Goal: Task Accomplishment & Management: Complete application form

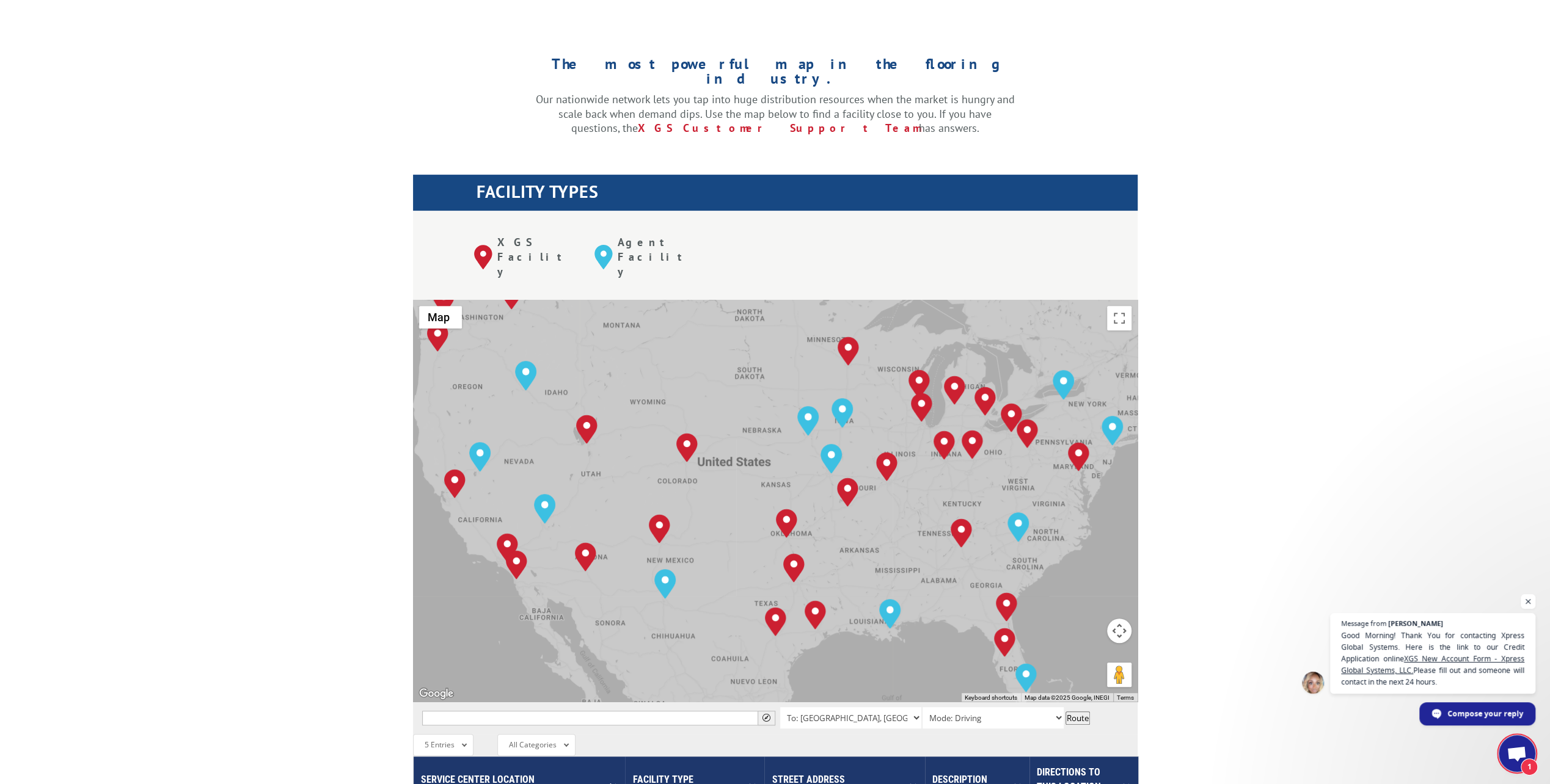
scroll to position [324, 0]
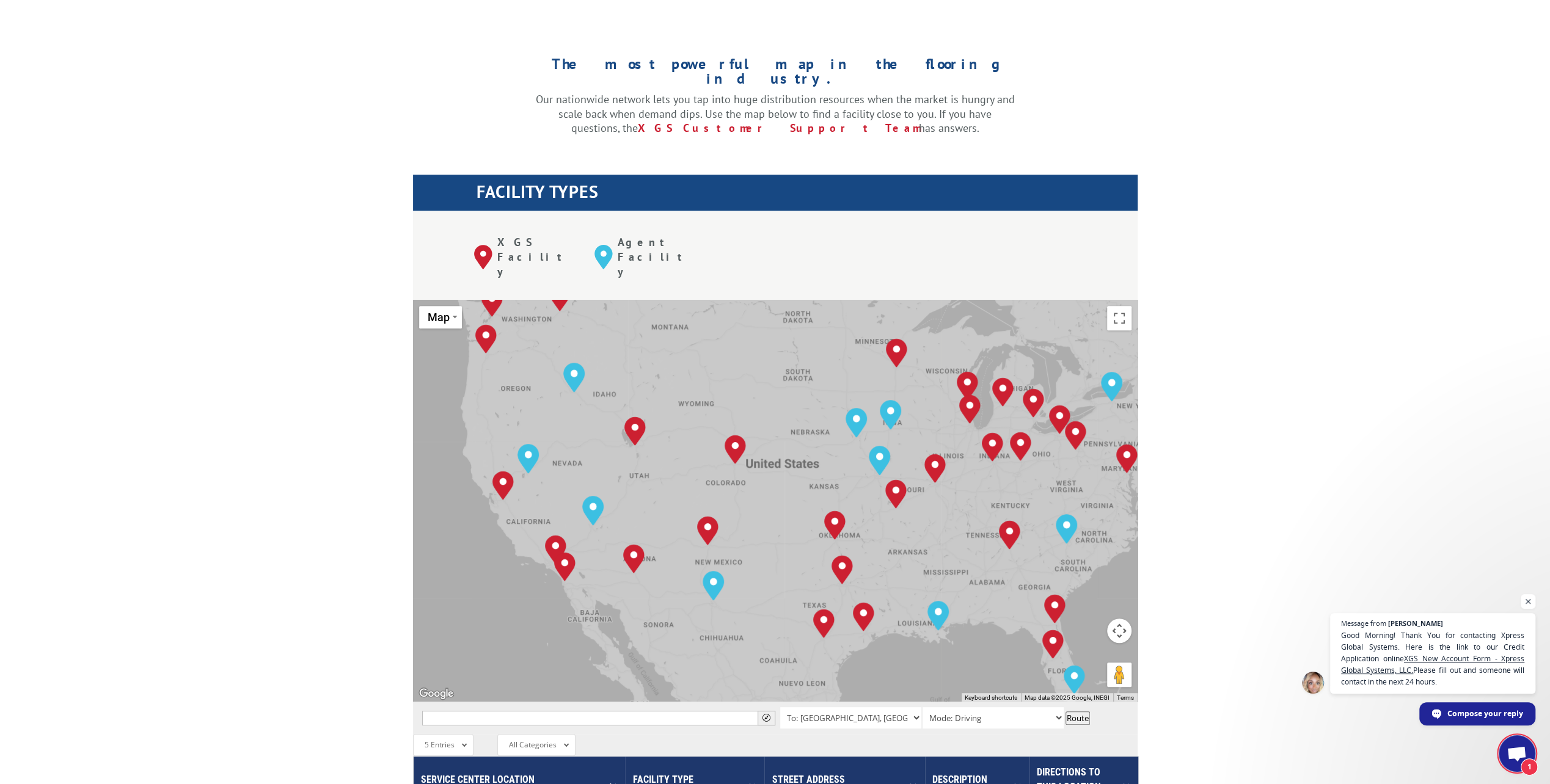
drag, startPoint x: 641, startPoint y: 428, endPoint x: 684, endPoint y: 431, distance: 43.1
click at [684, 431] on div "[GEOGRAPHIC_DATA], [GEOGRAPHIC_DATA] [GEOGRAPHIC_DATA], [GEOGRAPHIC_DATA] [GEOG…" at bounding box center [775, 500] width 725 height 402
drag, startPoint x: 655, startPoint y: 319, endPoint x: 644, endPoint y: 321, distance: 11.2
click at [644, 354] on div "[STREET_ADDRESS] (801) 972-5335" at bounding box center [634, 376] width 114 height 45
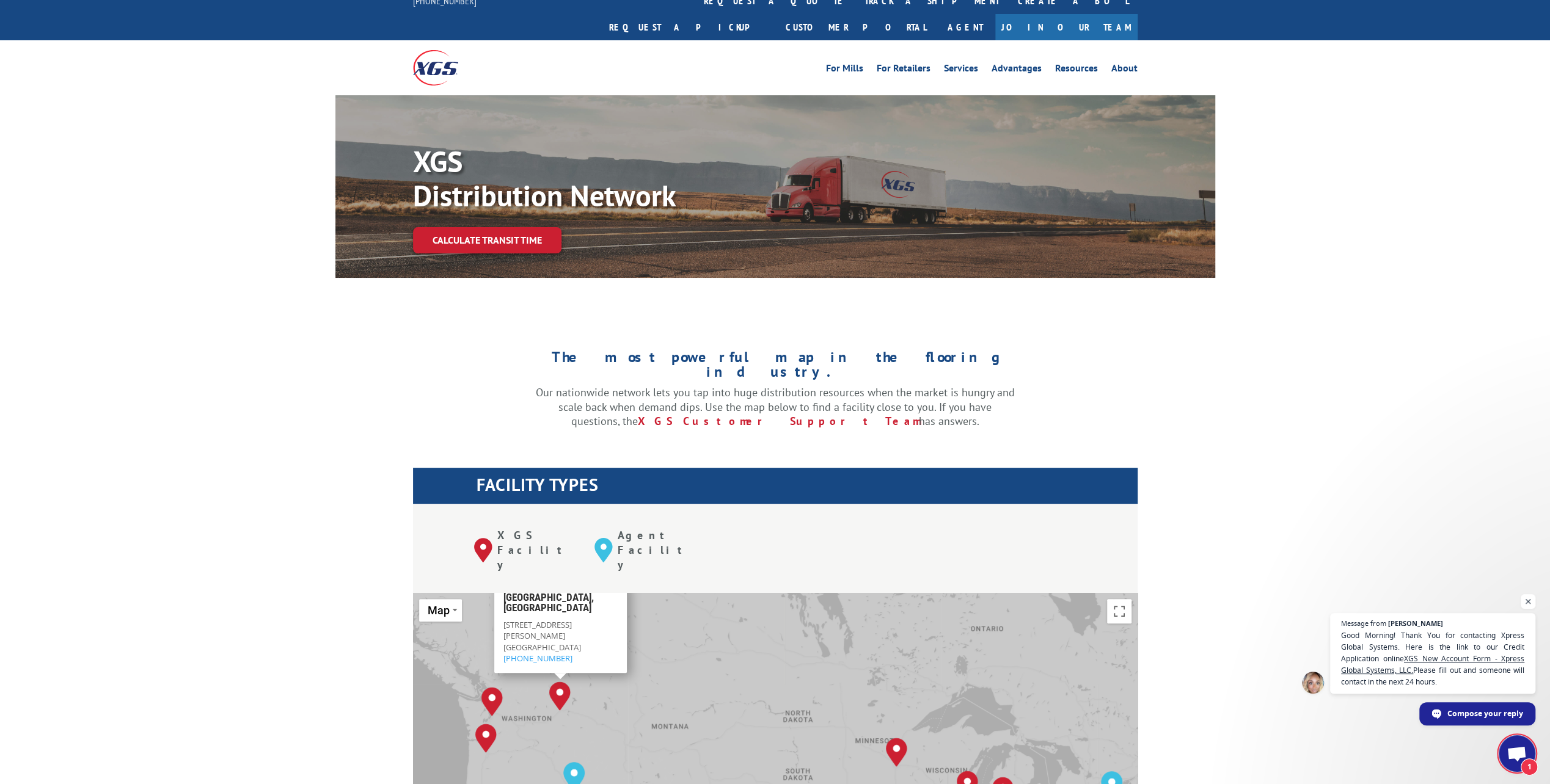
scroll to position [0, 0]
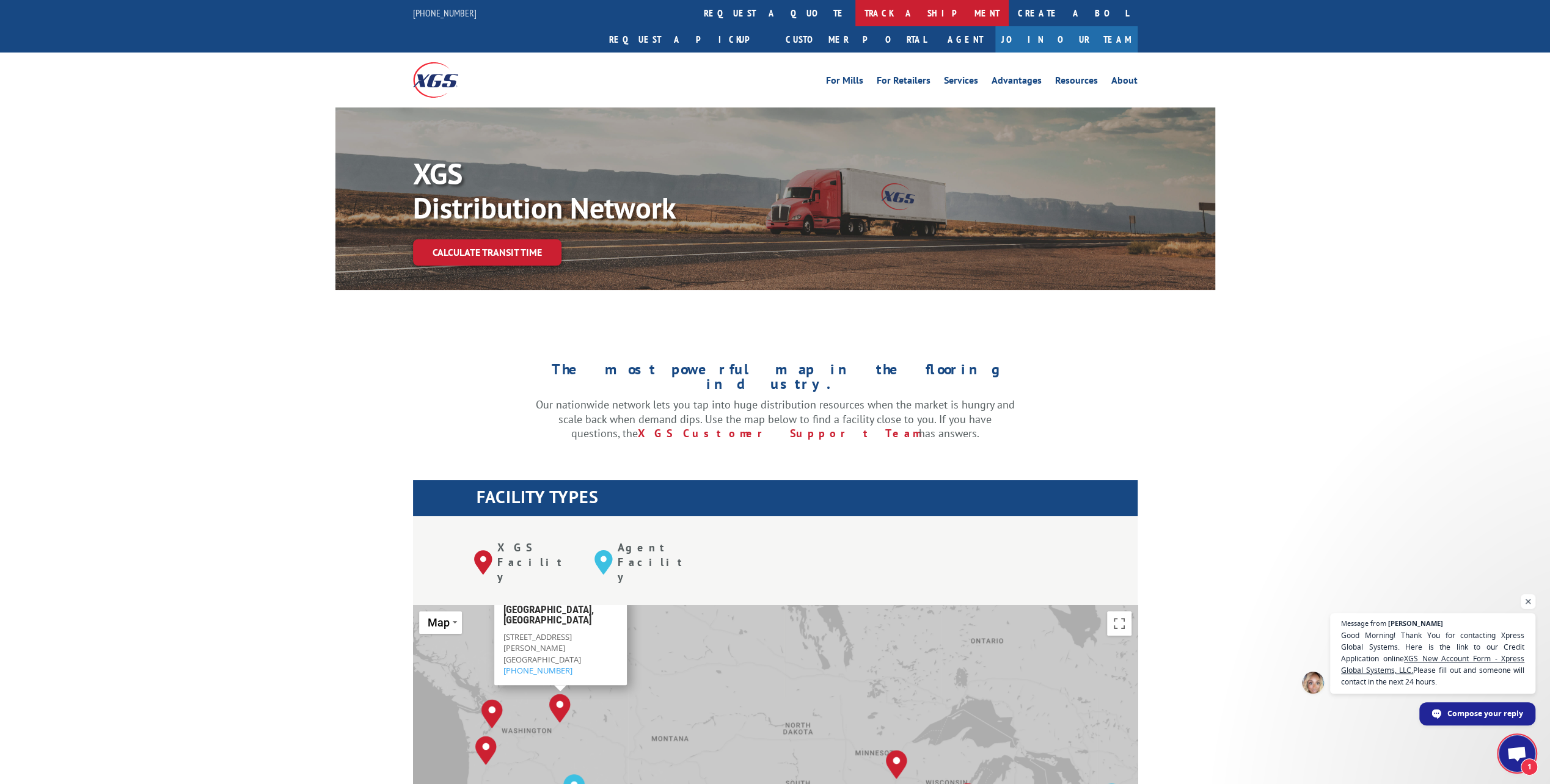
click at [855, 16] on link "track a shipment" at bounding box center [932, 13] width 153 height 26
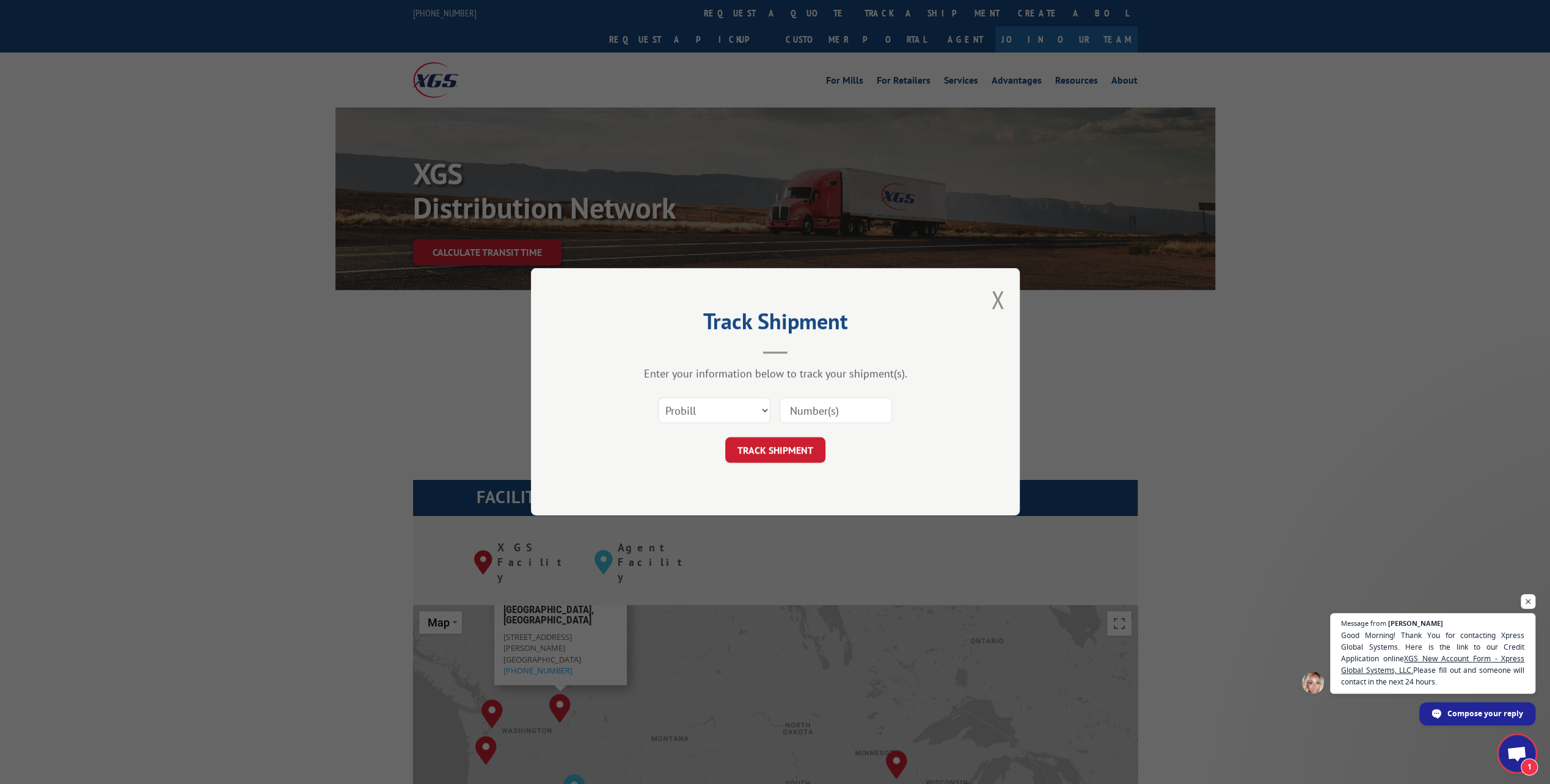
click at [834, 415] on input at bounding box center [835, 411] width 113 height 26
paste input "17593021"
type input "17593021"
click at [768, 453] on button "TRACK SHIPMENT" at bounding box center [775, 450] width 100 height 26
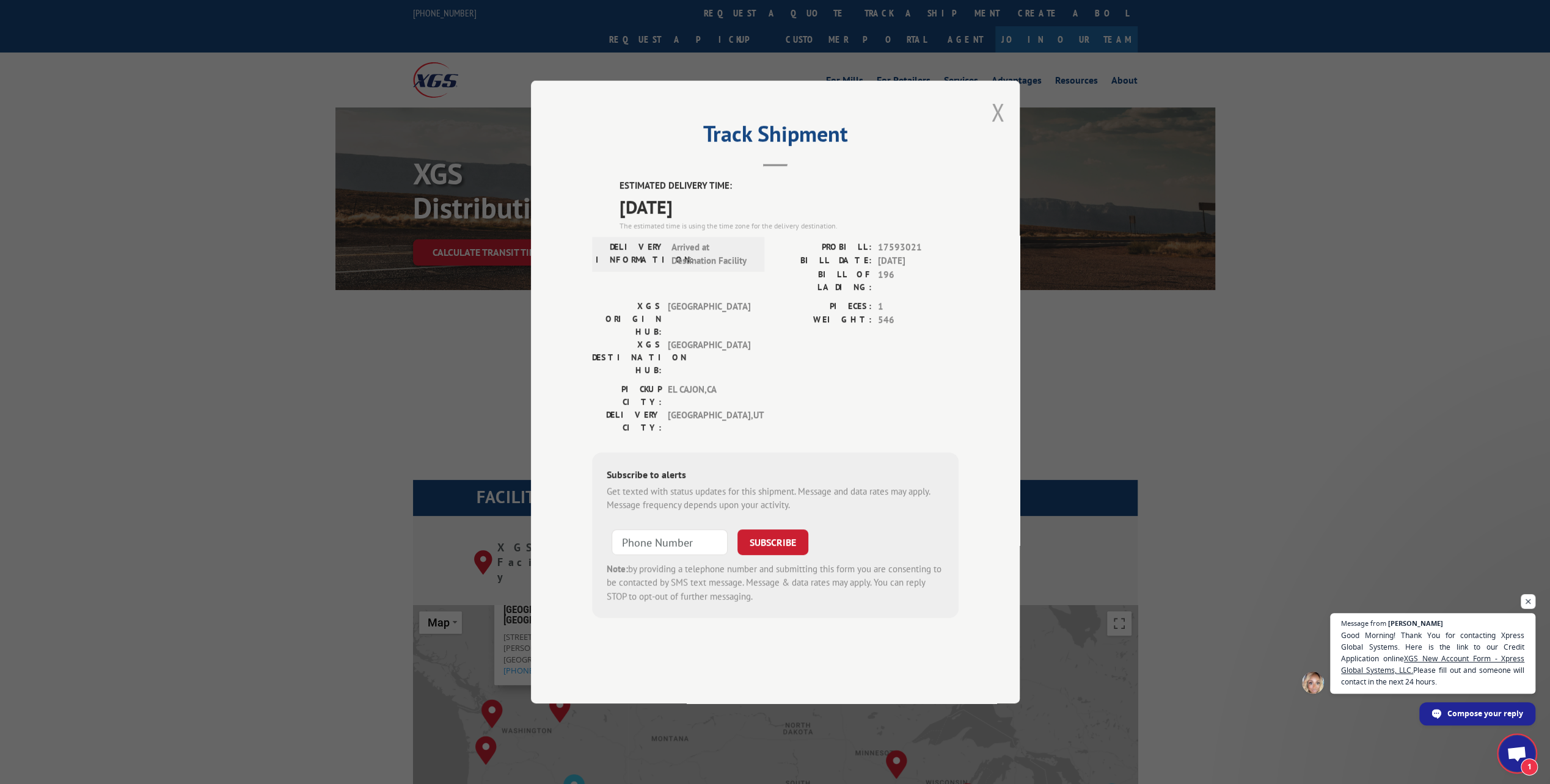
click at [997, 128] on button "Close modal" at bounding box center [997, 112] width 13 height 32
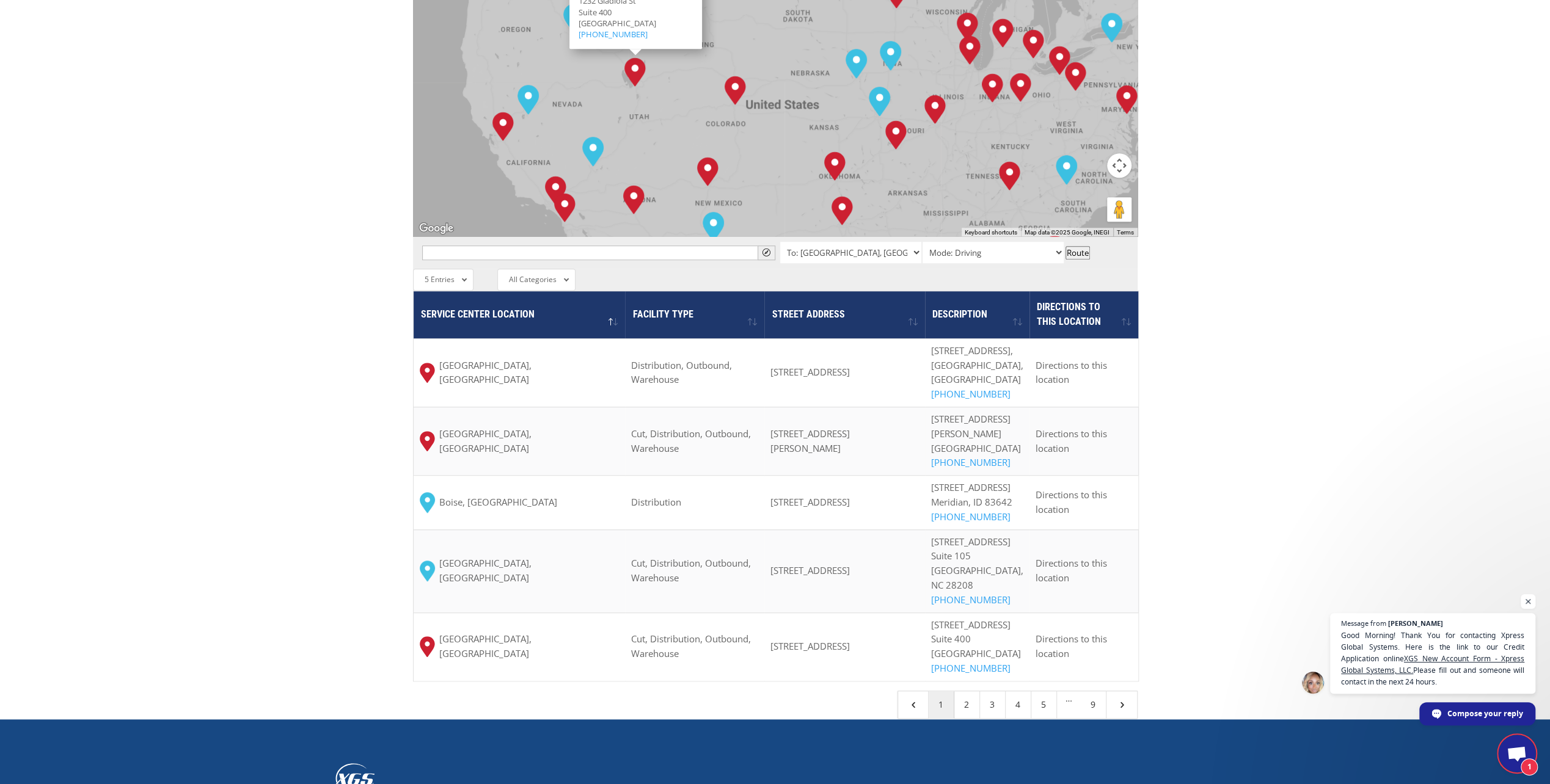
scroll to position [855, 0]
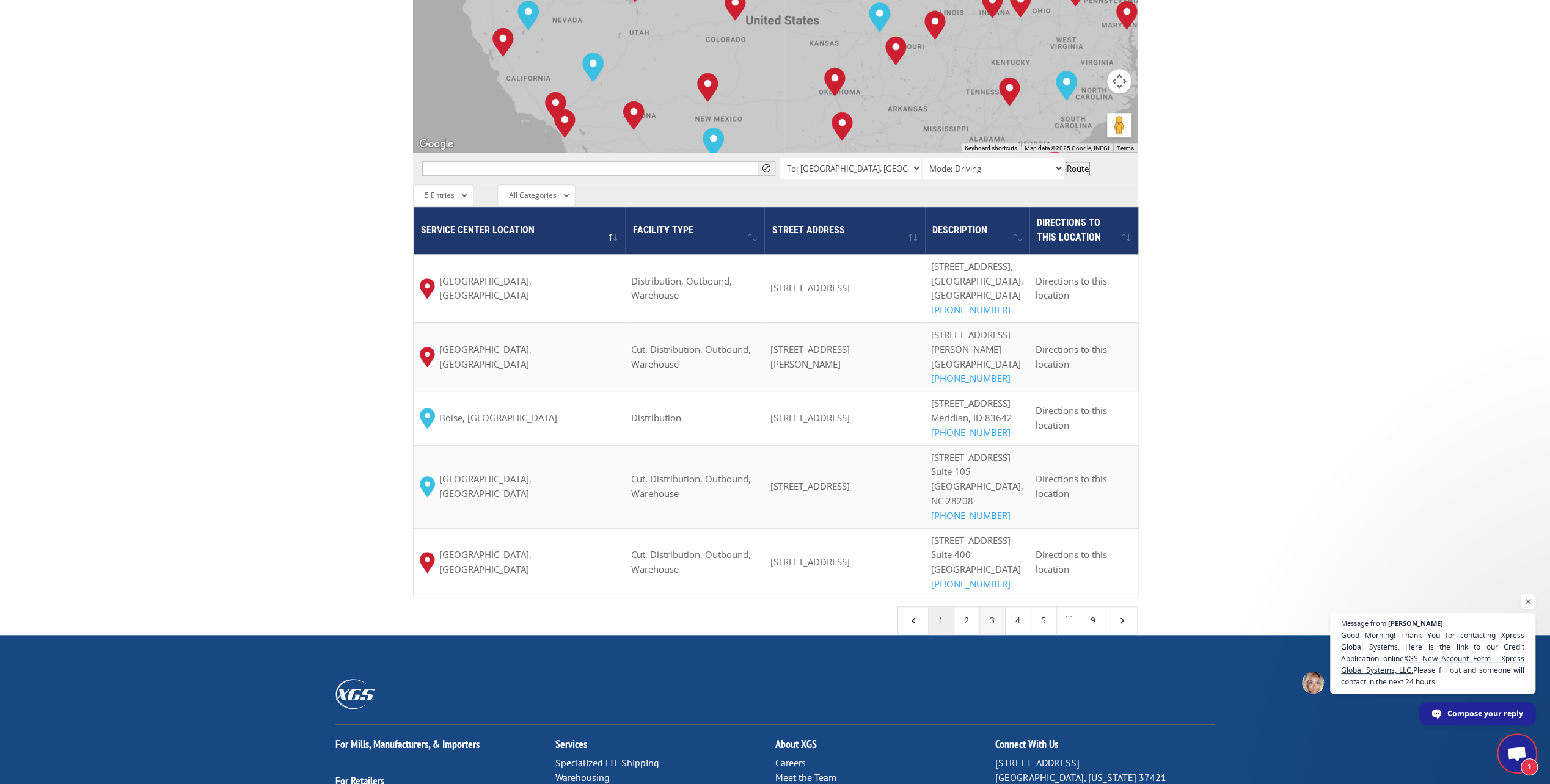
click at [988, 634] on link "3" at bounding box center [992, 620] width 26 height 27
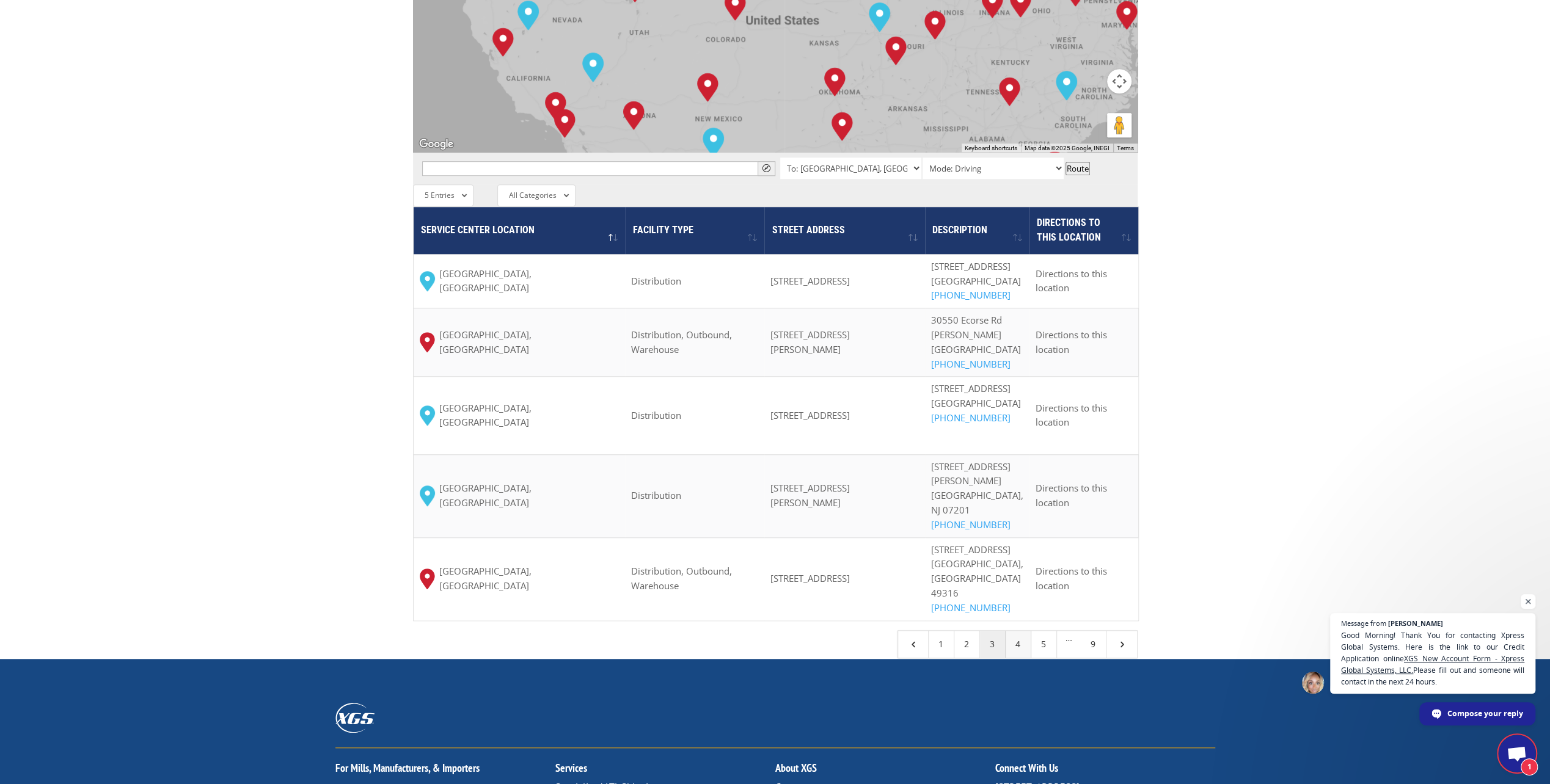
click at [1018, 631] on link "4" at bounding box center [1018, 644] width 26 height 27
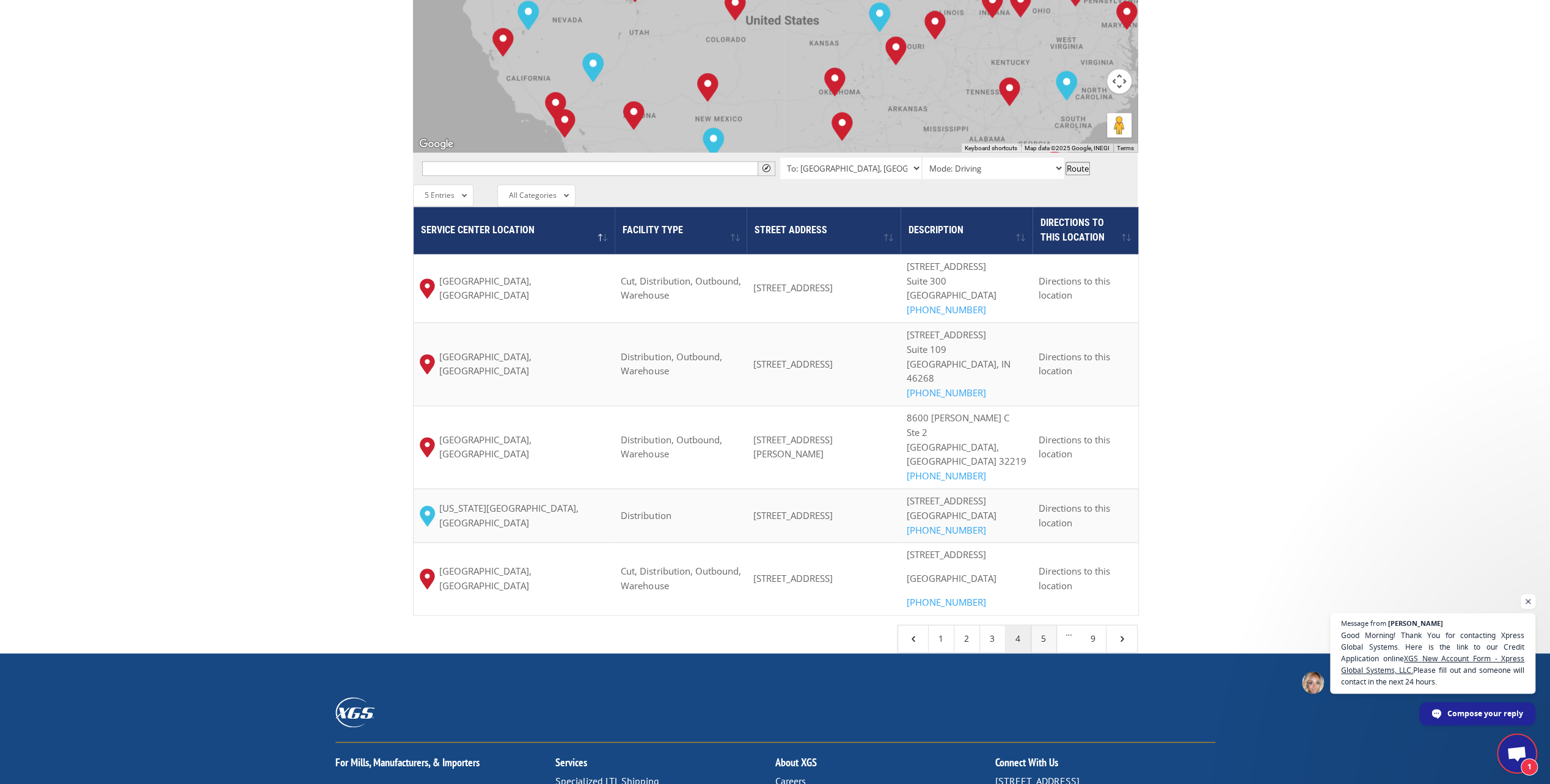
click at [1041, 652] on link "5" at bounding box center [1044, 638] width 26 height 27
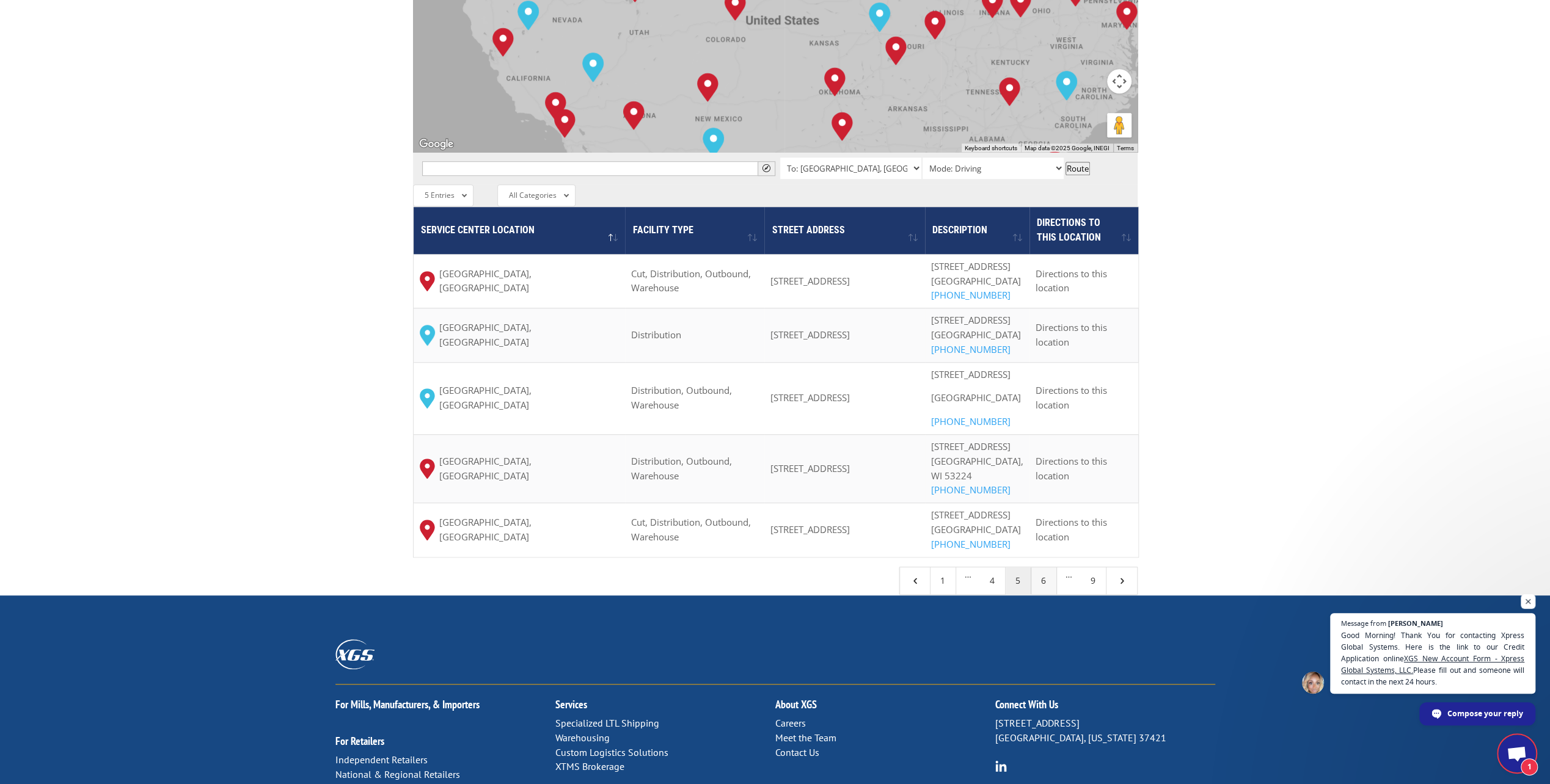
click at [1041, 594] on link "6" at bounding box center [1044, 580] width 26 height 27
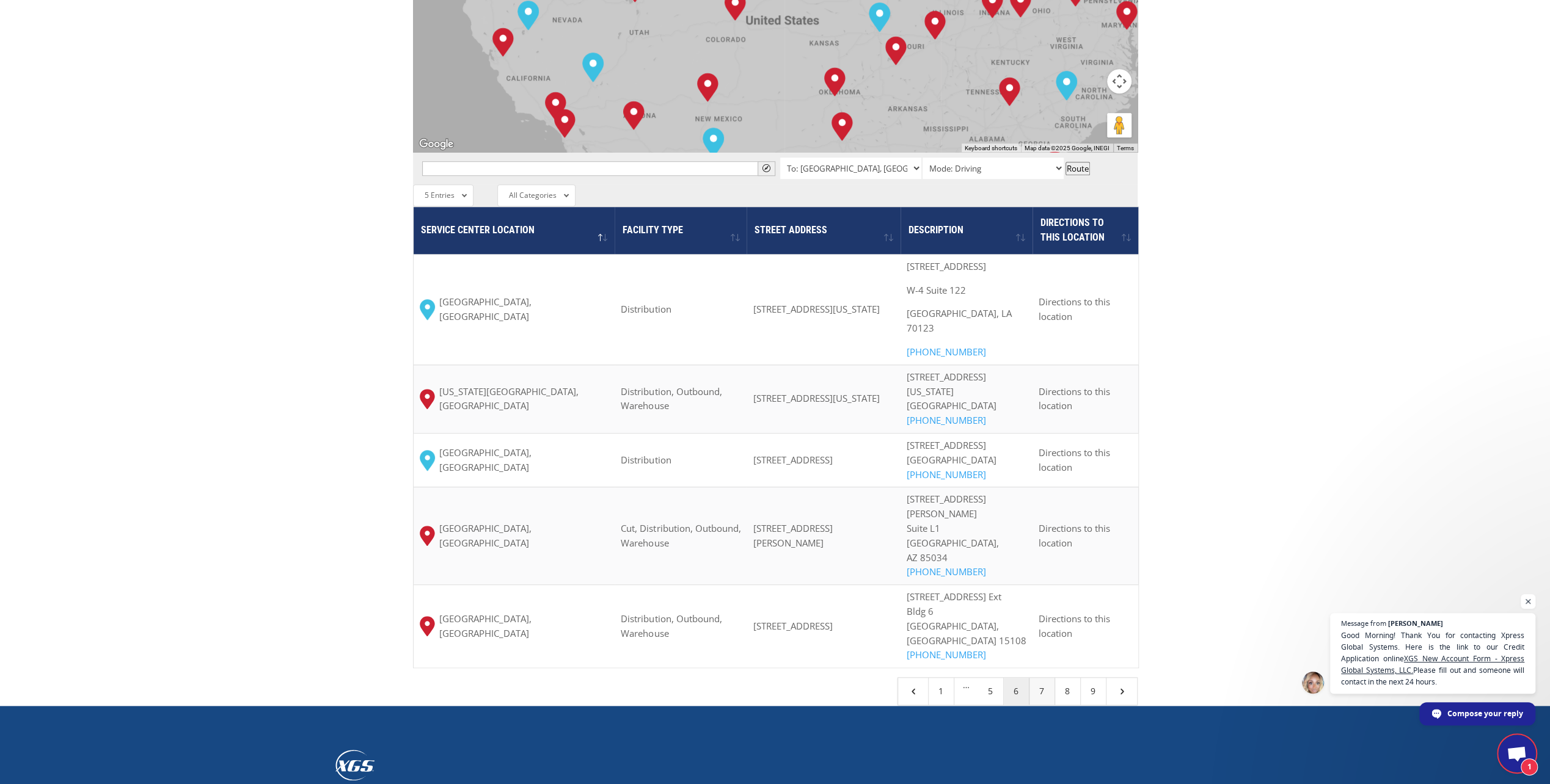
click at [1034, 678] on link "7" at bounding box center [1042, 691] width 26 height 27
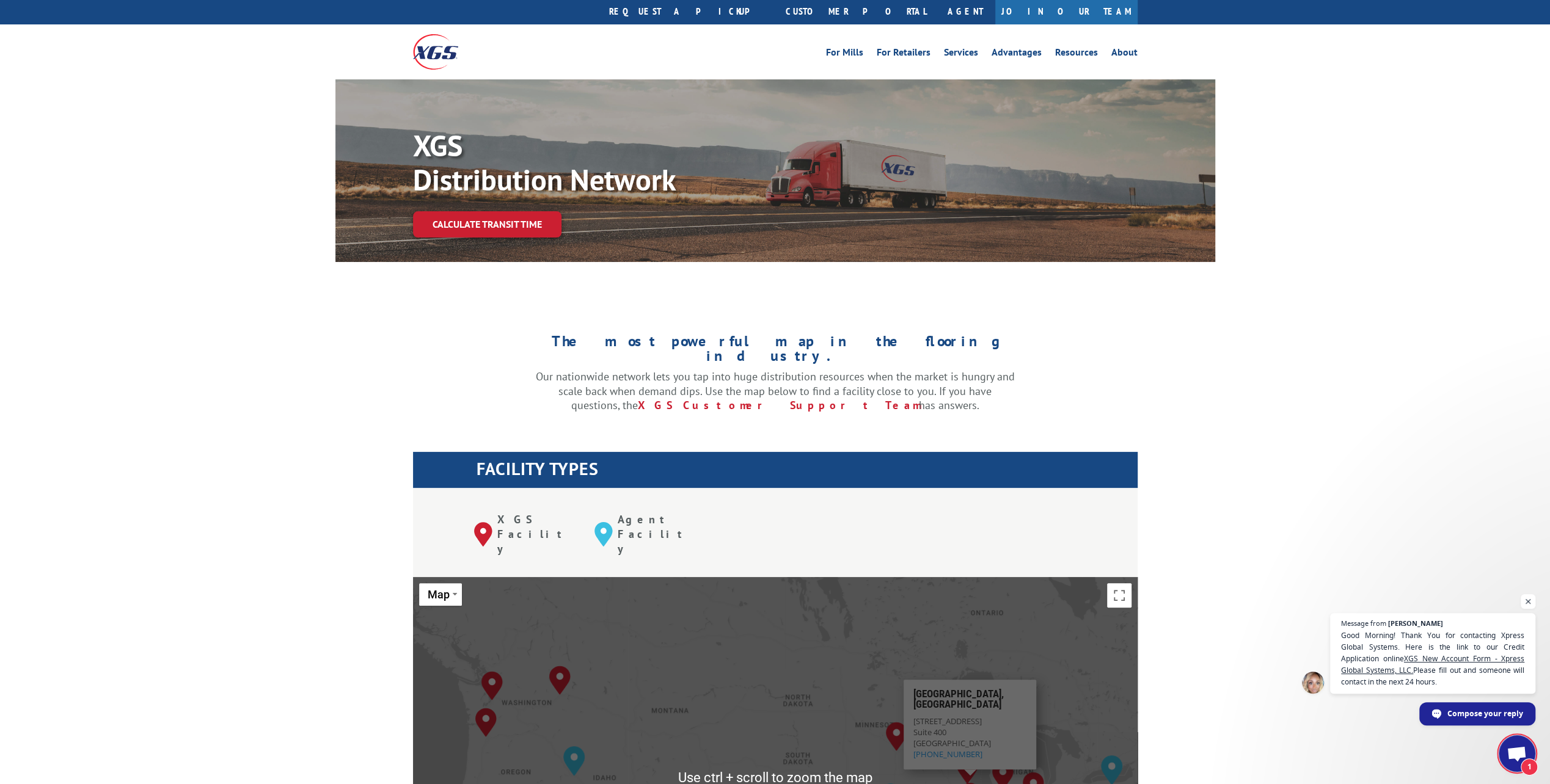
scroll to position [0, 0]
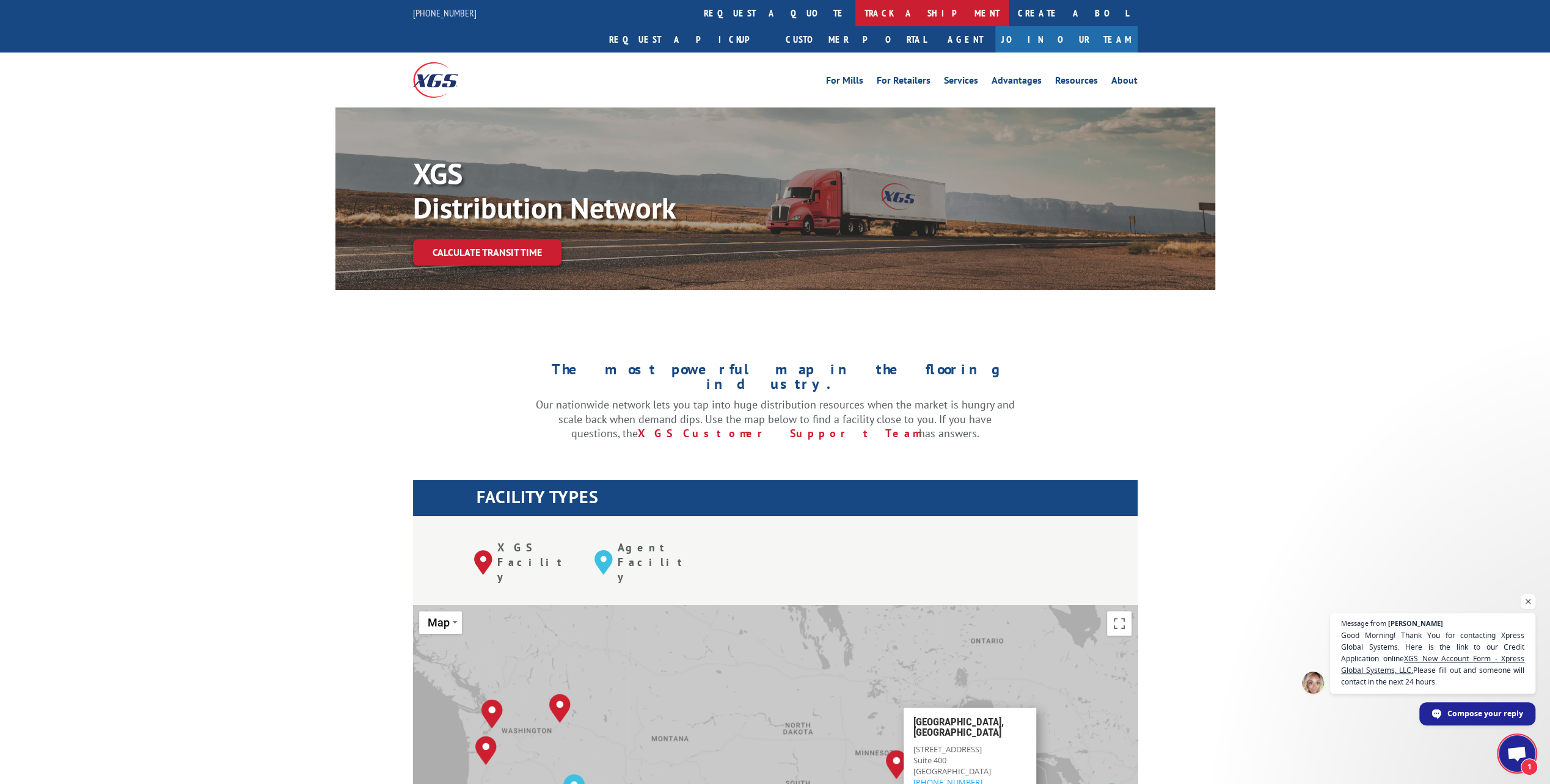
click at [855, 19] on link "track a shipment" at bounding box center [932, 13] width 153 height 26
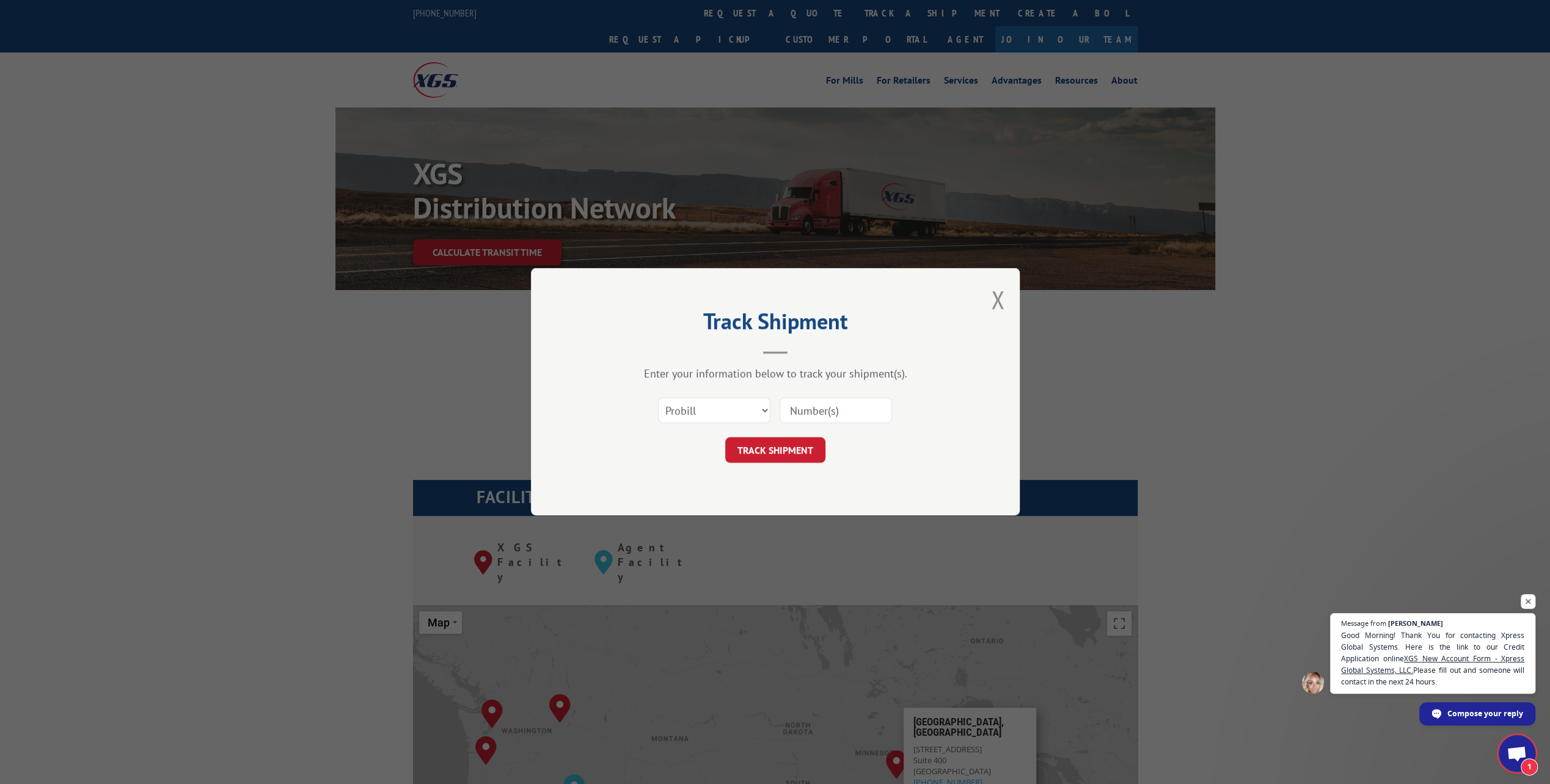
click at [823, 404] on input at bounding box center [835, 411] width 113 height 26
paste input "17593892"
type input "17593892"
click at [814, 450] on button "TRACK SHIPMENT" at bounding box center [775, 450] width 100 height 26
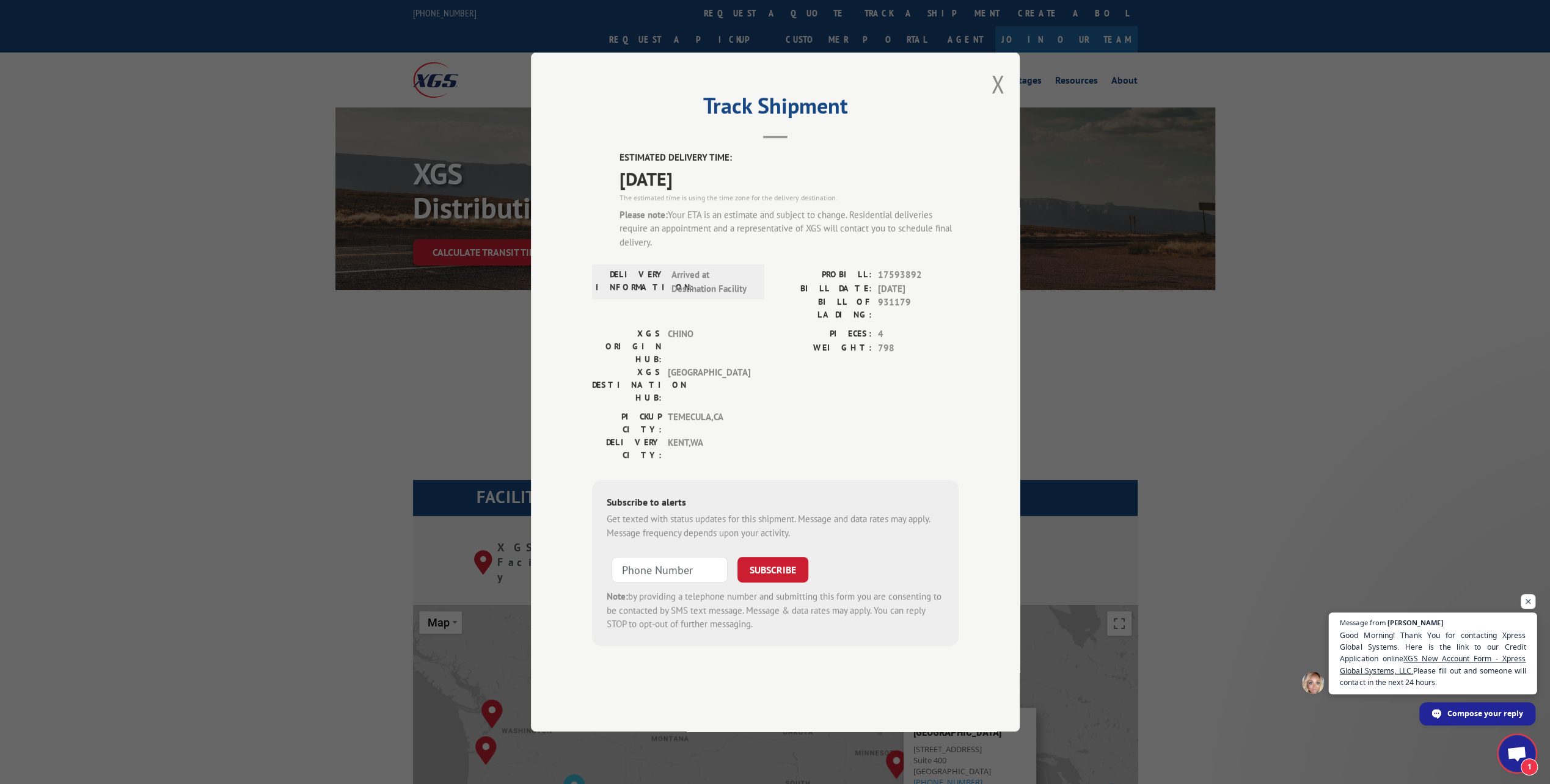
click at [1392, 669] on span "Good Morning! Thank You for contacting Xpress Global Systems. Here is the link …" at bounding box center [1433, 658] width 186 height 59
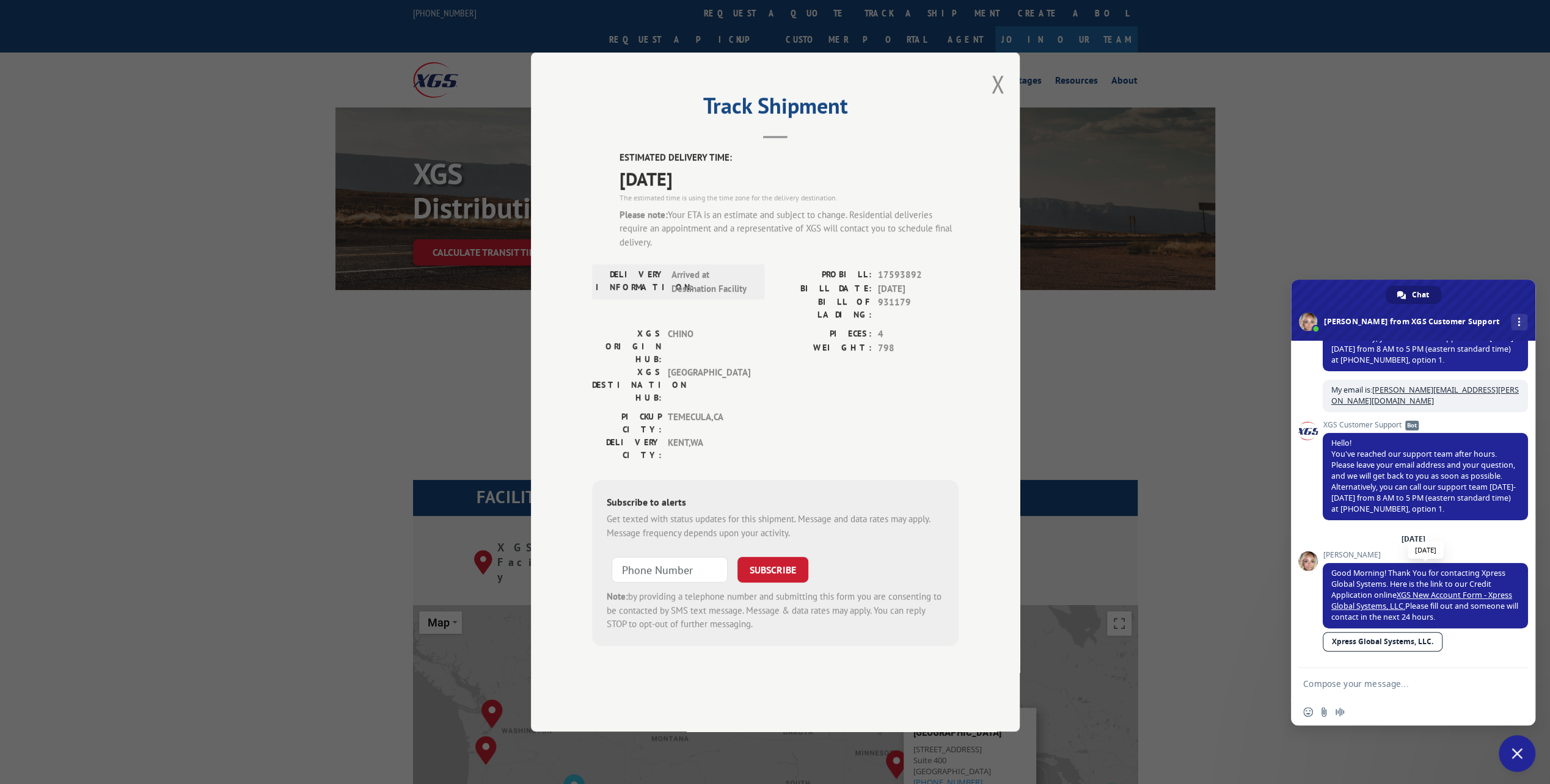
click at [1405, 595] on link "XGS New Account Form - Xpress Global Systems, LLC." at bounding box center [1422, 600] width 181 height 21
click at [779, 250] on div "Please note: Your ETA is an estimate and subject to change. Residential deliver…" at bounding box center [788, 229] width 339 height 41
click at [1004, 123] on div "Track Shipment ESTIMATED DELIVERY TIME: [DATE] The estimated time is using the …" at bounding box center [775, 392] width 489 height 679
click at [1008, 109] on div "Track Shipment ESTIMATED DELIVERY TIME: [DATE] The estimated time is using the …" at bounding box center [775, 392] width 489 height 679
click at [997, 100] on button "Close modal" at bounding box center [997, 84] width 13 height 32
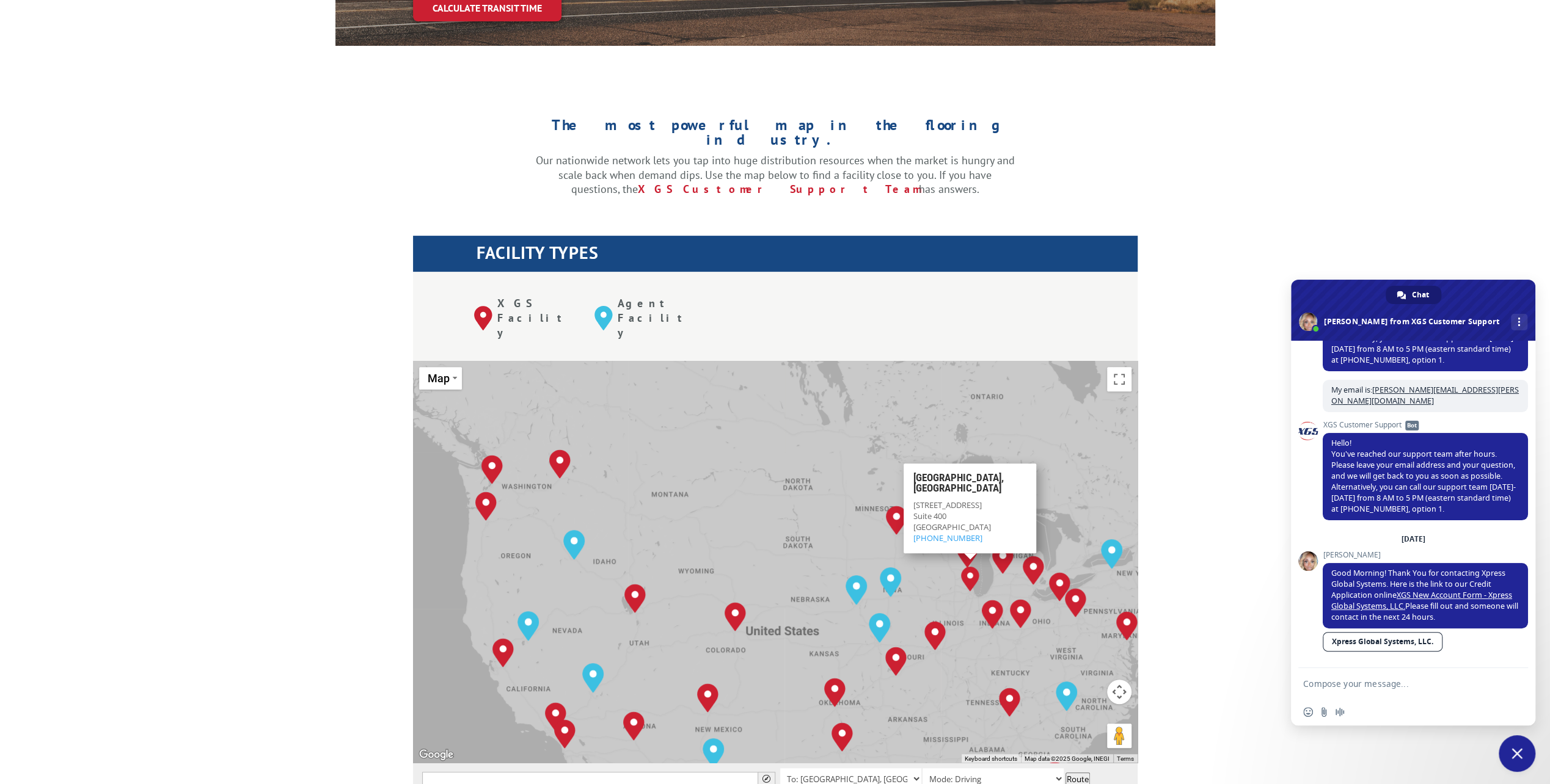
scroll to position [366, 0]
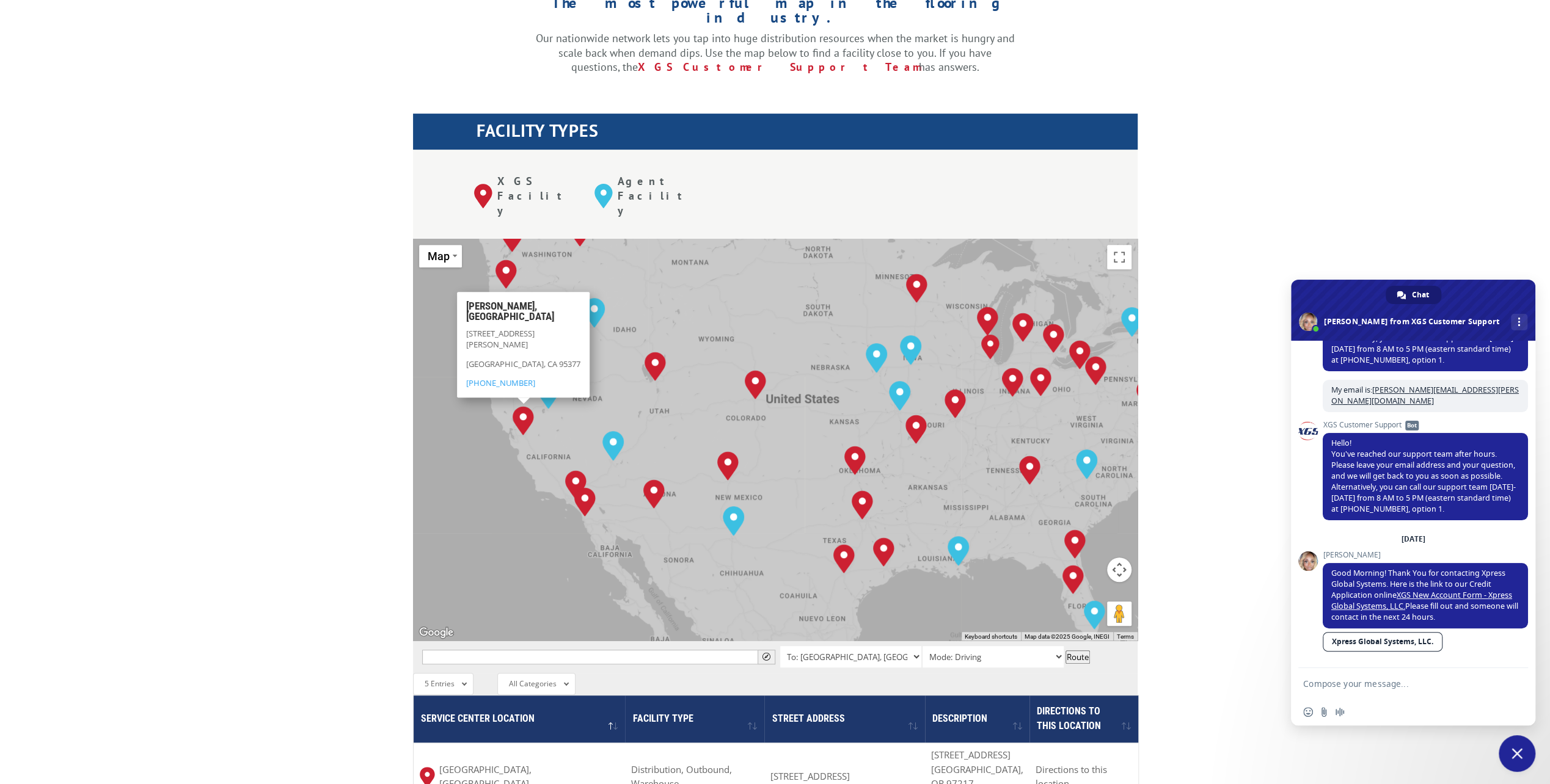
drag, startPoint x: 503, startPoint y: 471, endPoint x: 526, endPoint y: 360, distance: 113.4
click at [526, 406] on img "Tracy, CA" at bounding box center [523, 420] width 21 height 29
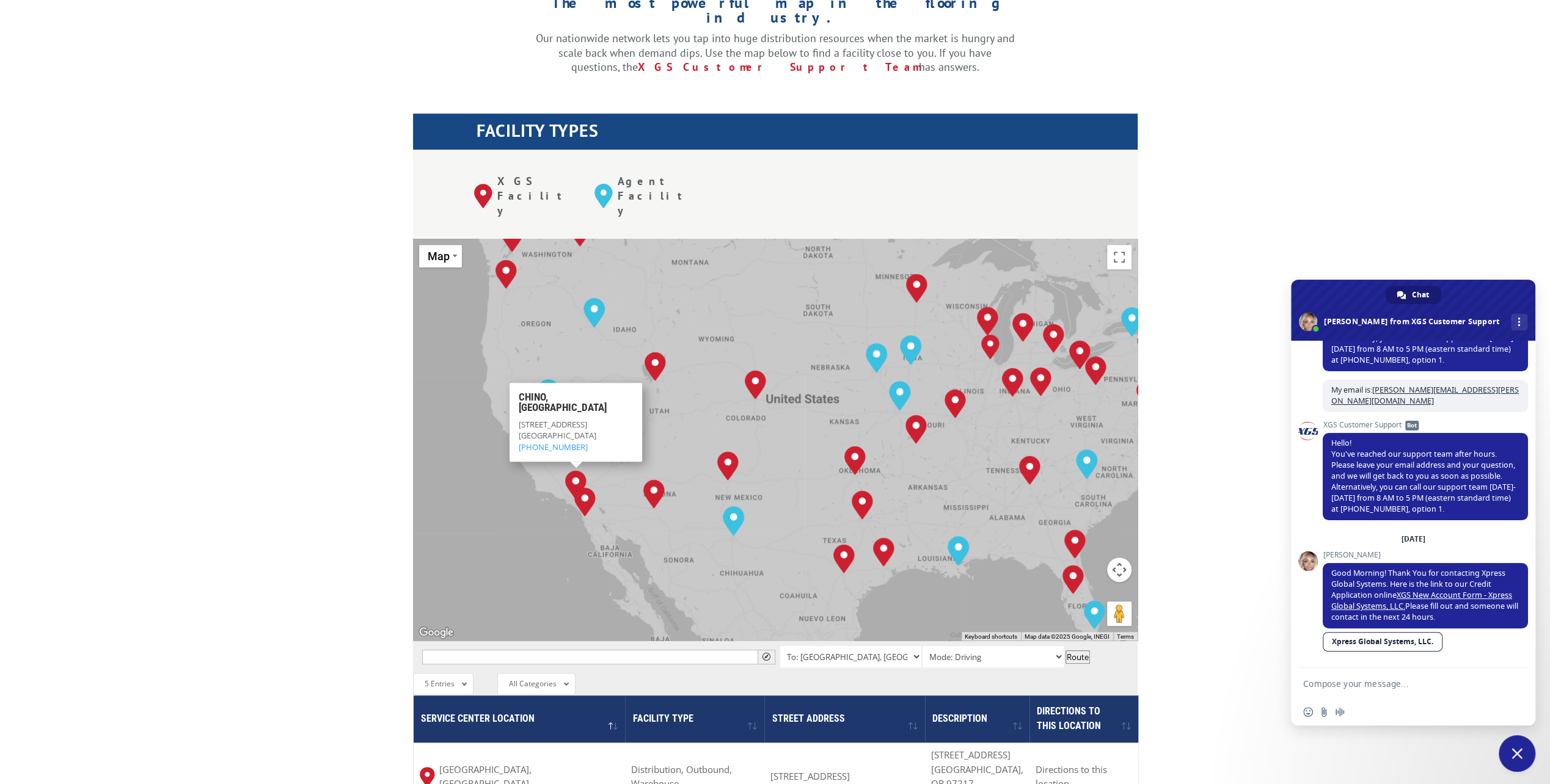
drag, startPoint x: 371, startPoint y: 355, endPoint x: 398, endPoint y: 360, distance: 27.5
click at [371, 355] on div "The most powerful map in the flooring industry. Our nationwide network lets you…" at bounding box center [775, 533] width 1550 height 1153
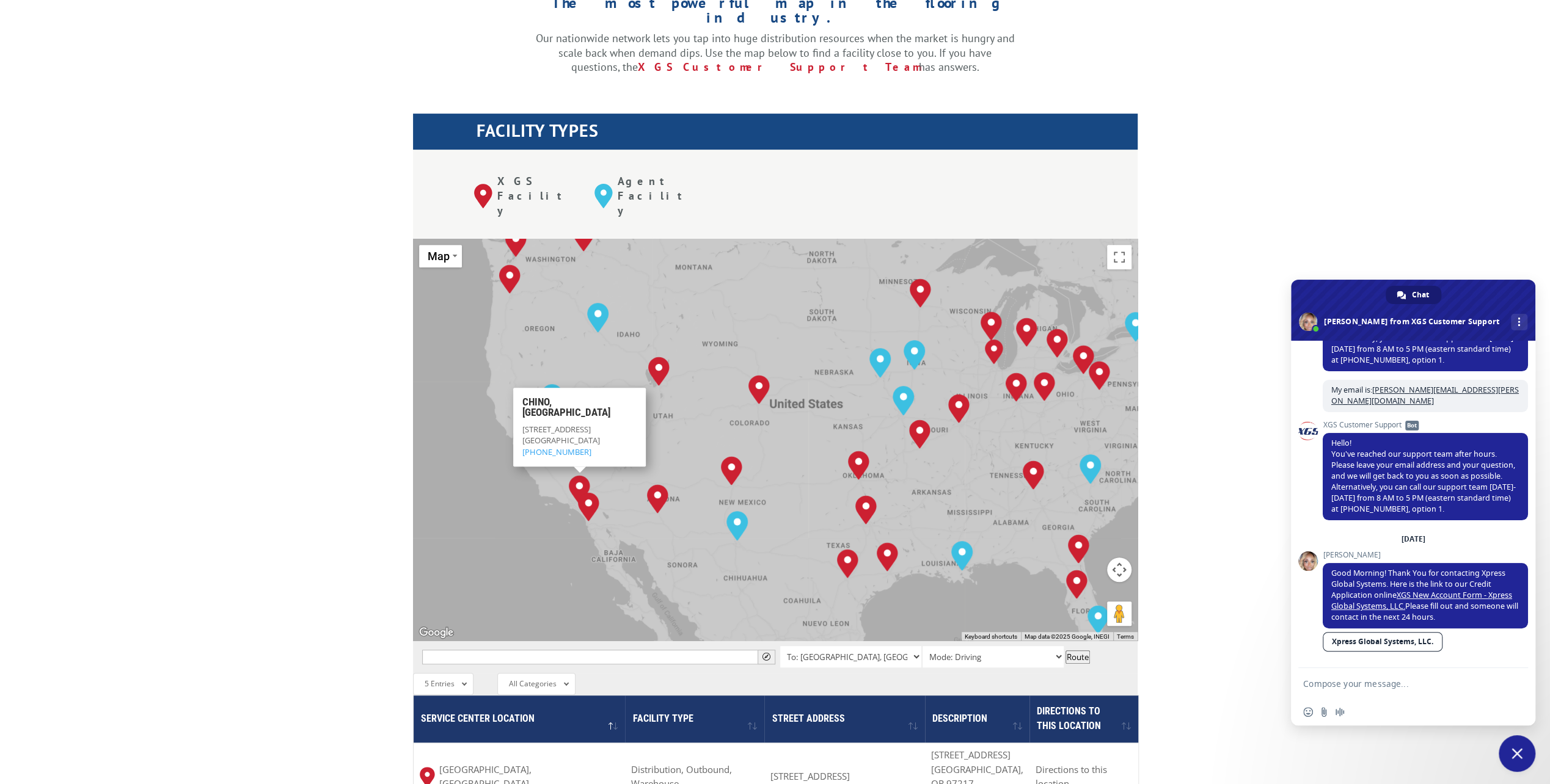
drag, startPoint x: 529, startPoint y: 486, endPoint x: 559, endPoint y: 533, distance: 55.8
click at [559, 533] on div "[GEOGRAPHIC_DATA], [GEOGRAPHIC_DATA] [GEOGRAPHIC_DATA], [GEOGRAPHIC_DATA] [GEOG…" at bounding box center [775, 440] width 725 height 402
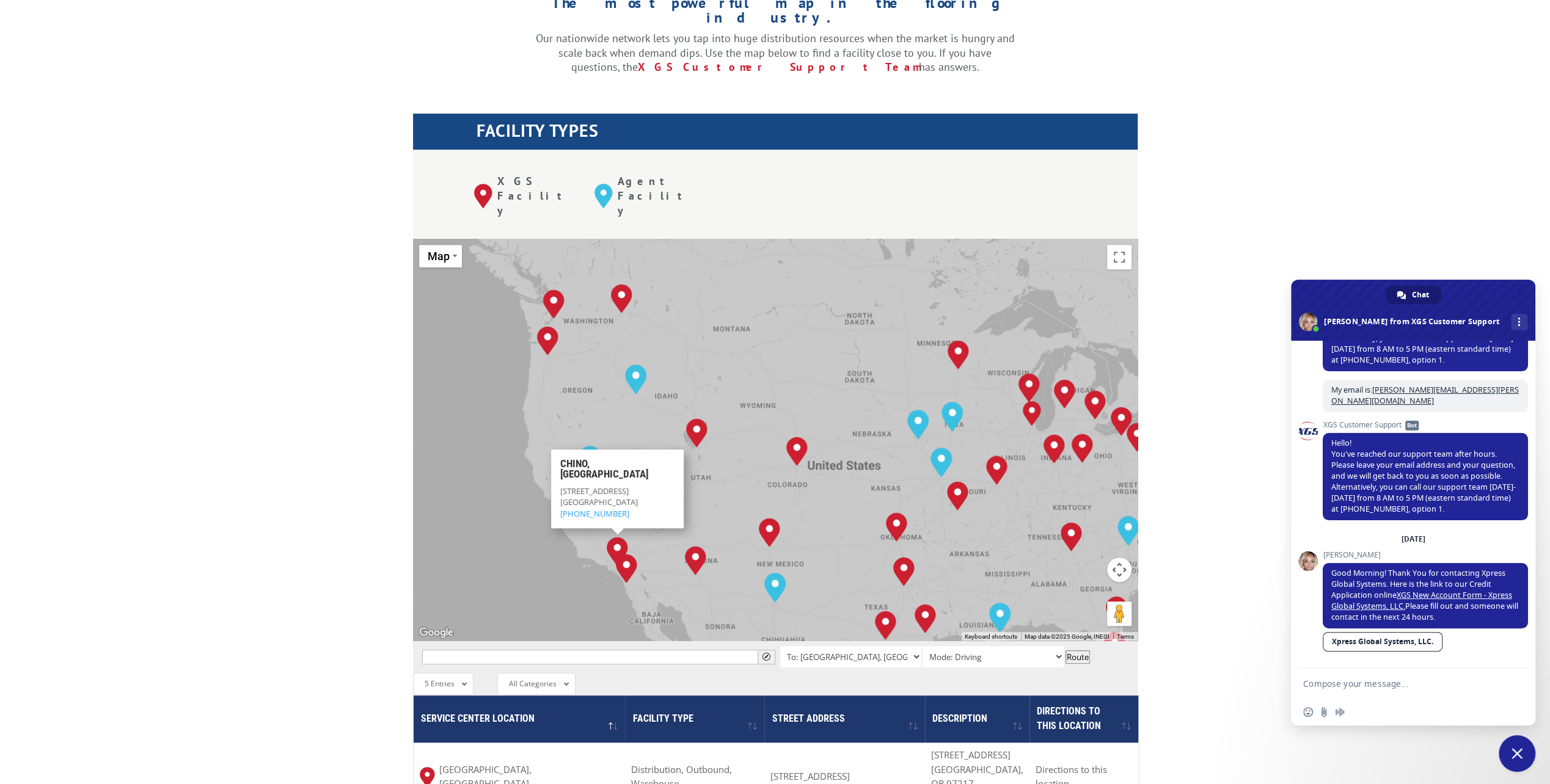
click at [532, 417] on div "[GEOGRAPHIC_DATA], [GEOGRAPHIC_DATA] [GEOGRAPHIC_DATA], [GEOGRAPHIC_DATA] [GEOG…" at bounding box center [775, 440] width 725 height 402
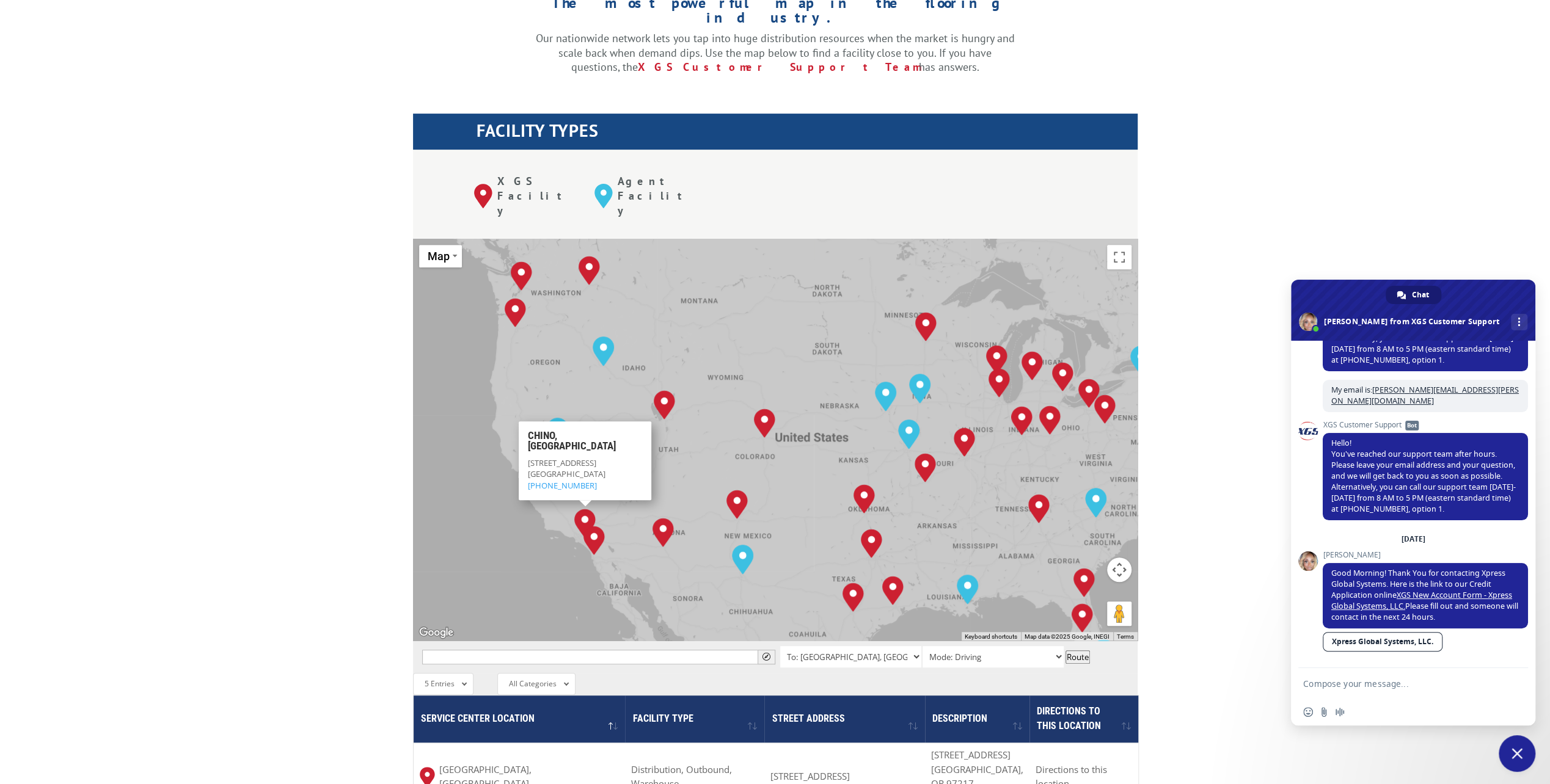
drag, startPoint x: 611, startPoint y: 487, endPoint x: 577, endPoint y: 459, distance: 44.0
click at [577, 509] on img "Chino, CA" at bounding box center [585, 523] width 21 height 29
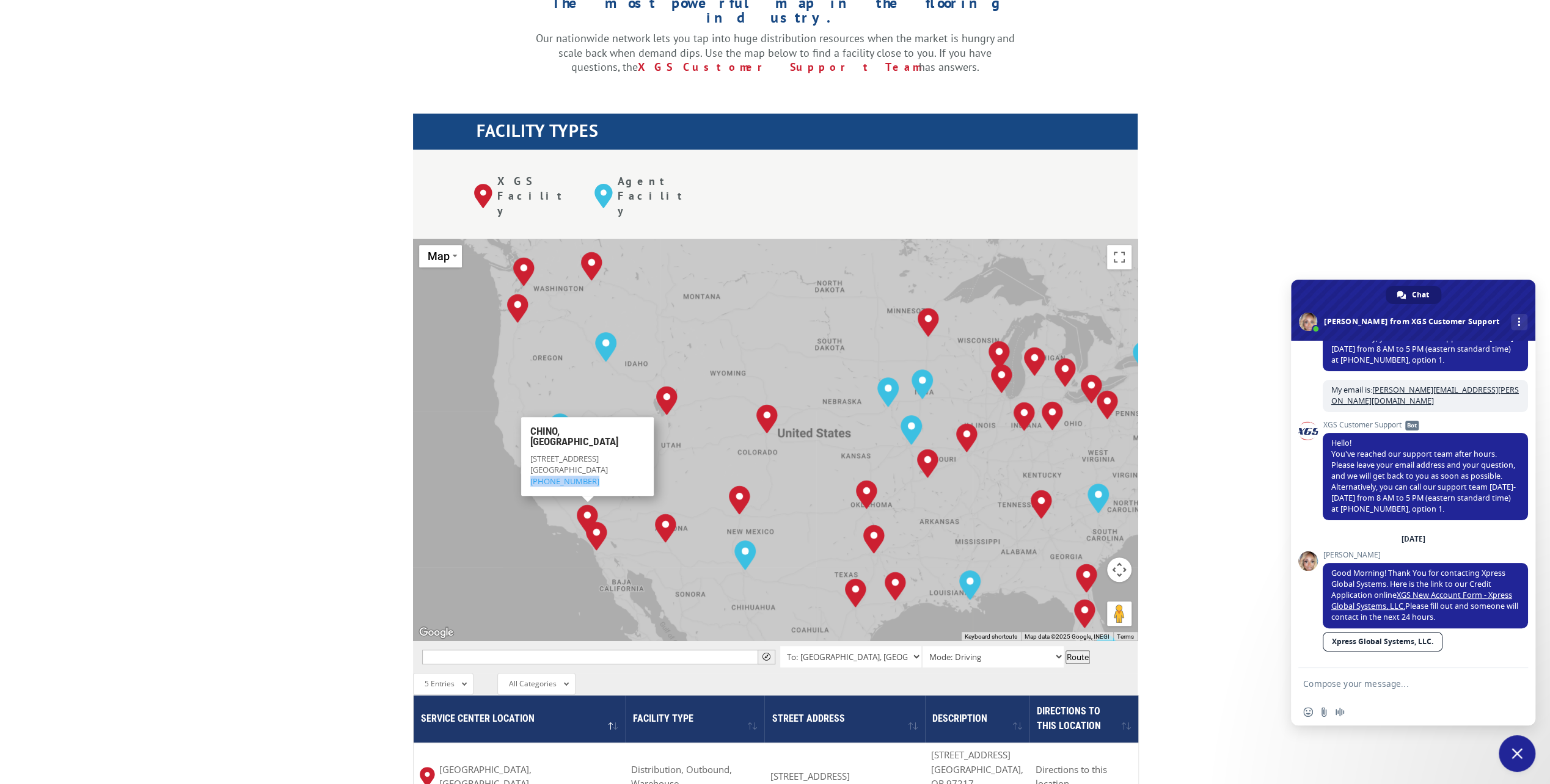
drag, startPoint x: 588, startPoint y: 422, endPoint x: 524, endPoint y: 422, distance: 64.0
click at [524, 422] on div "[GEOGRAPHIC_DATA], [GEOGRAPHIC_DATA] [STREET_ADDRESS] (714) 523-5420" at bounding box center [588, 456] width 133 height 79
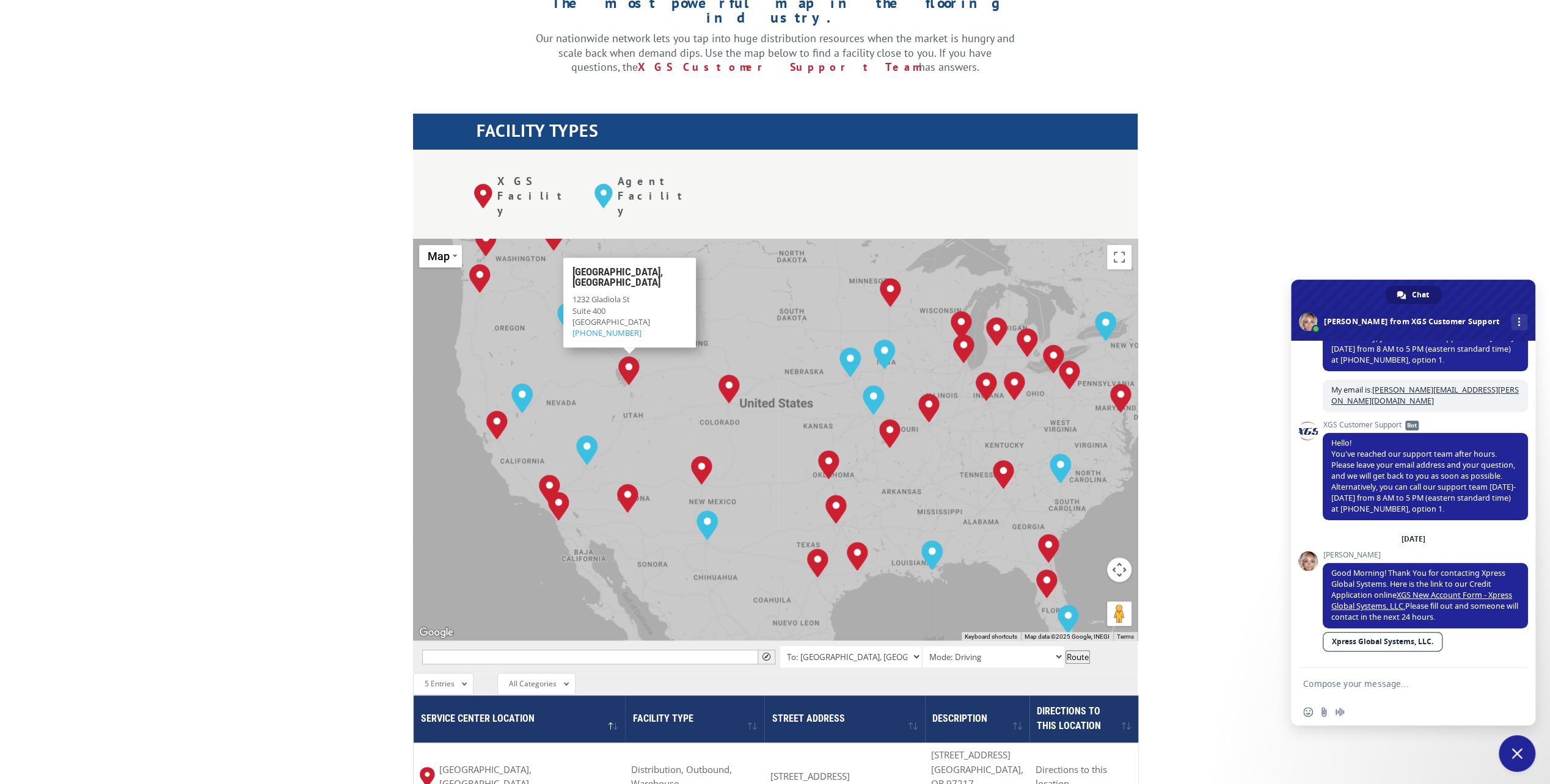
drag, startPoint x: 829, startPoint y: 554, endPoint x: 789, endPoint y: 444, distance: 117.0
click at [789, 444] on div "[GEOGRAPHIC_DATA], [GEOGRAPHIC_DATA] [GEOGRAPHIC_DATA], [GEOGRAPHIC_DATA] [GEOG…" at bounding box center [775, 440] width 725 height 402
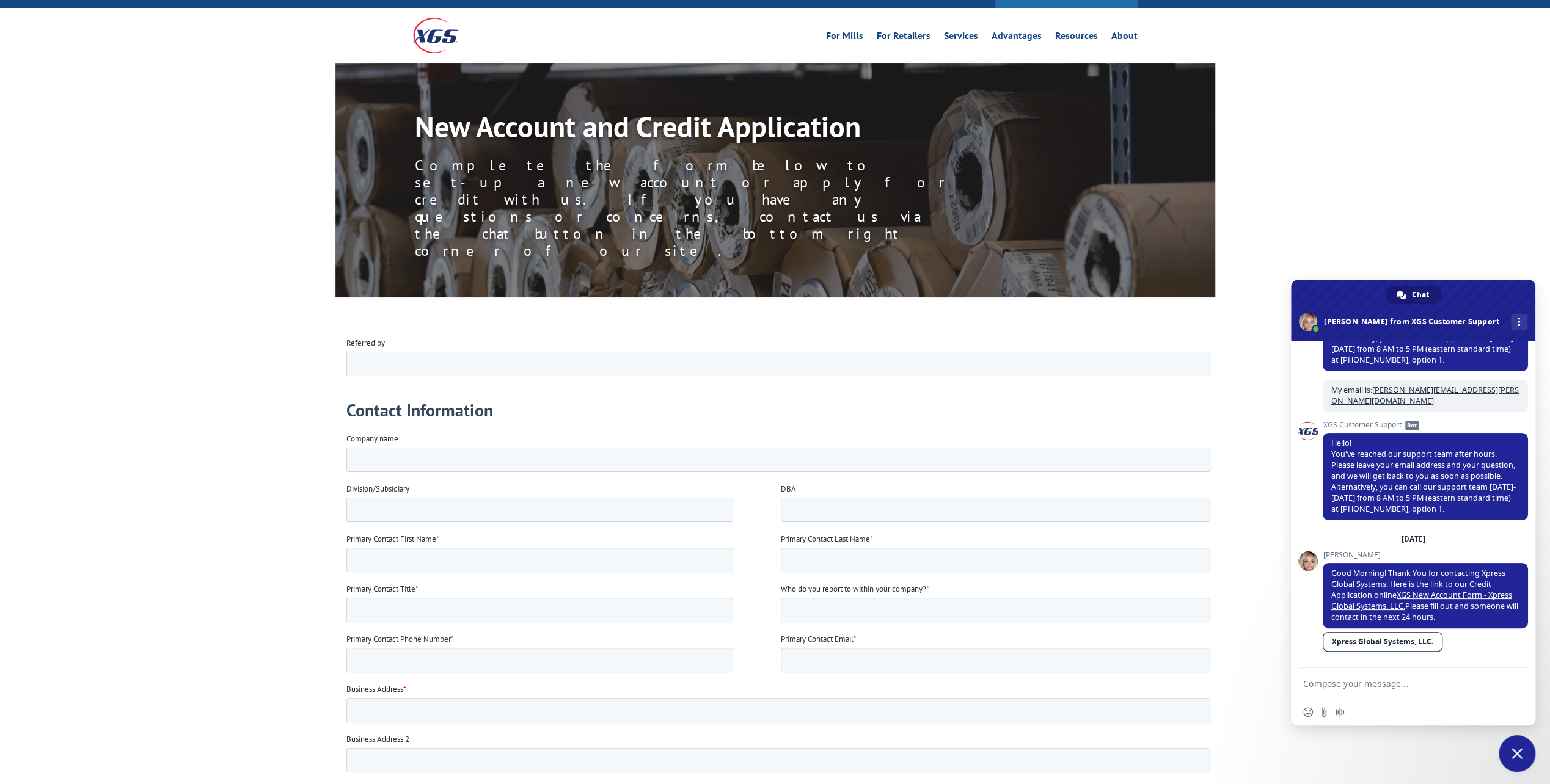
scroll to position [61, 0]
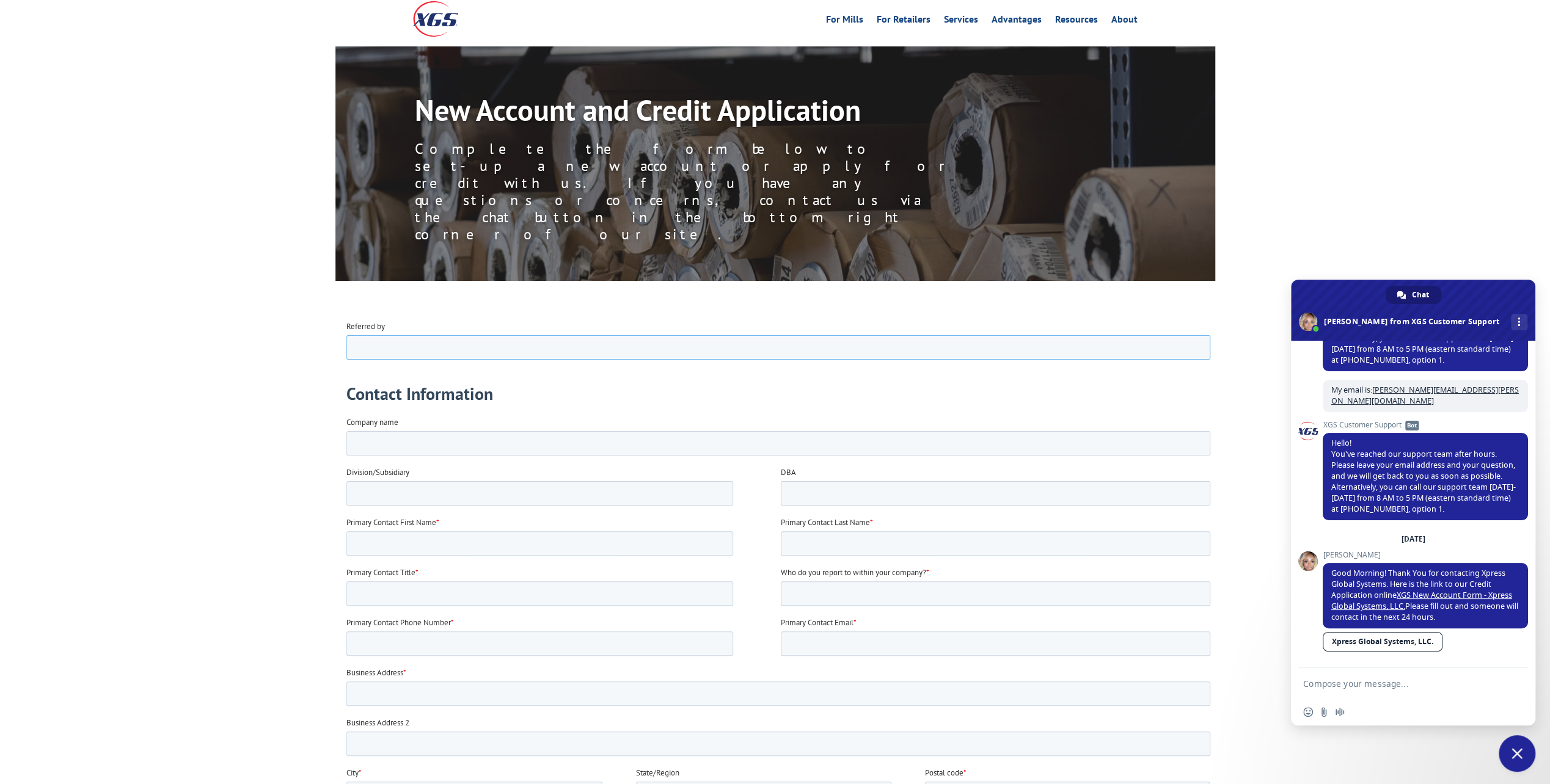
click at [440, 337] on input "Referred by" at bounding box center [777, 346] width 864 height 24
type input "Tim Norris"
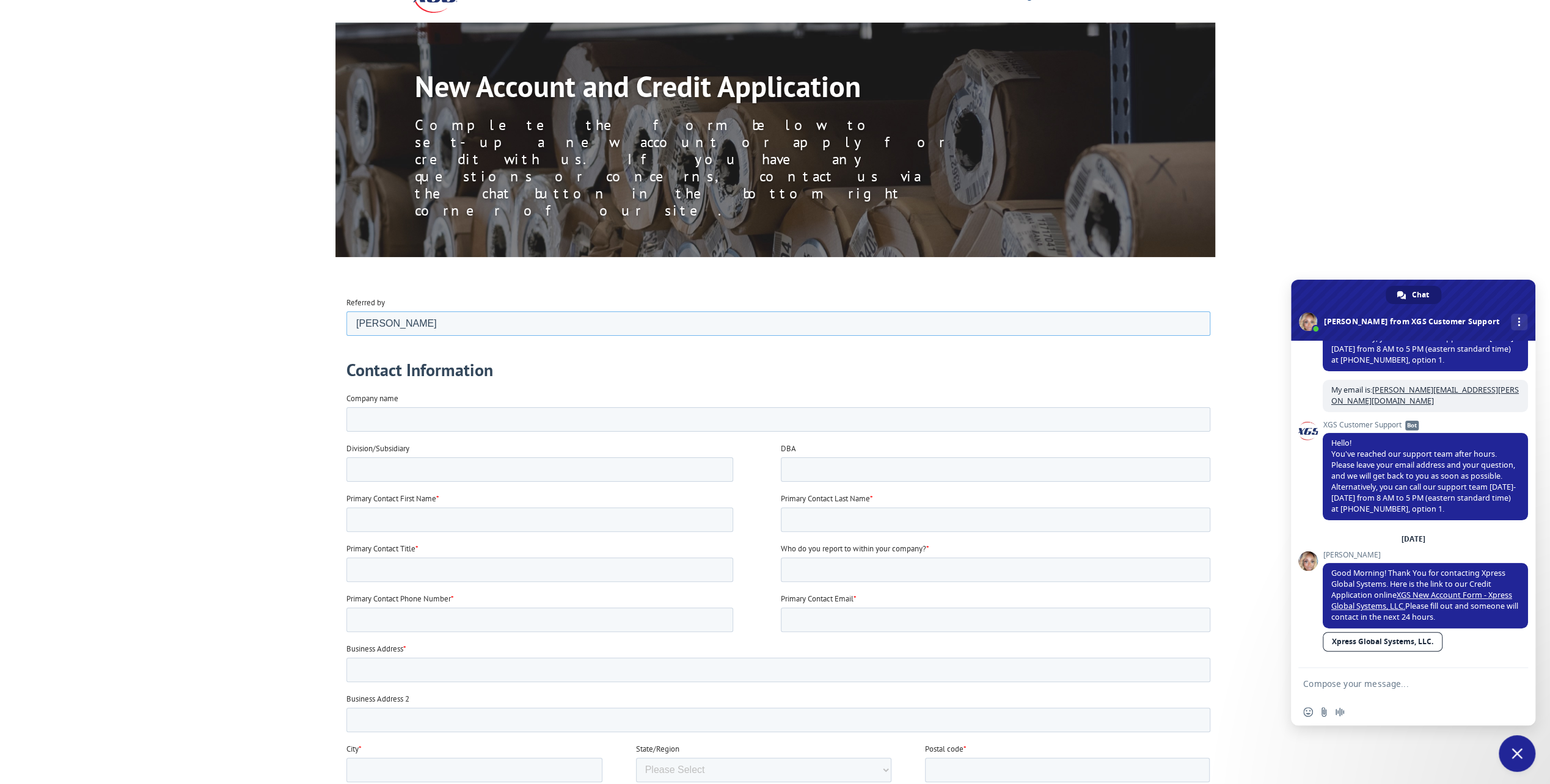
scroll to position [122, 0]
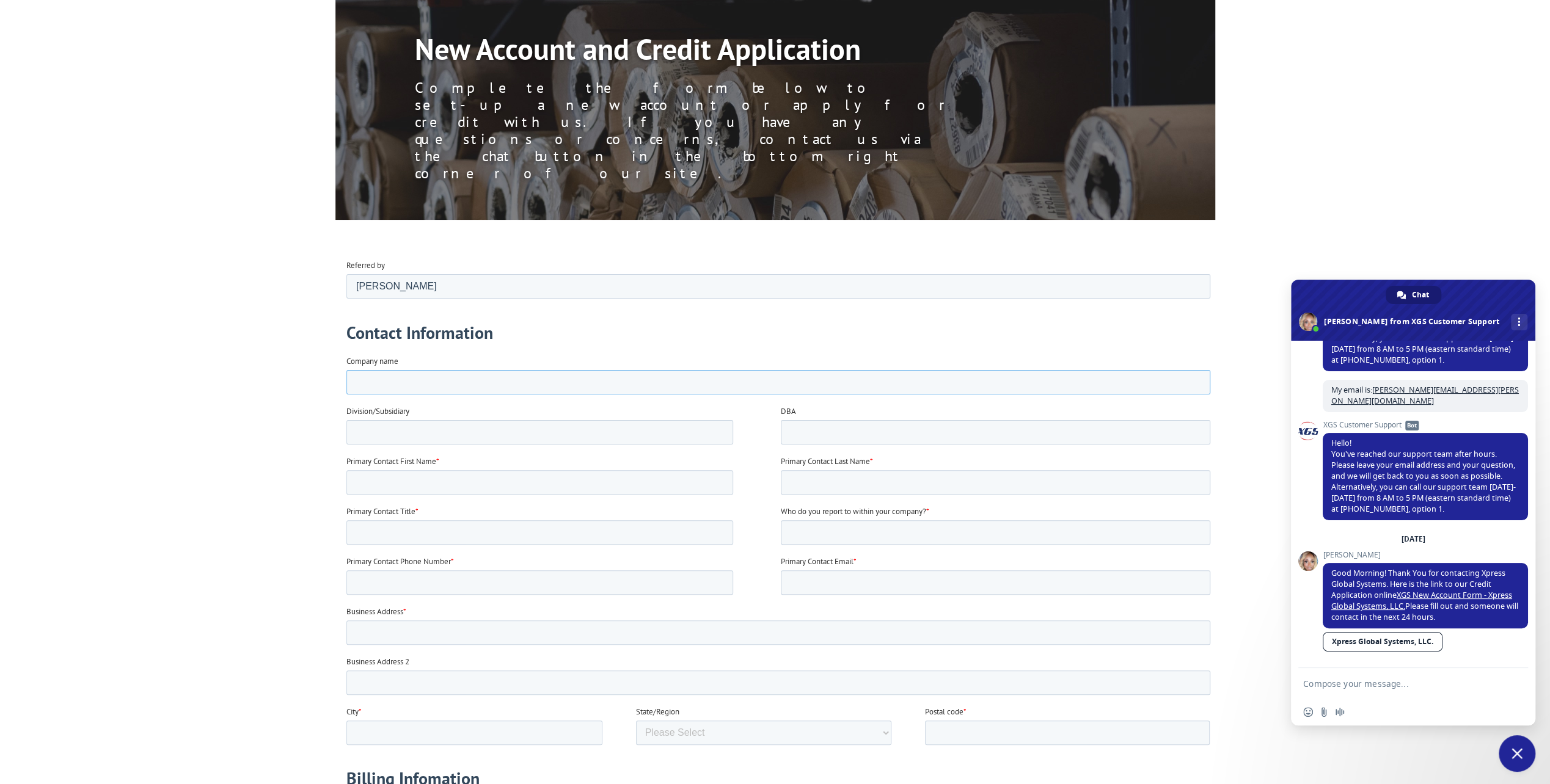
click at [377, 372] on input "Company name" at bounding box center [777, 381] width 864 height 24
type input "FINITEGRASS LLC"
click at [372, 418] on div "Division/Subsidiary" at bounding box center [563, 424] width 434 height 39
click at [367, 433] on input "Division/Subsidiary" at bounding box center [539, 431] width 387 height 24
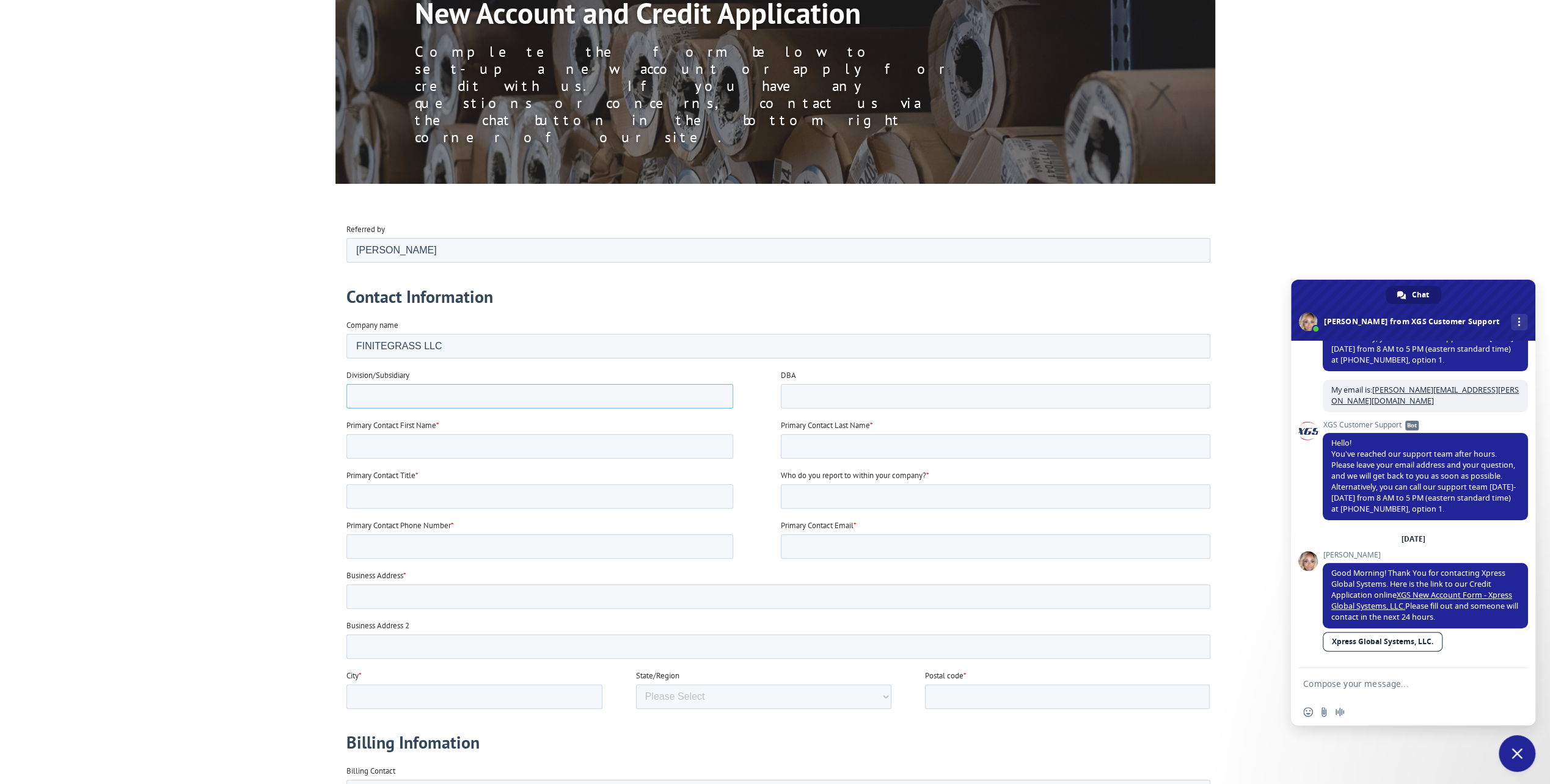
scroll to position [183, 0]
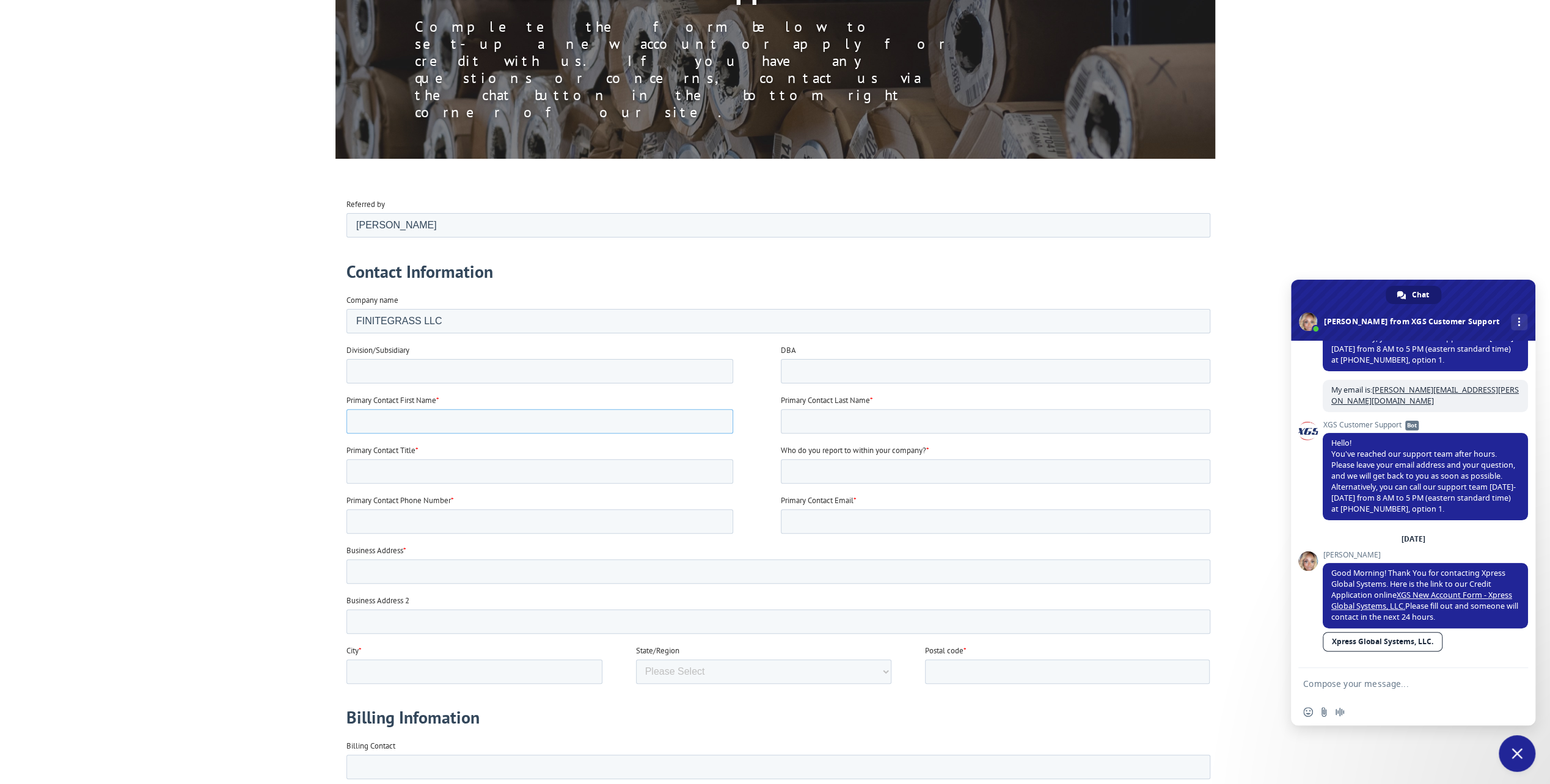
click at [390, 419] on input "Primary Contact First Name *" at bounding box center [539, 420] width 387 height 24
type input "Phillip"
click at [847, 422] on input "Primary Contact Last Name *" at bounding box center [995, 420] width 429 height 24
type input "Morales"
click at [411, 461] on input "Primary Contact Title *" at bounding box center [539, 471] width 387 height 24
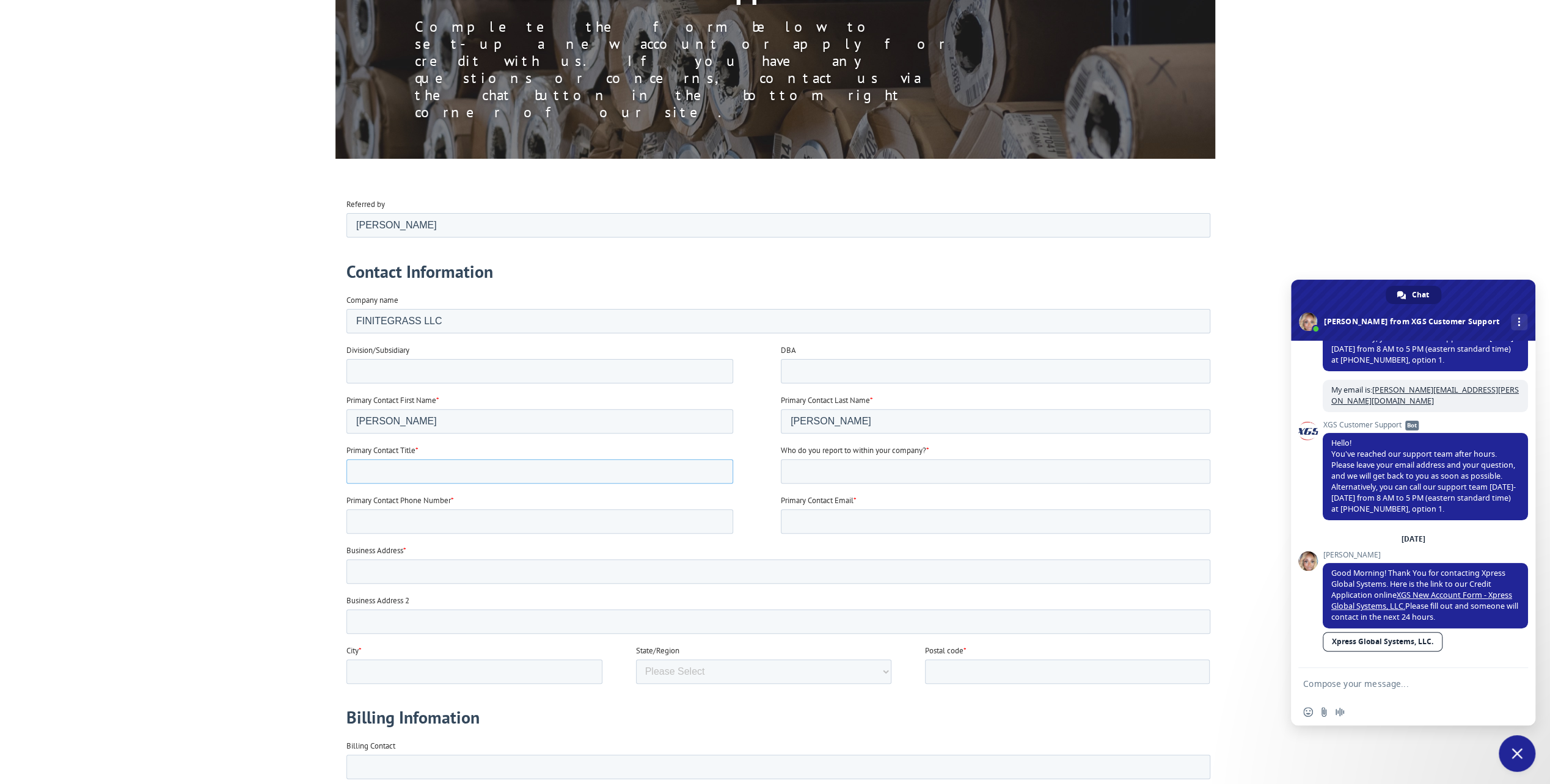
type input "Manager"
click at [862, 469] on input "Who do you report to within your company? *" at bounding box center [995, 471] width 429 height 24
type input "Myself"
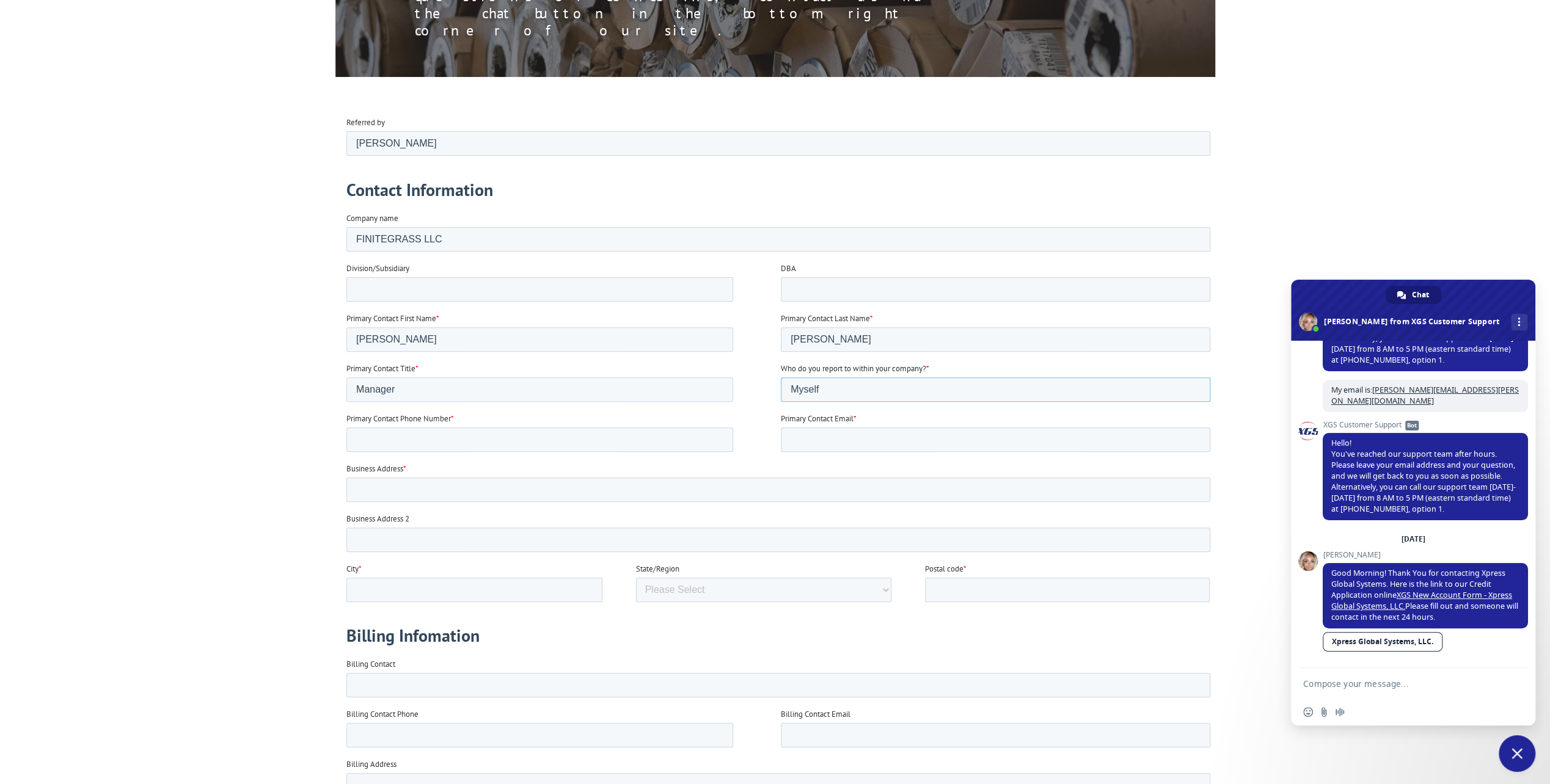
scroll to position [305, 0]
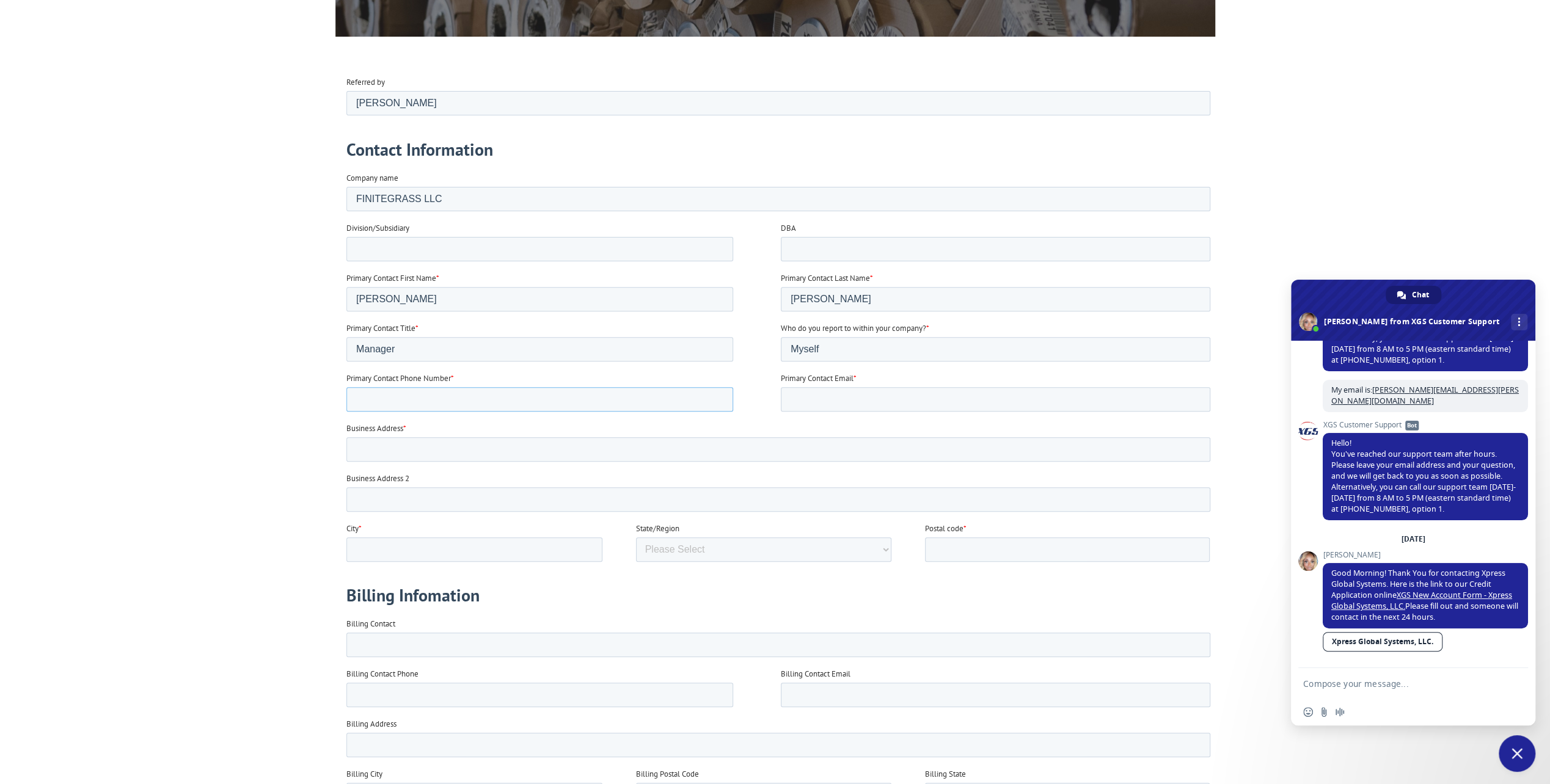
click at [376, 393] on input "Primary Contact Phone Number *" at bounding box center [539, 398] width 387 height 24
click at [360, 400] on input "16197299730" at bounding box center [539, 398] width 387 height 24
type input "6197299730"
click at [834, 400] on input "Primary Contact Email *" at bounding box center [995, 398] width 429 height 24
type input "[PERSON_NAME][EMAIL_ADDRESS][PERSON_NAME][DOMAIN_NAME]"
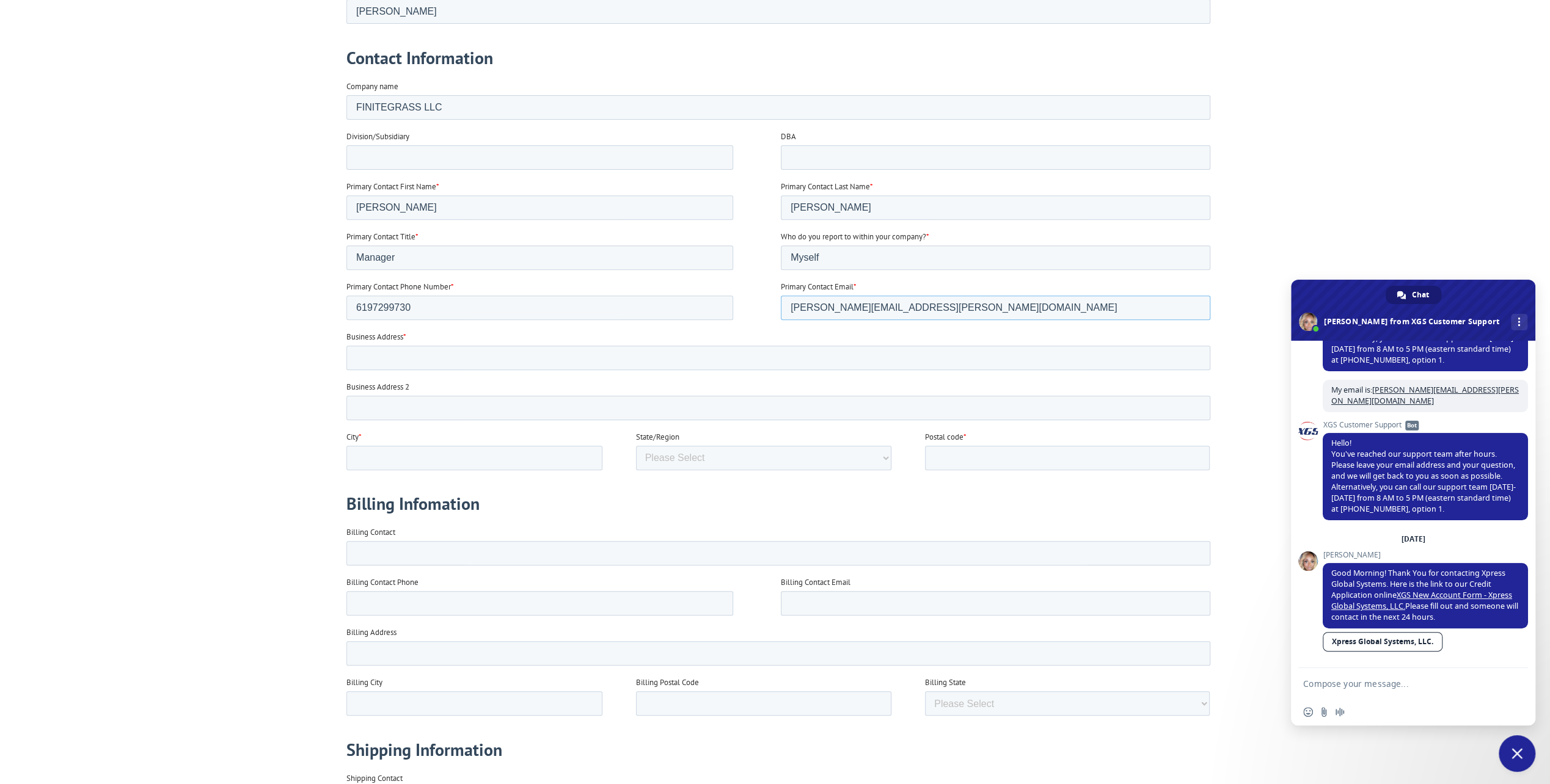
scroll to position [427, 0]
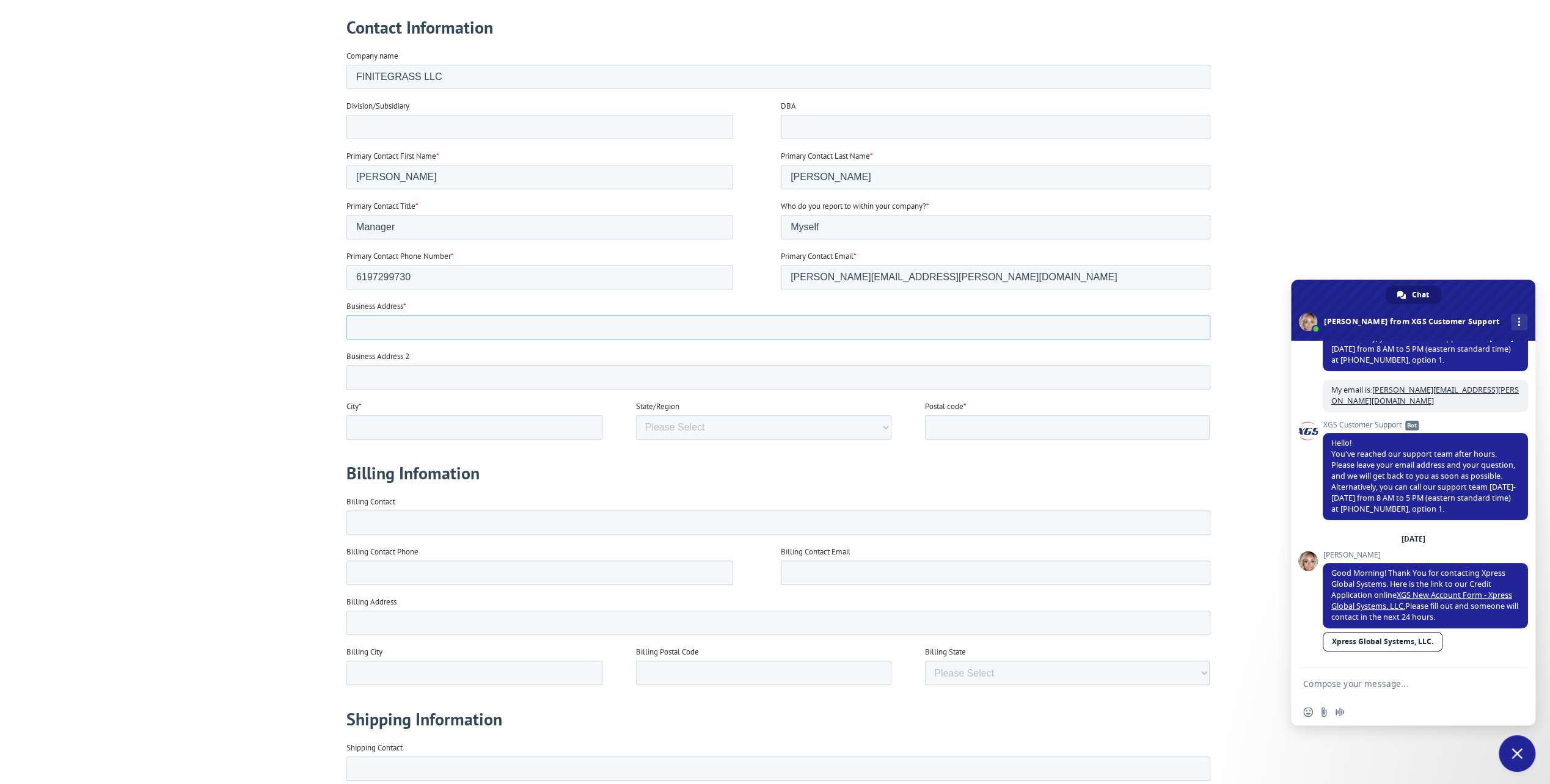
click at [453, 331] on input "Business Address *" at bounding box center [777, 327] width 864 height 24
type input "228 Chambers St Apt B1"
click at [423, 422] on input "City *" at bounding box center [474, 427] width 256 height 24
type input "El Cajon"
click at [710, 425] on select "Please Select Alabama Alaska Arizona Arkansas California Colorado Connecticut W…" at bounding box center [763, 427] width 256 height 24
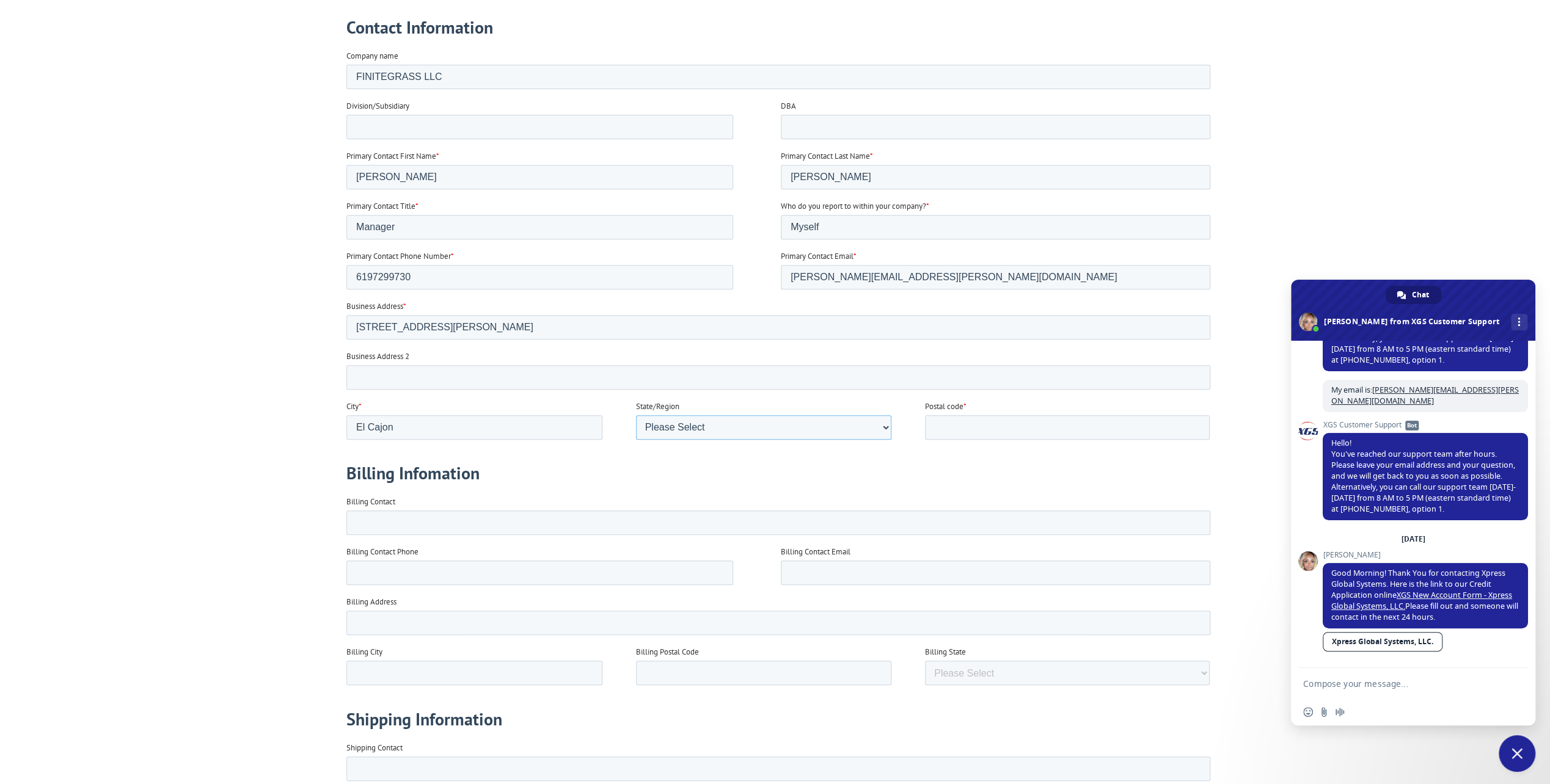
select select "California"
click at [635, 440] on select "Please Select Alabama Alaska Arizona Arkansas California Colorado Connecticut W…" at bounding box center [763, 427] width 256 height 24
click at [950, 415] on input "Postal code *" at bounding box center [1067, 427] width 284 height 24
type input "92020"
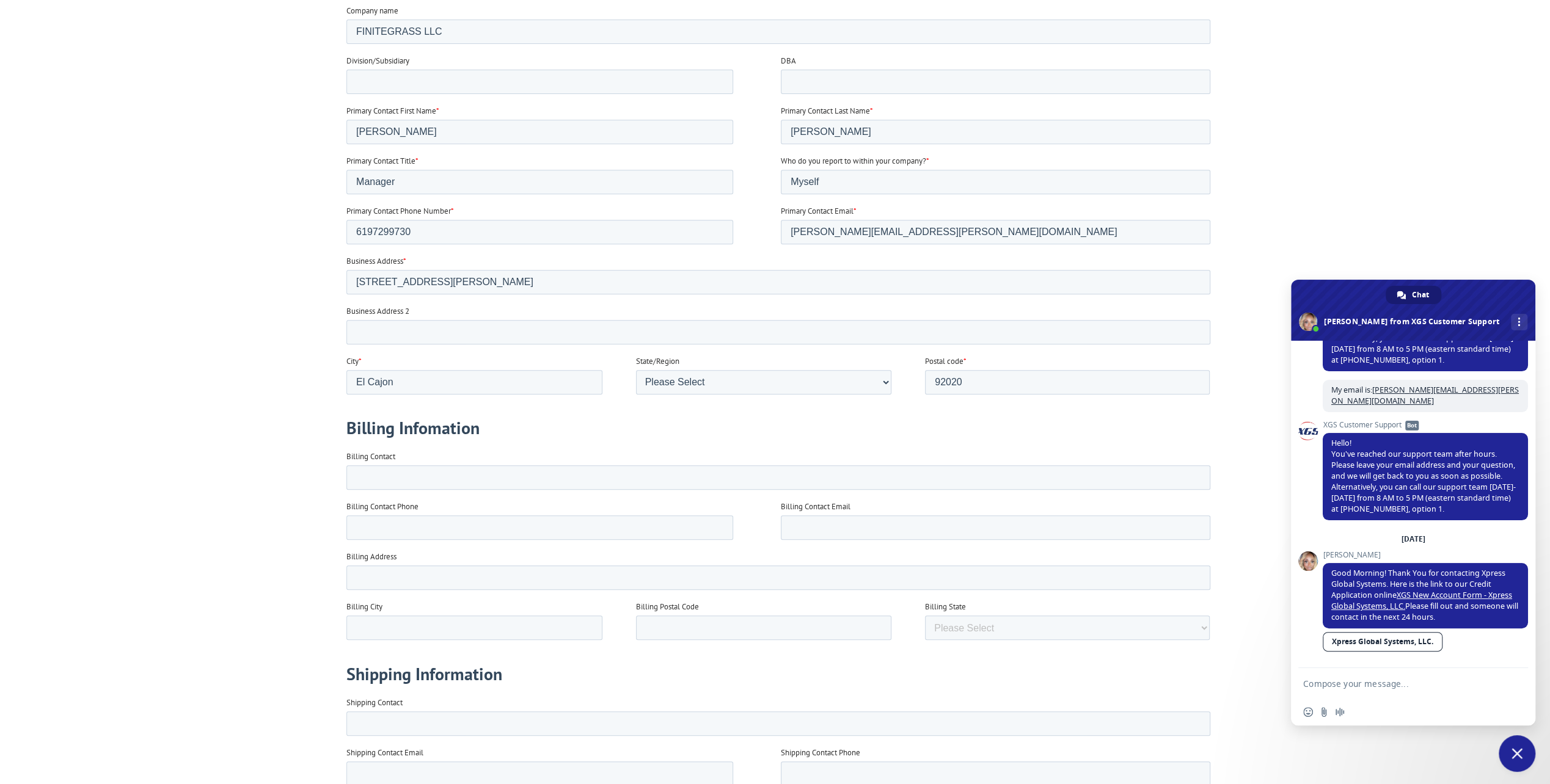
scroll to position [489, 0]
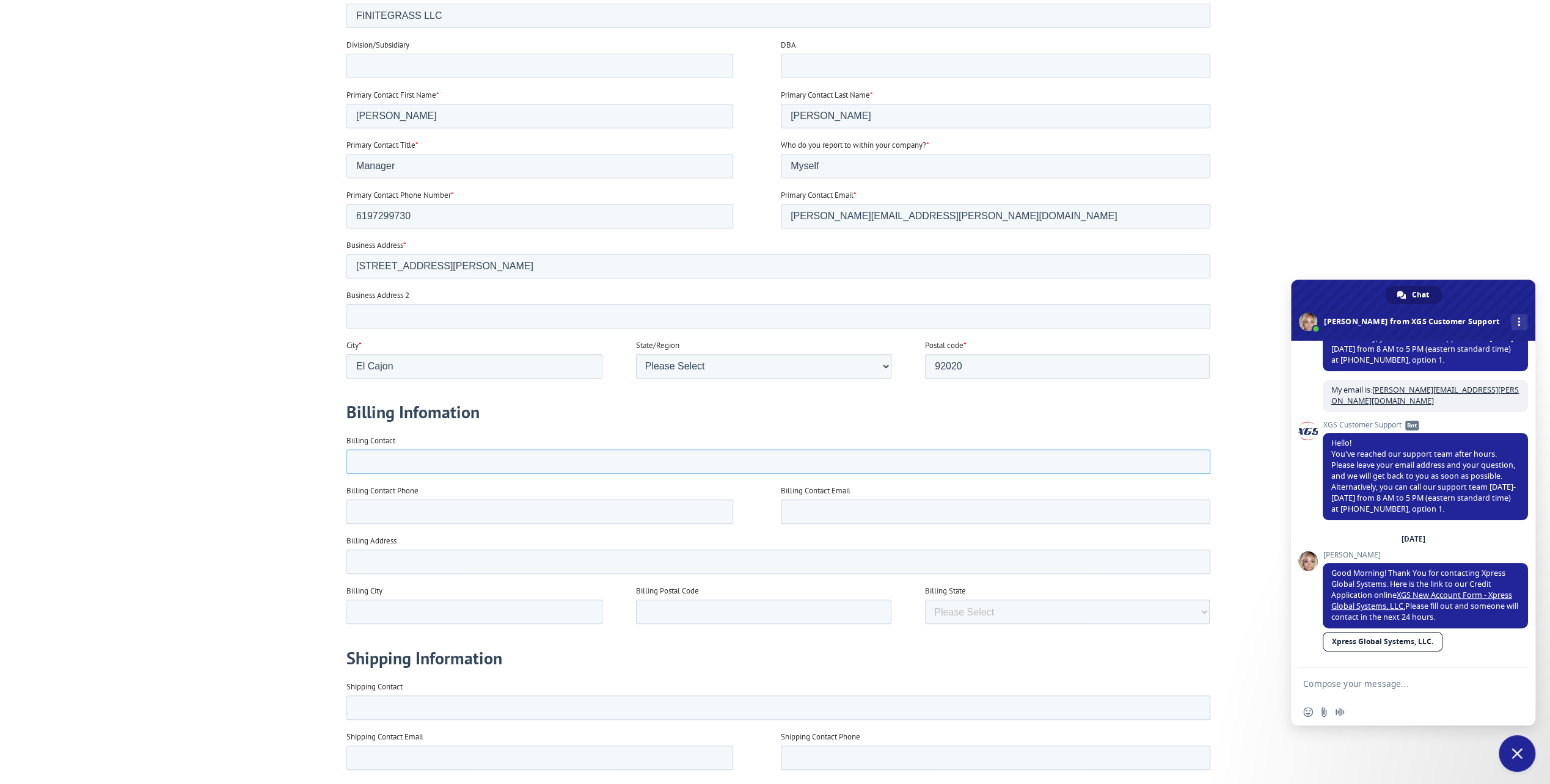
click at [380, 462] on input "Billing Contact" at bounding box center [777, 461] width 864 height 24
type input "Phillip Morales"
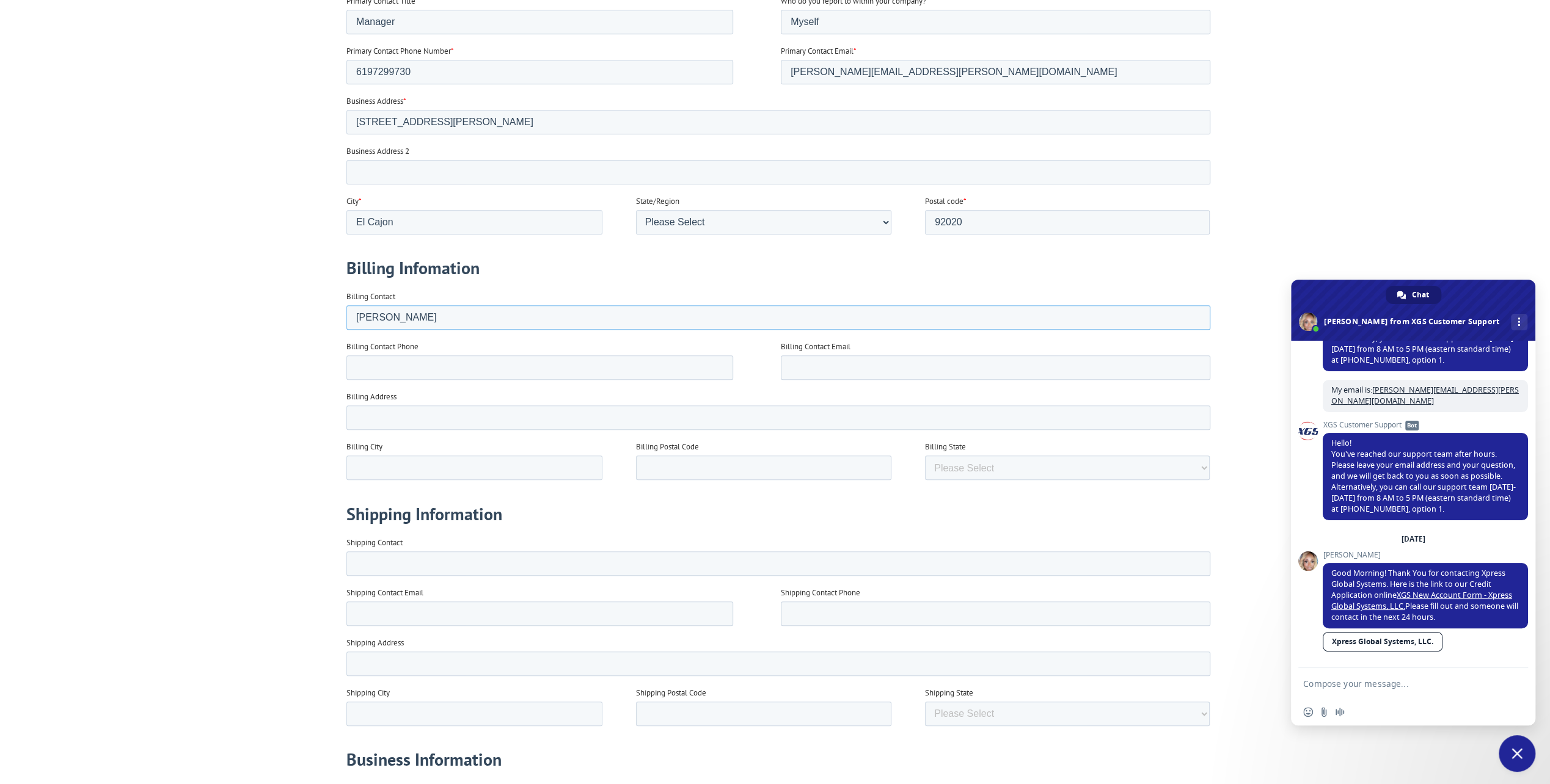
scroll to position [672, 0]
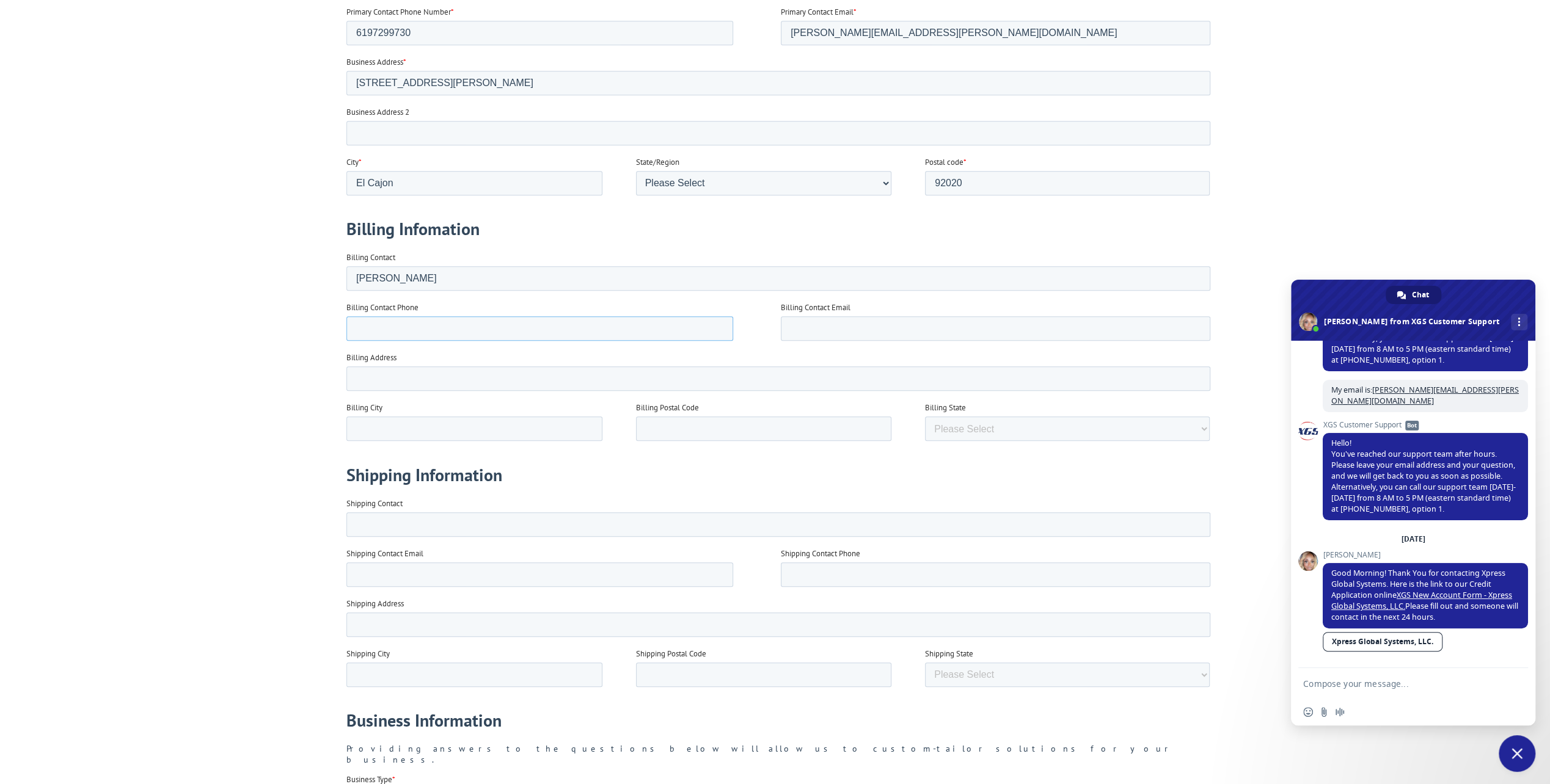
click at [399, 326] on input "Billing Contact Phone" at bounding box center [539, 328] width 387 height 24
type input "6197299730"
click at [890, 324] on input "Billing Contact Email" at bounding box center [995, 328] width 429 height 24
type input "[PERSON_NAME][EMAIL_ADDRESS][PERSON_NAME][DOMAIN_NAME]"
click at [438, 380] on input "Billing Address" at bounding box center [777, 378] width 864 height 24
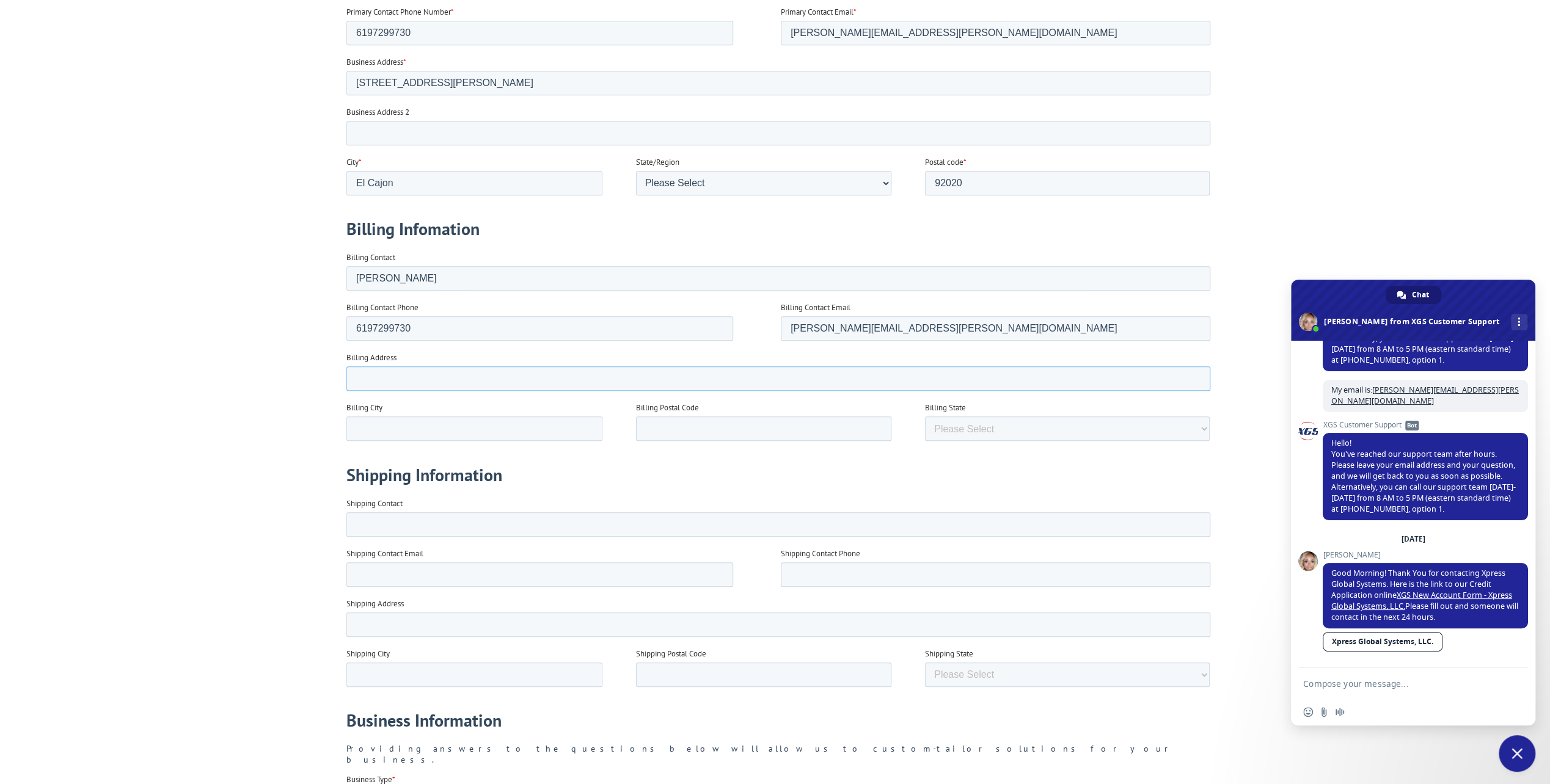
type input "229 Chambers St Apt B1"
click at [427, 427] on input "Billing City" at bounding box center [474, 429] width 256 height 24
type input "El Cajon"
click at [692, 437] on input "Billing Postal Code" at bounding box center [763, 429] width 256 height 24
type input "92020"
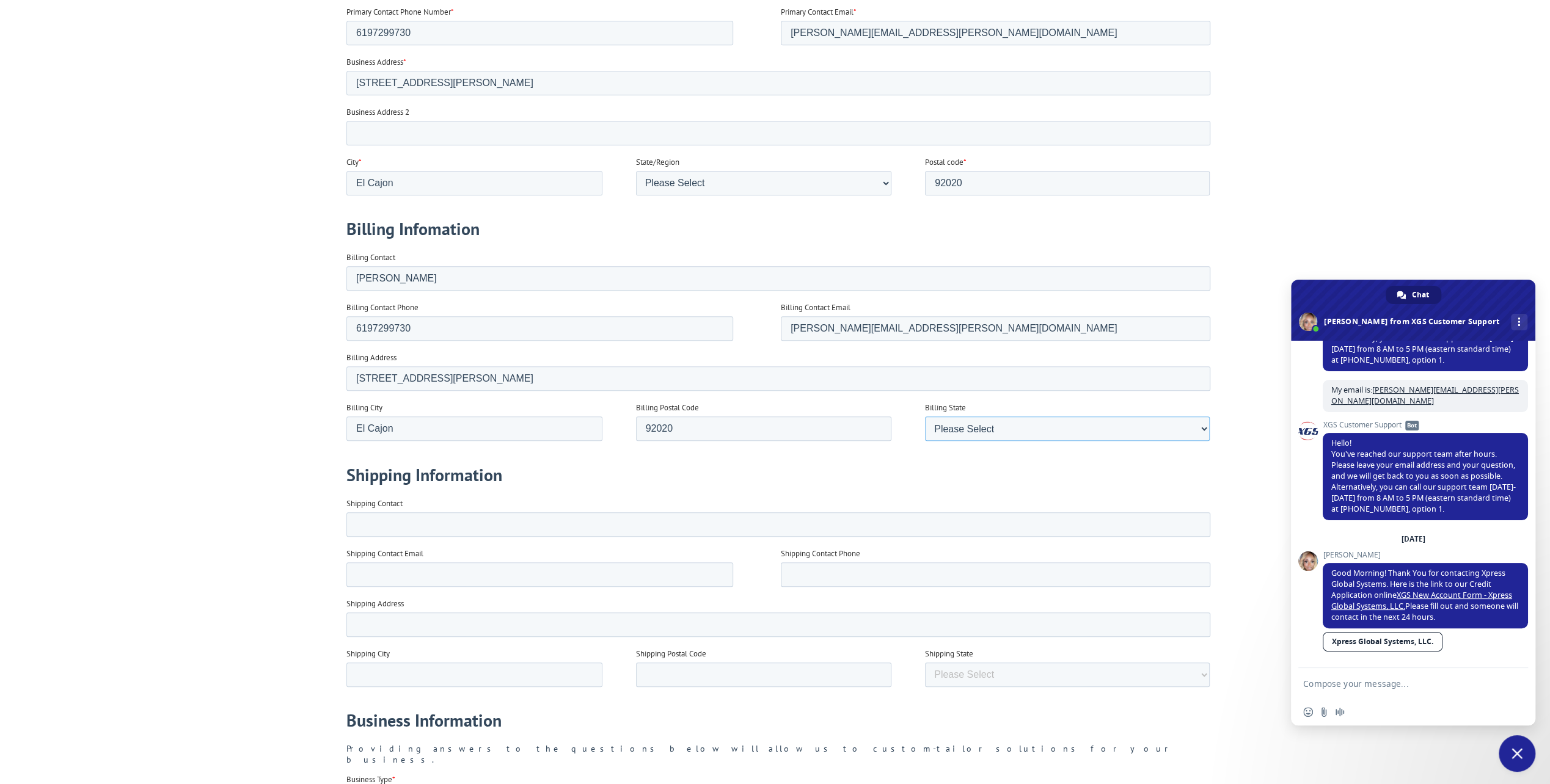
click at [964, 427] on select "Please Select Alabama Alaska Arizona Arkansas California Colorado Connecticut D…" at bounding box center [1067, 429] width 284 height 24
select select "California"
click at [924, 441] on select "Please Select Alabama Alaska Arizona Arkansas California Colorado Connecticut D…" at bounding box center [1067, 429] width 284 height 24
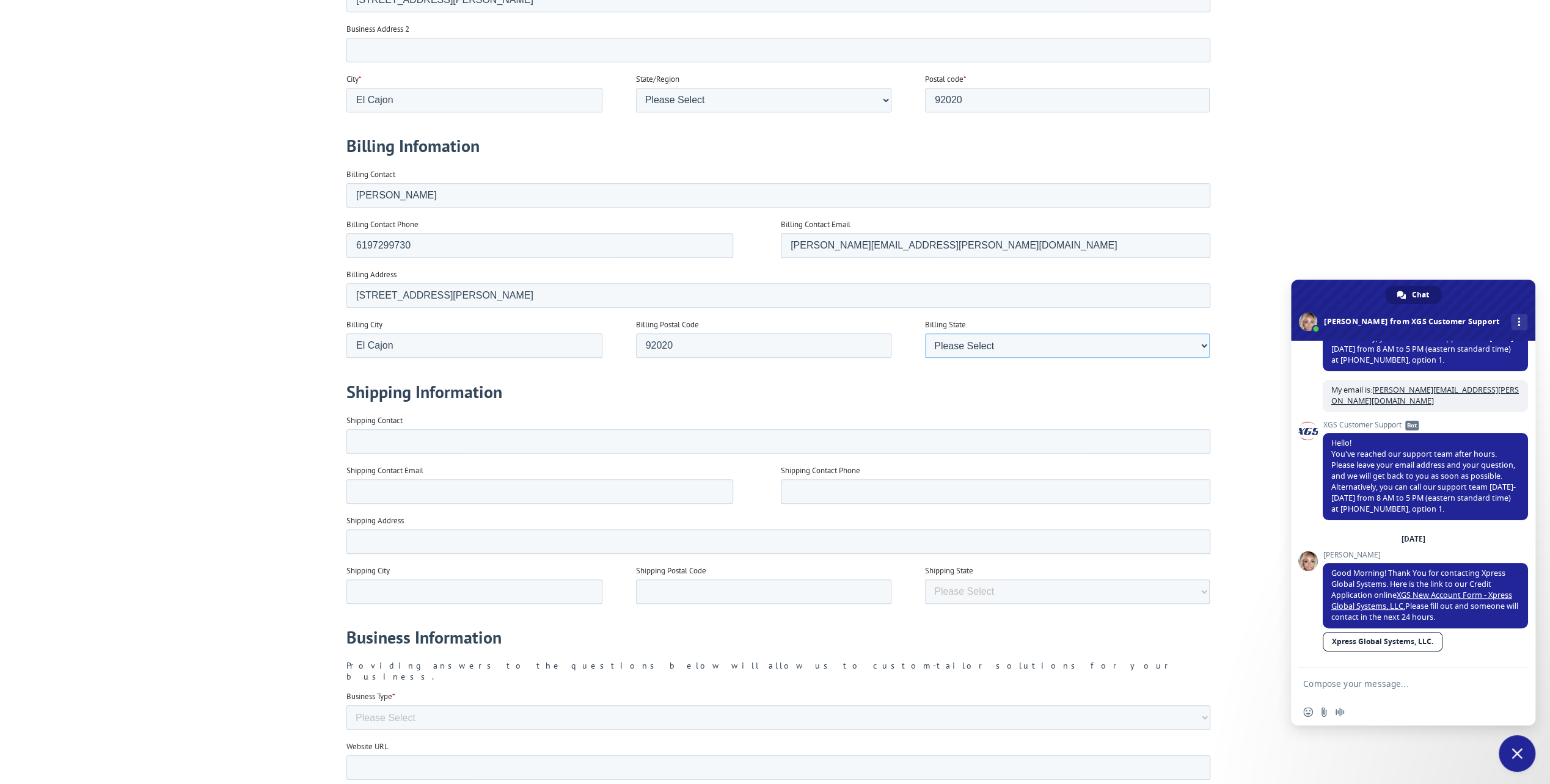
scroll to position [855, 0]
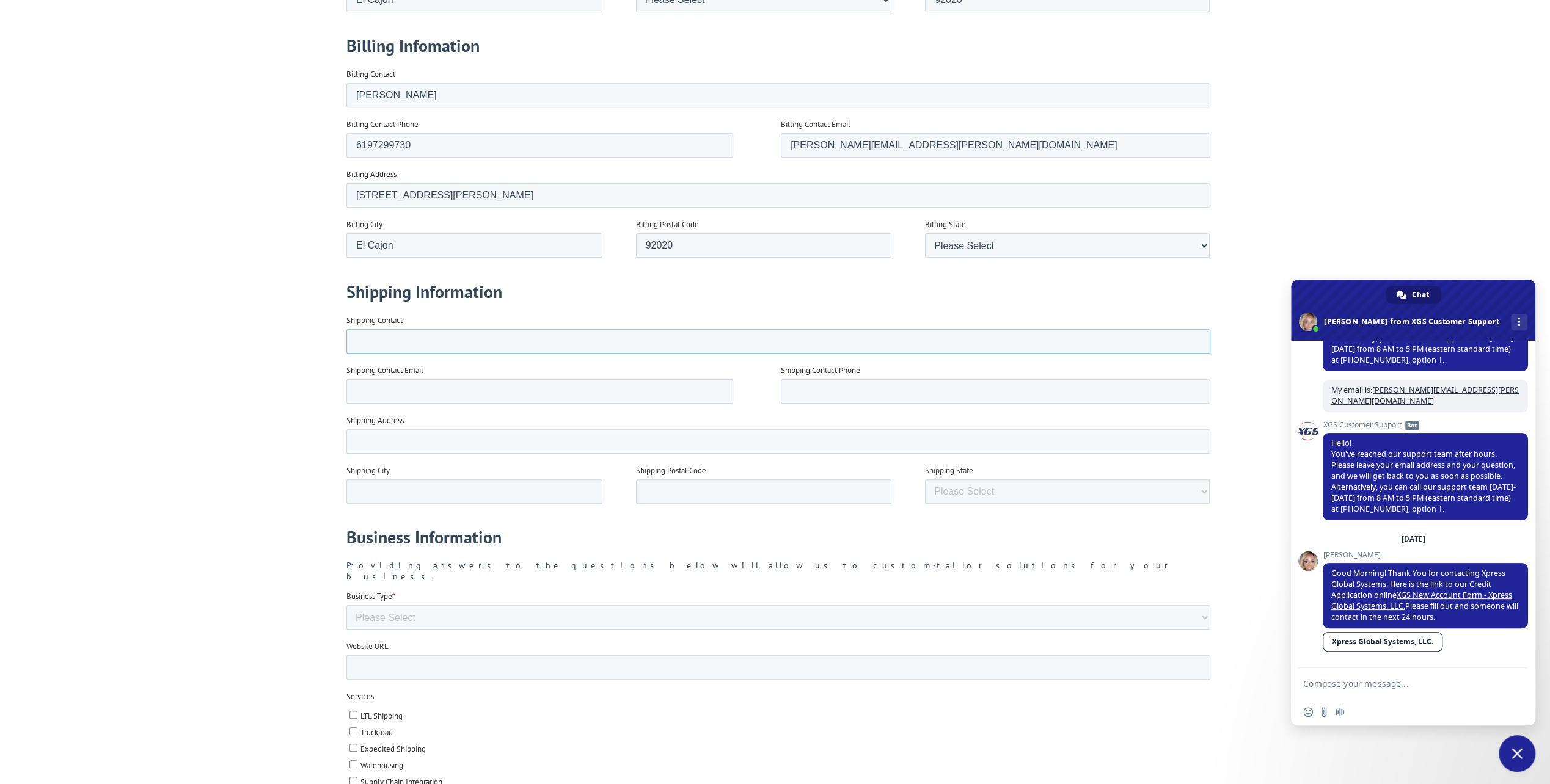
click at [358, 342] on input "Shipping Contact" at bounding box center [777, 341] width 864 height 24
type input "Phillip Morales"
click at [376, 389] on input "Shipping Contact Email" at bounding box center [539, 391] width 387 height 24
type input "[PERSON_NAME][EMAIL_ADDRESS][PERSON_NAME][DOMAIN_NAME]"
click at [834, 391] on input "Shipping Contact Phone" at bounding box center [995, 391] width 429 height 24
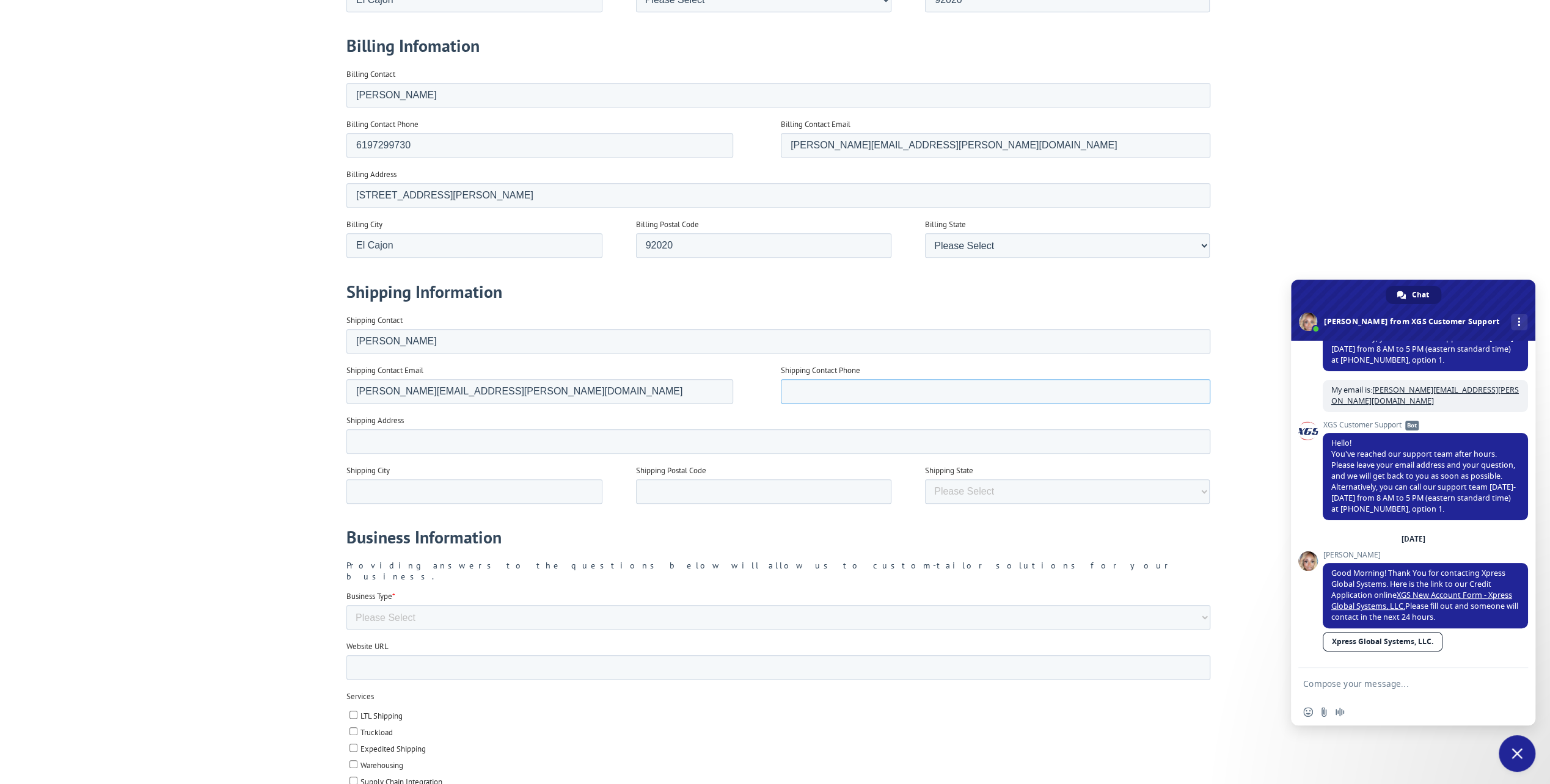
type input "6197299730"
click at [390, 435] on input "Shipping Address" at bounding box center [777, 441] width 864 height 24
click at [284, 335] on div at bounding box center [775, 522] width 1550 height 1992
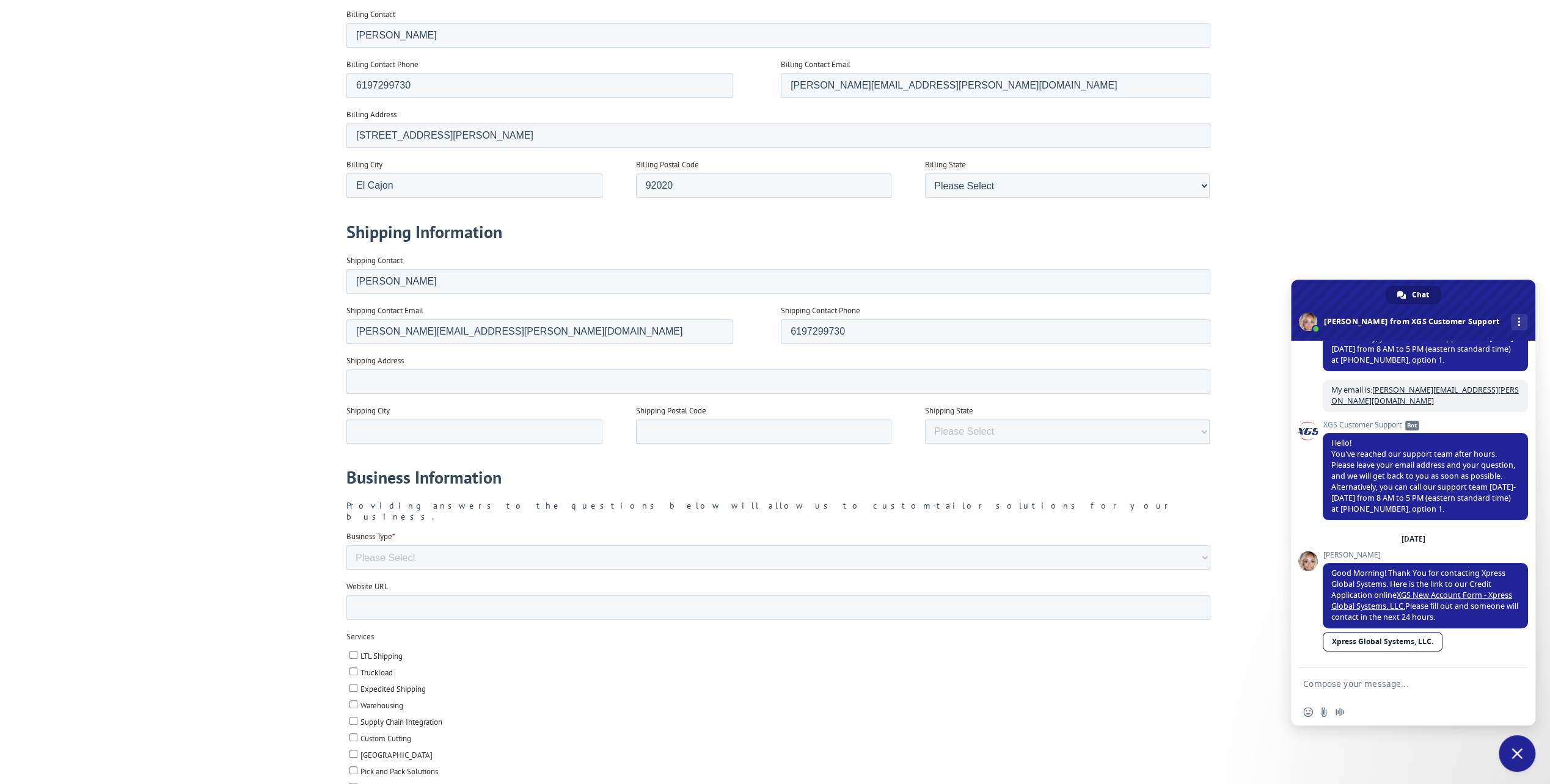
scroll to position [916, 0]
click at [408, 382] on input "Shipping Address" at bounding box center [777, 380] width 864 height 24
type input "1830 N Marshall Avenue"
click at [392, 438] on input "Shipping City" at bounding box center [474, 430] width 256 height 24
type input "El Cajon"
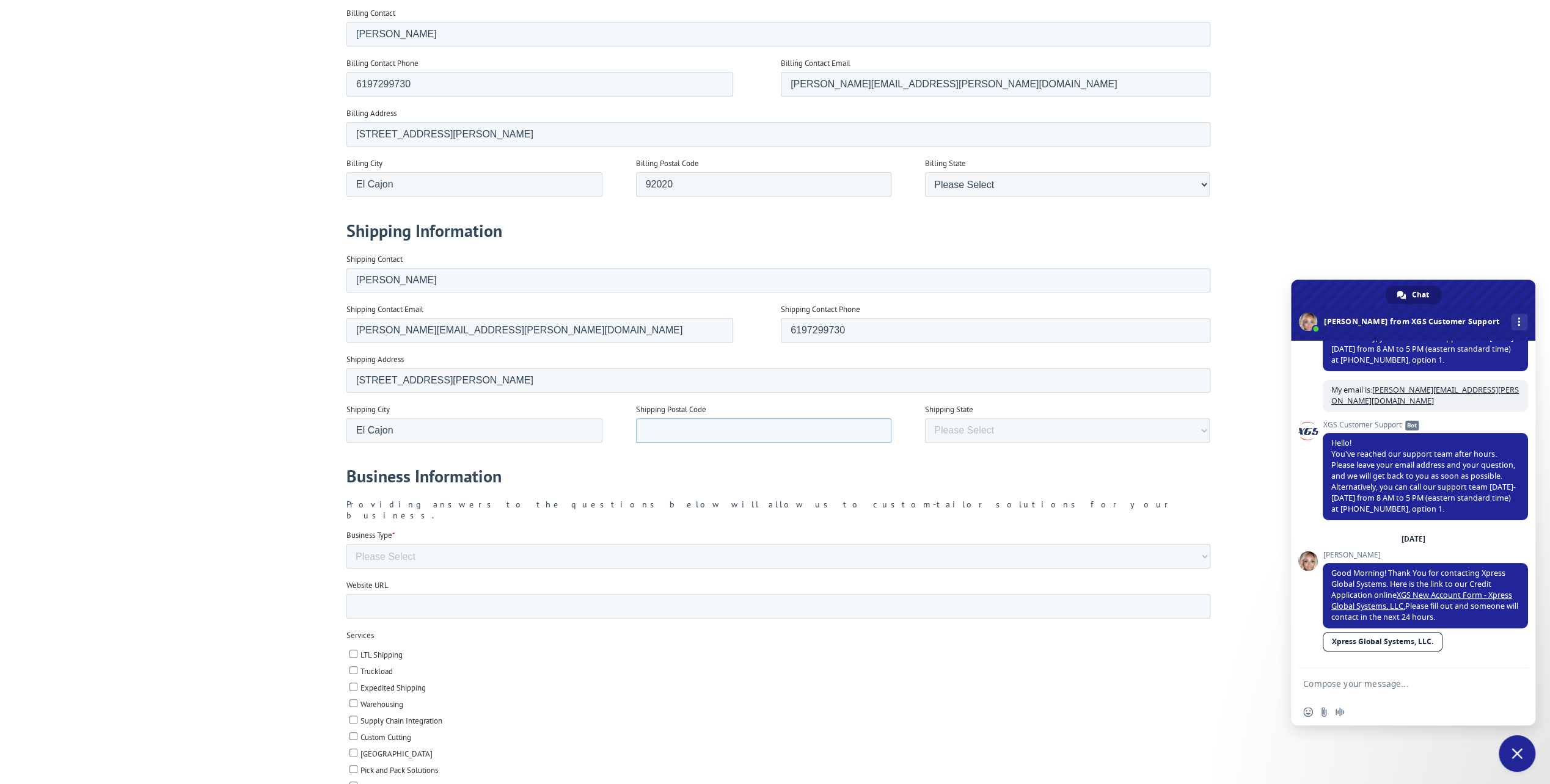
click at [657, 427] on input "Shipping Postal Code" at bounding box center [763, 430] width 256 height 24
click at [217, 305] on div at bounding box center [775, 461] width 1550 height 1992
click at [798, 431] on input "Shipping Postal Code" at bounding box center [763, 430] width 256 height 24
type input "92020"
click at [995, 486] on h1 "Business Information" at bounding box center [780, 476] width 869 height 23
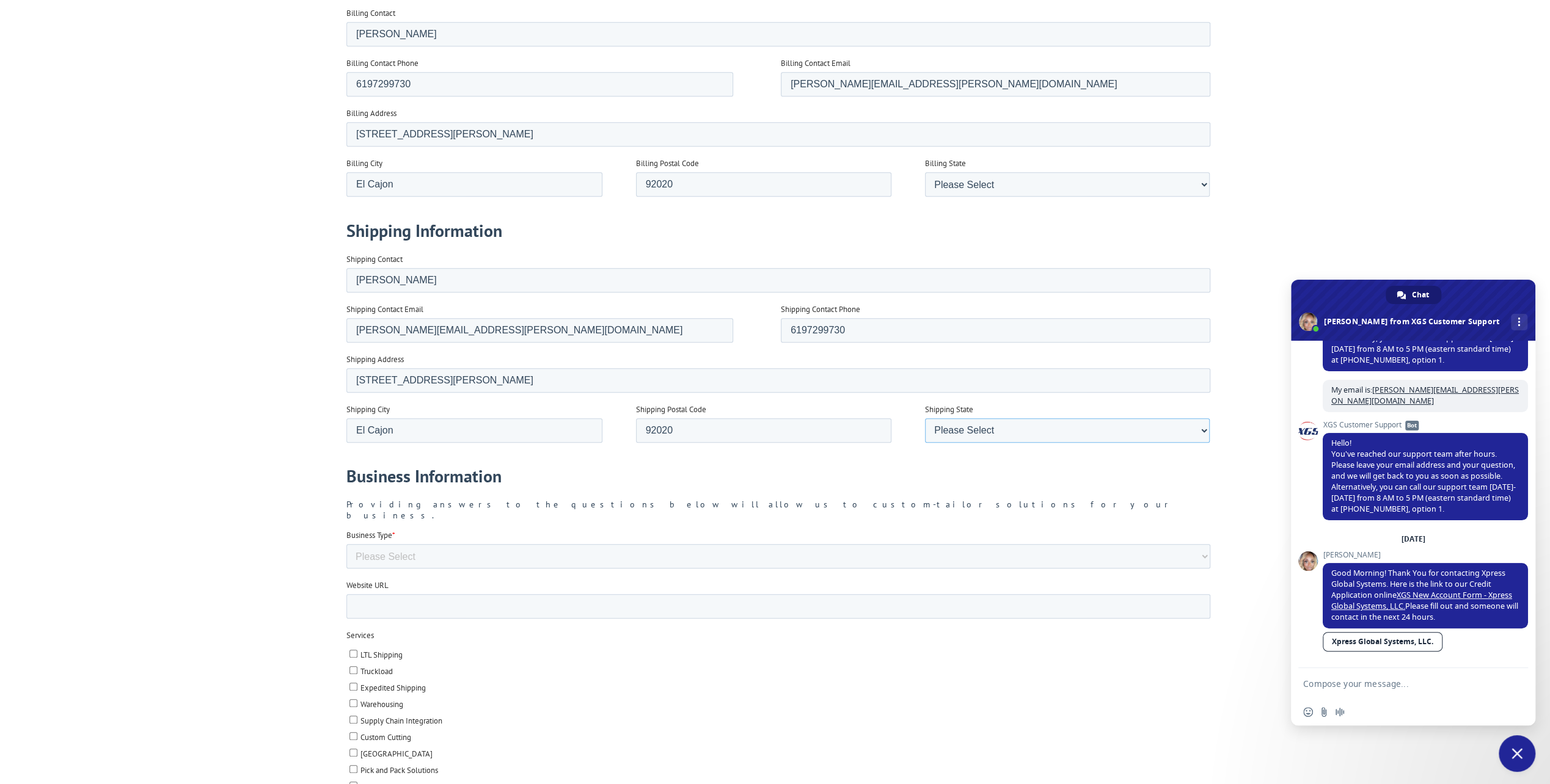
click at [1011, 433] on select "Please Select Alabama Alaska Arizona Arkansas California Colorado Connecticut D…" at bounding box center [1067, 430] width 284 height 24
select select "California"
click at [924, 443] on select "Please Select Alabama Alaska Arizona Arkansas California Colorado Connecticut D…" at bounding box center [1067, 430] width 284 height 24
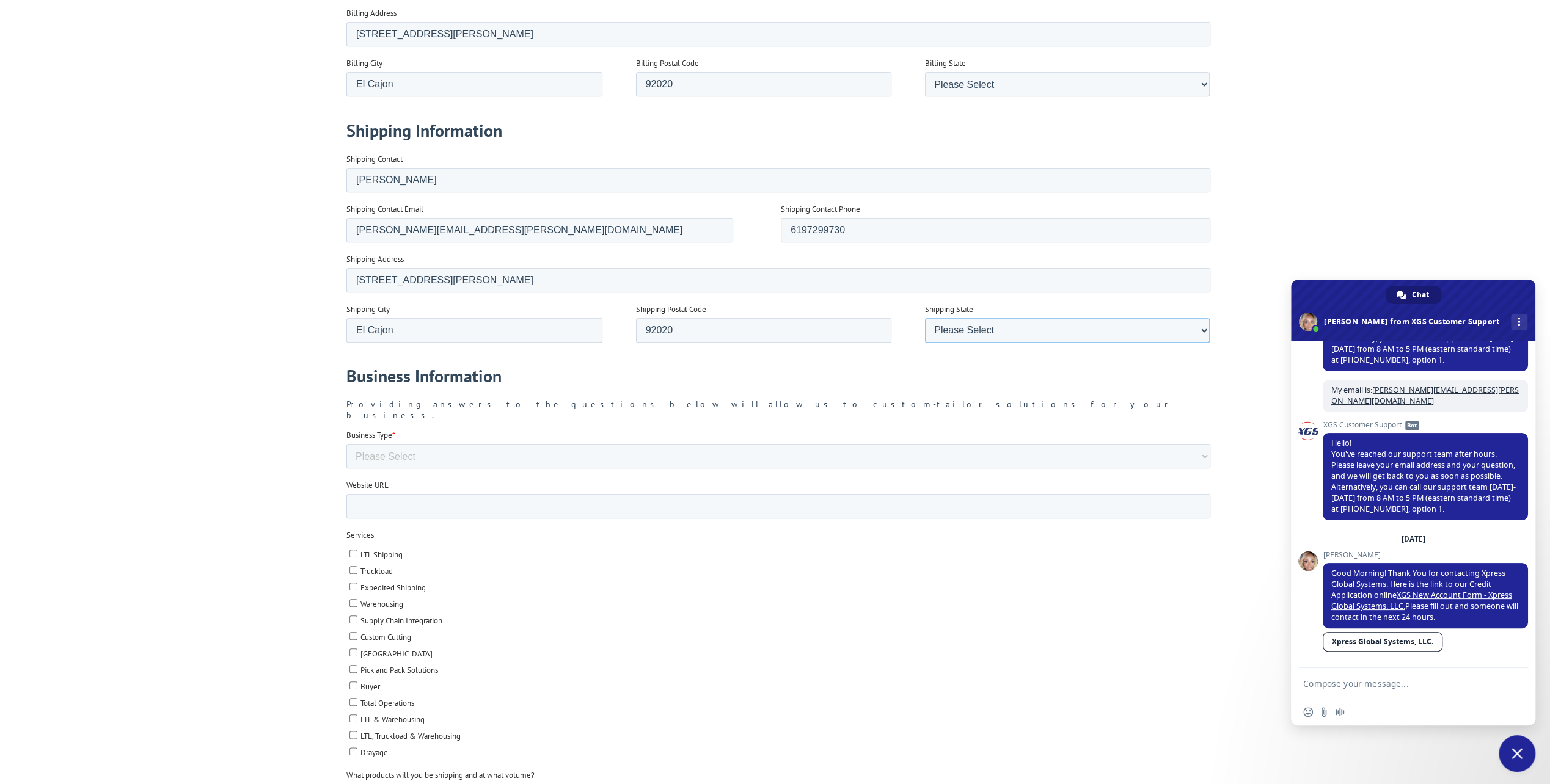
scroll to position [1099, 0]
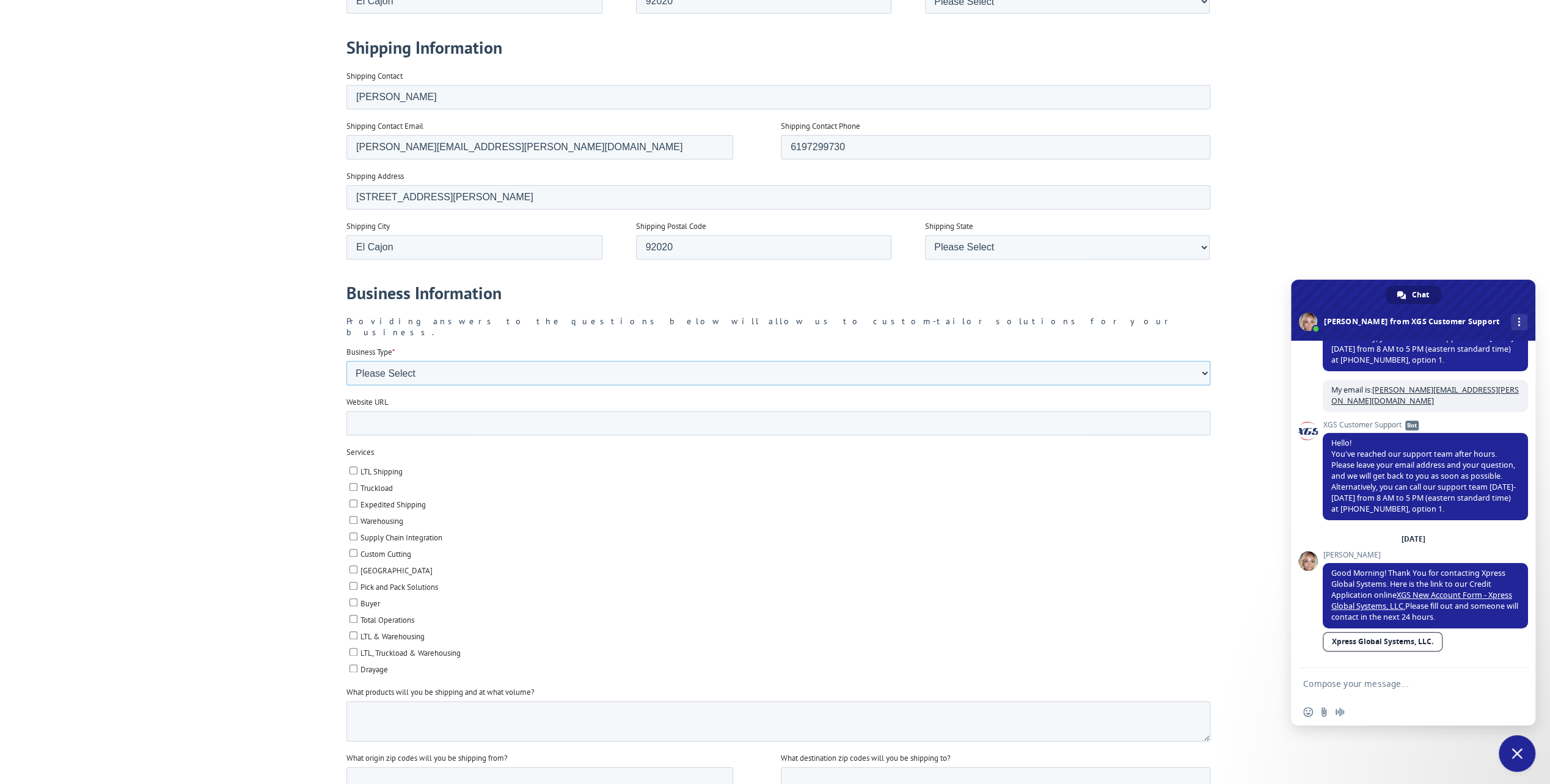
click at [369, 361] on select "Please Select Flooring Mill, Manufacturer, or Importer Manufacturer - Other Nat…" at bounding box center [777, 373] width 864 height 24
select select "Turf Compant"
click at [346, 385] on select "Please Select Flooring Mill, Manufacturer, or Importer Manufacturer - Other Nat…" at bounding box center [777, 373] width 864 height 24
click at [390, 415] on input "Website URL" at bounding box center [777, 423] width 864 height 24
type input "www.finitegrassusa.com"
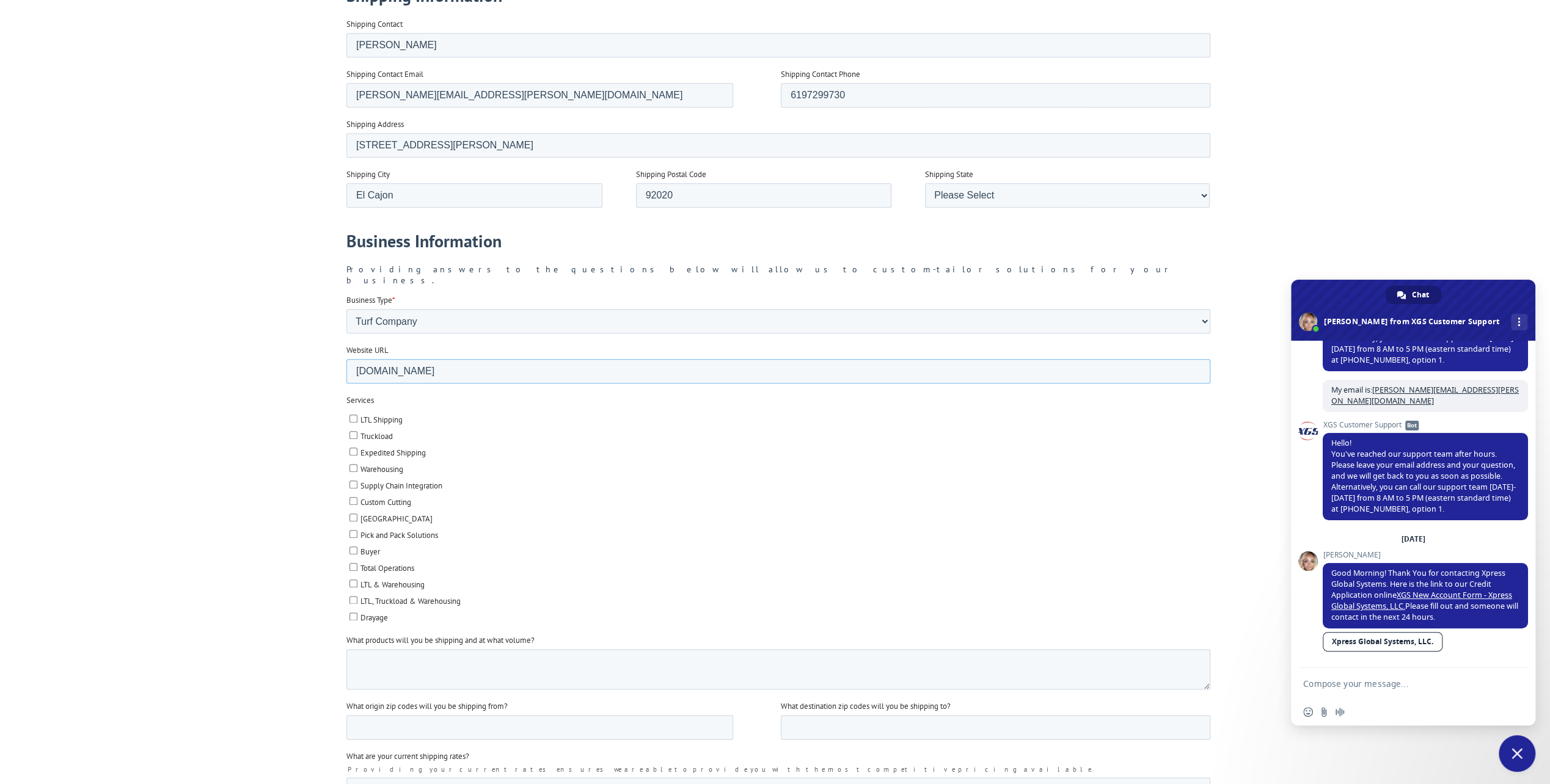
scroll to position [1222, 0]
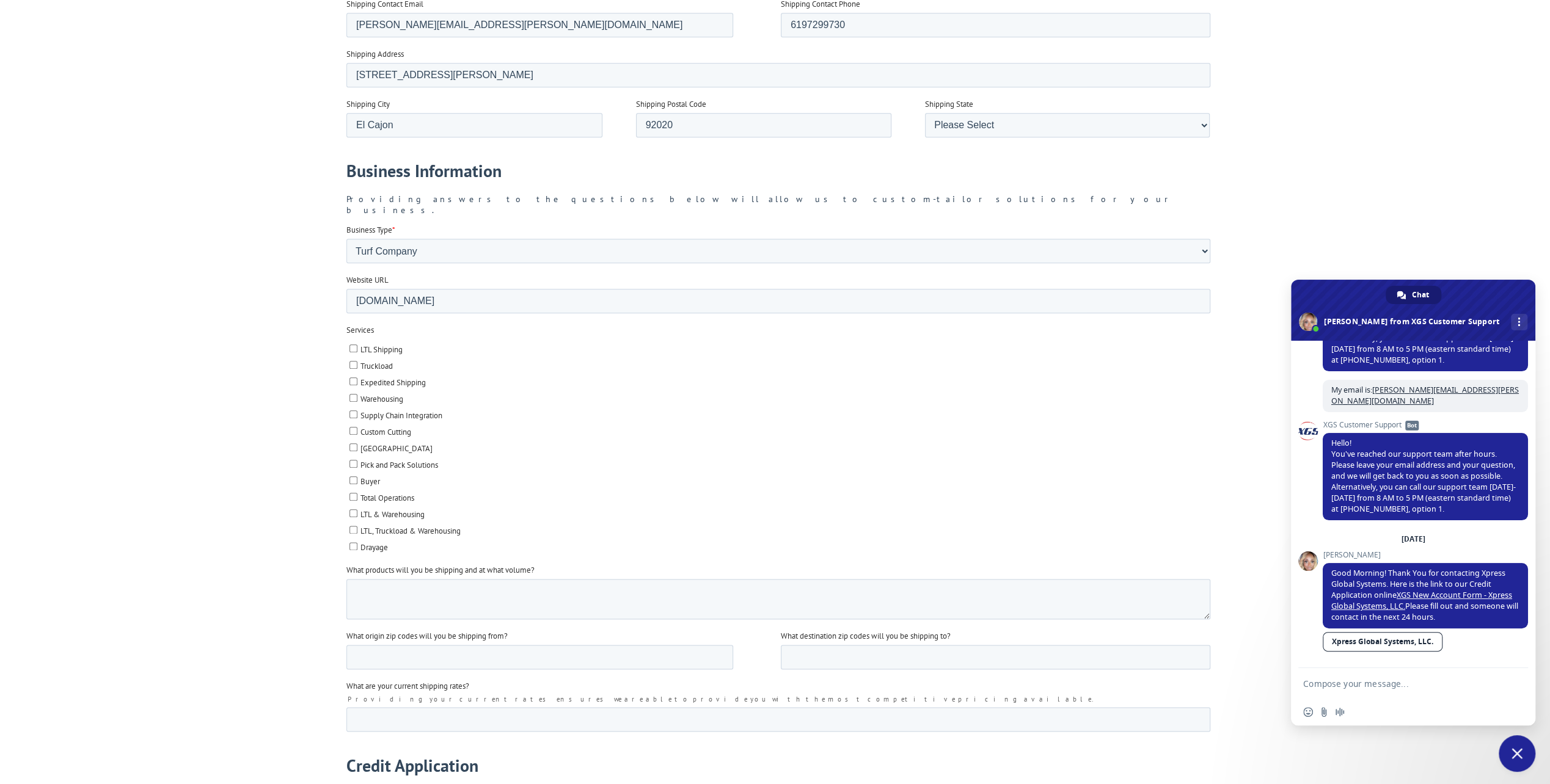
click at [354, 344] on input "LTL Shipping" at bounding box center [353, 349] width 8 height 8
checkbox input "true"
click at [351, 361] on input "Truckload" at bounding box center [353, 365] width 8 height 8
checkbox input "true"
click at [353, 378] on input "Expedited Shipping" at bounding box center [353, 382] width 8 height 8
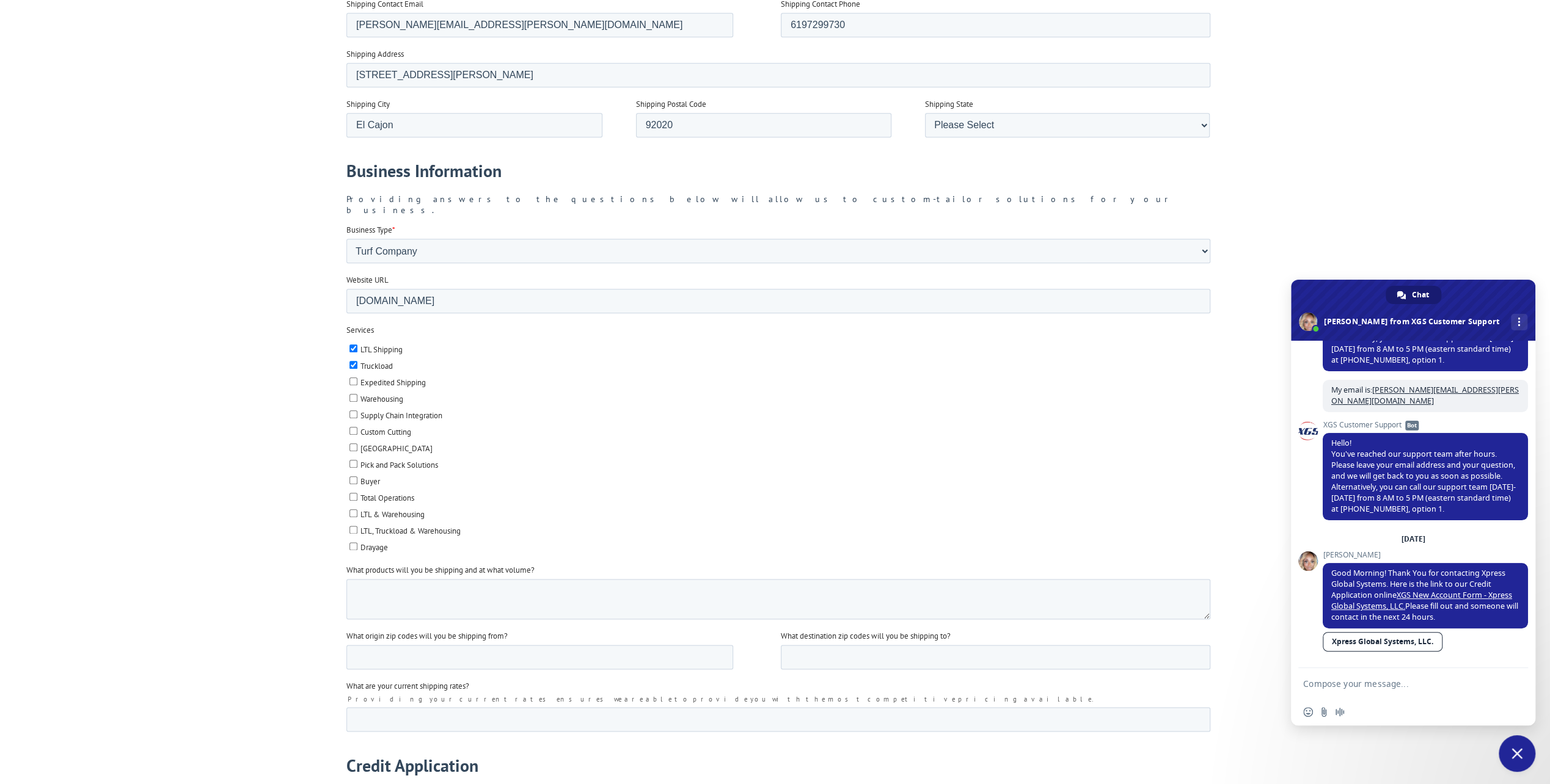
checkbox input "true"
click at [351, 394] on input "Warehousing" at bounding box center [353, 398] width 8 height 8
checkbox input "true"
click at [349, 460] on input "Pick and Pack Solutions" at bounding box center [353, 464] width 8 height 8
checkbox input "true"
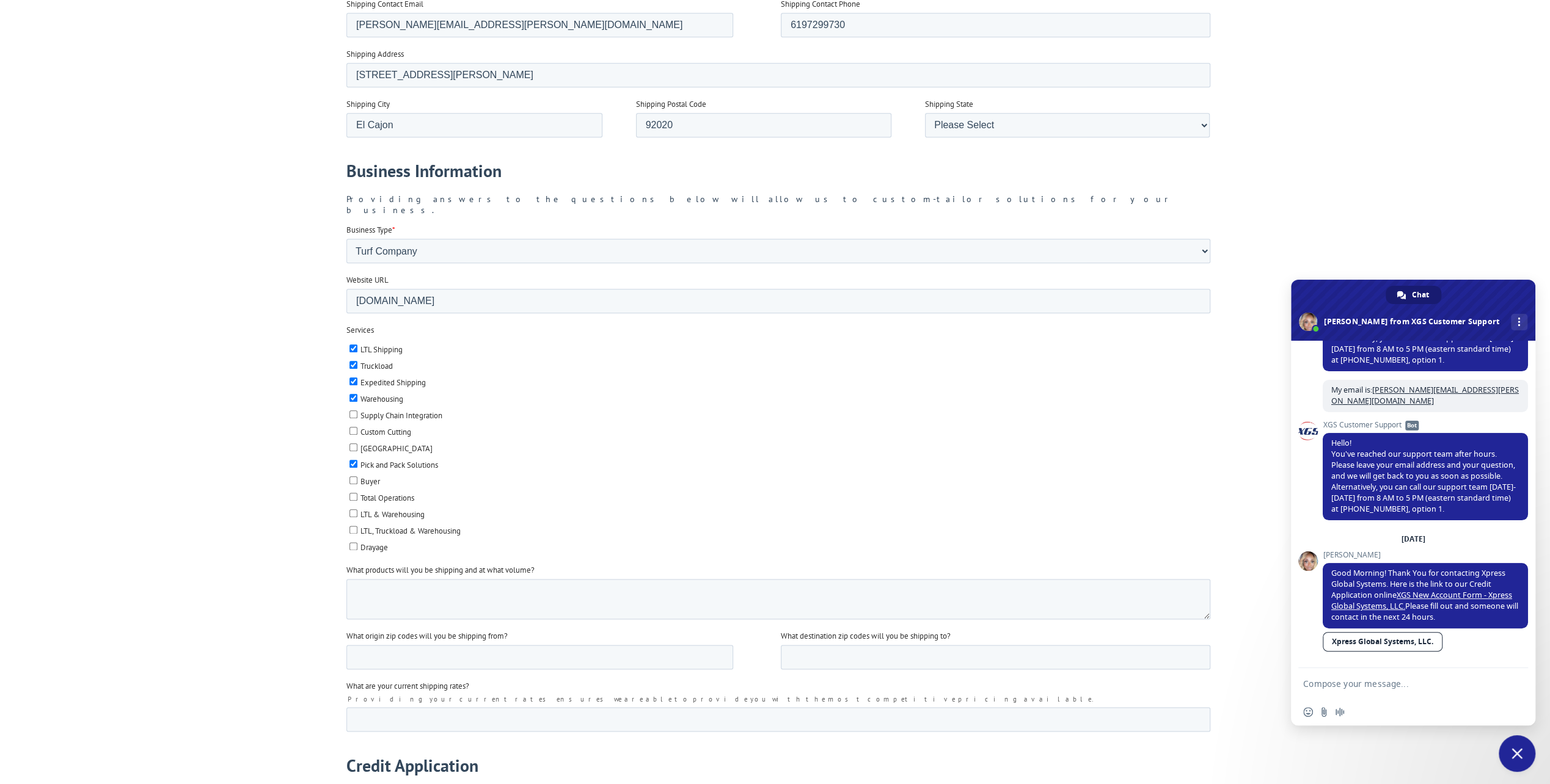
click at [353, 493] on input "Total Operations" at bounding box center [353, 497] width 8 height 8
checkbox input "true"
click at [354, 509] on input "LTL & Warehousing" at bounding box center [353, 513] width 8 height 8
checkbox input "true"
click at [353, 526] on input "LTL, Truckload & Warehousing" at bounding box center [353, 530] width 8 height 8
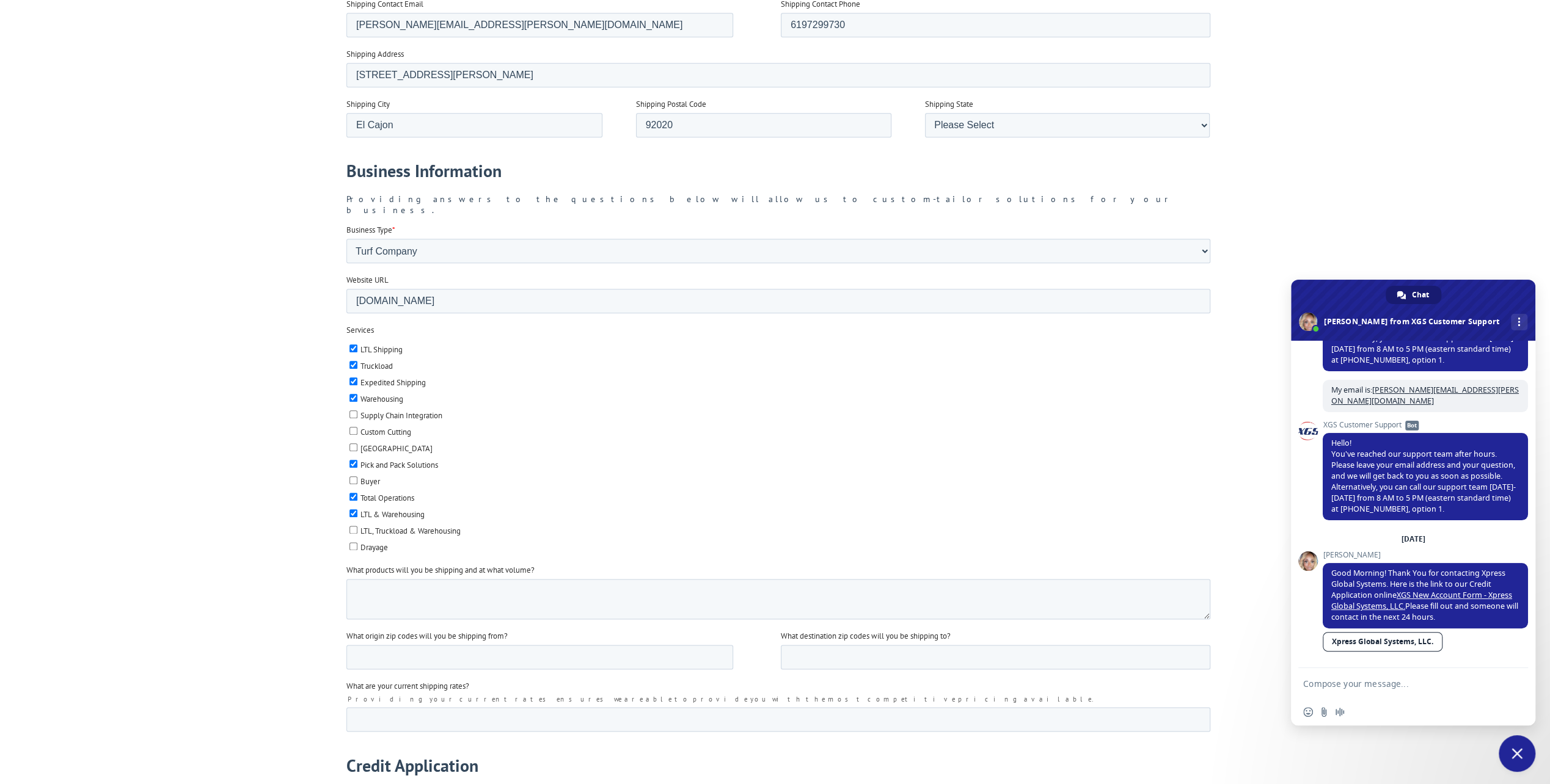
checkbox input "true"
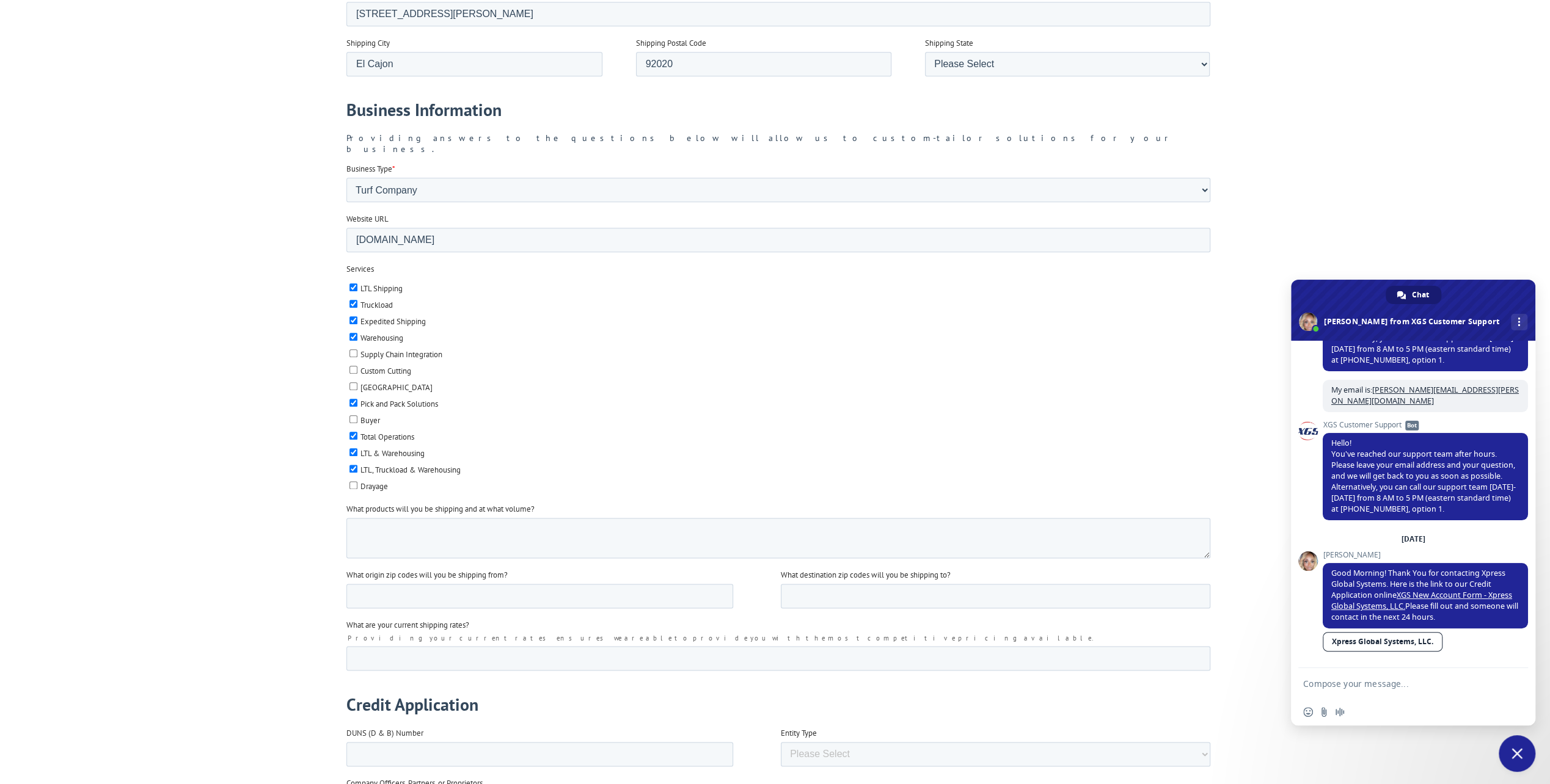
scroll to position [1344, 0]
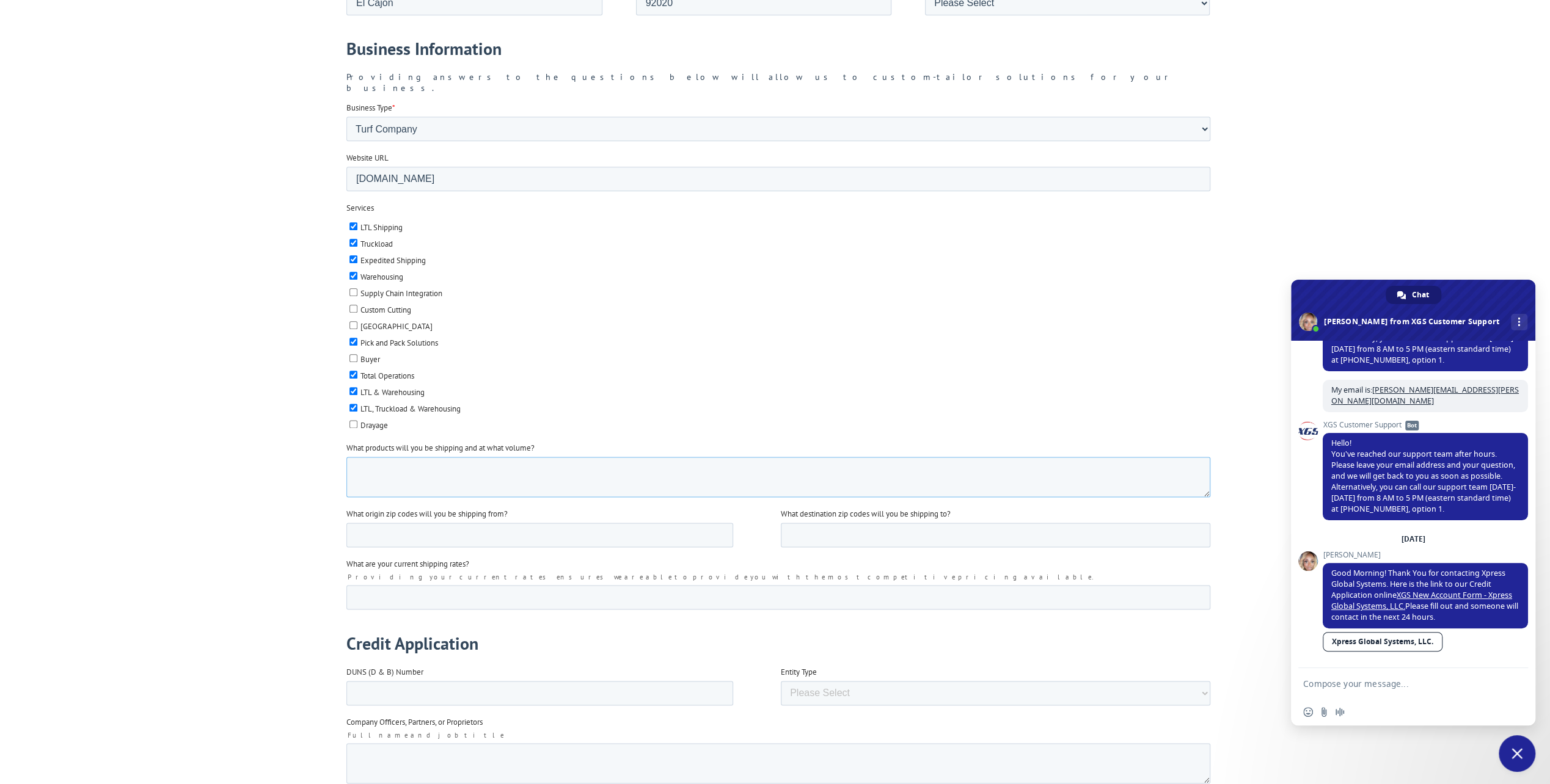
click at [377, 461] on textarea "What products will you be shipping and at what volume?" at bounding box center [777, 477] width 864 height 40
type textarea "Artificial Grass Rolls and Accessories. Around 10,000 sq ft a month to start."
click at [322, 385] on div at bounding box center [775, 33] width 1550 height 1992
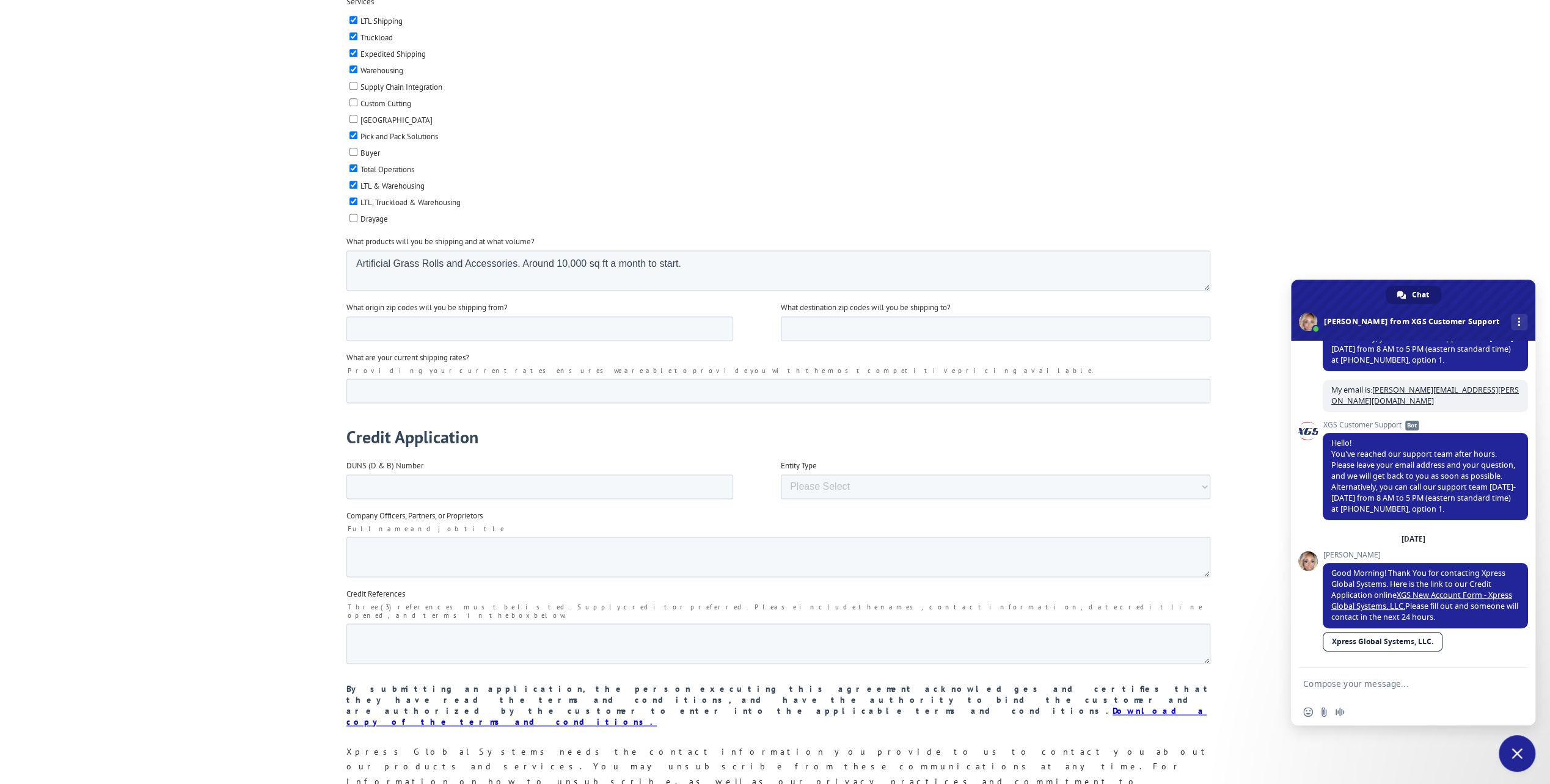
scroll to position [1588, 0]
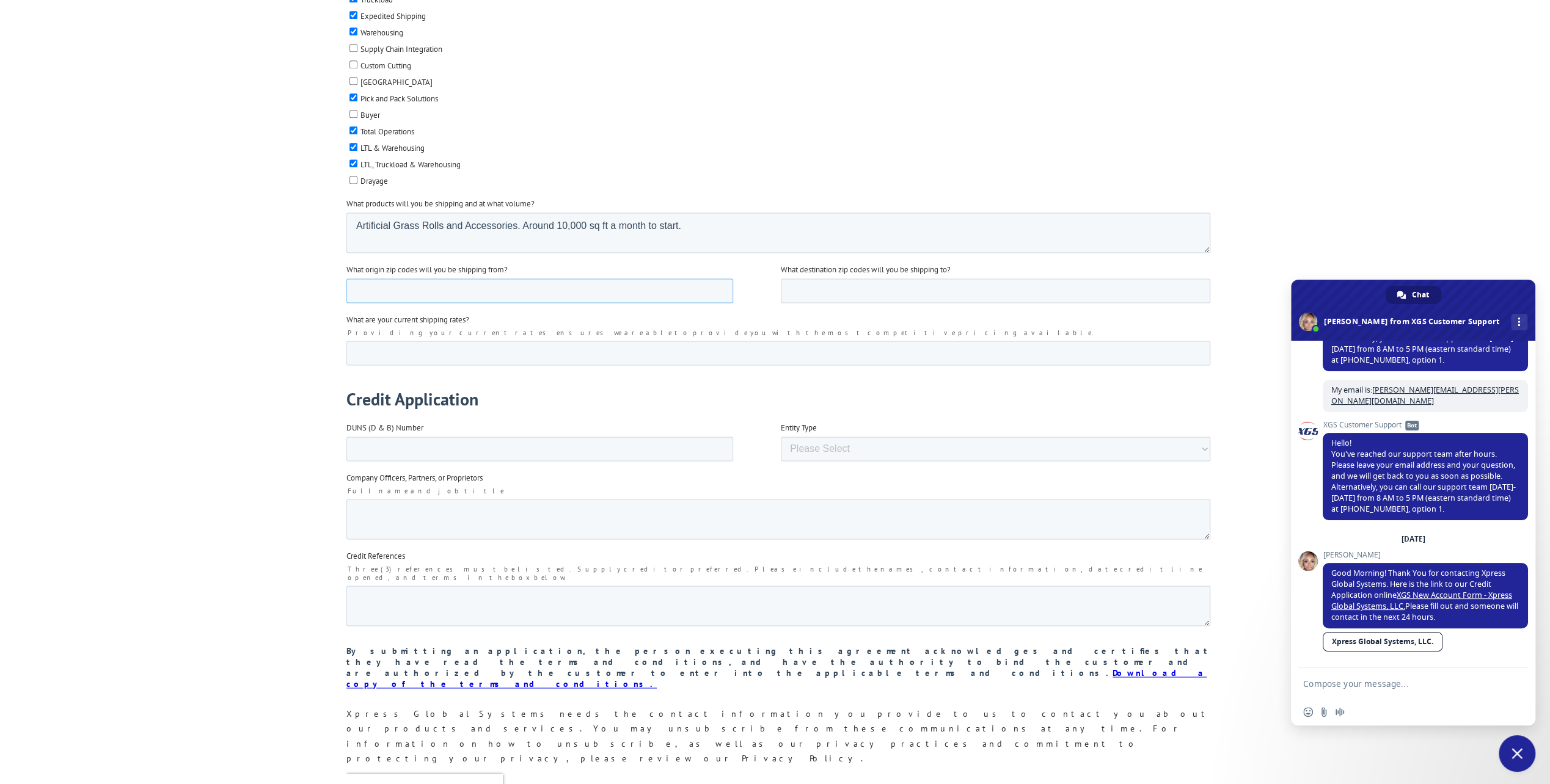
click at [411, 279] on input "What origin zip codes will you be shipping from?" at bounding box center [539, 291] width 387 height 24
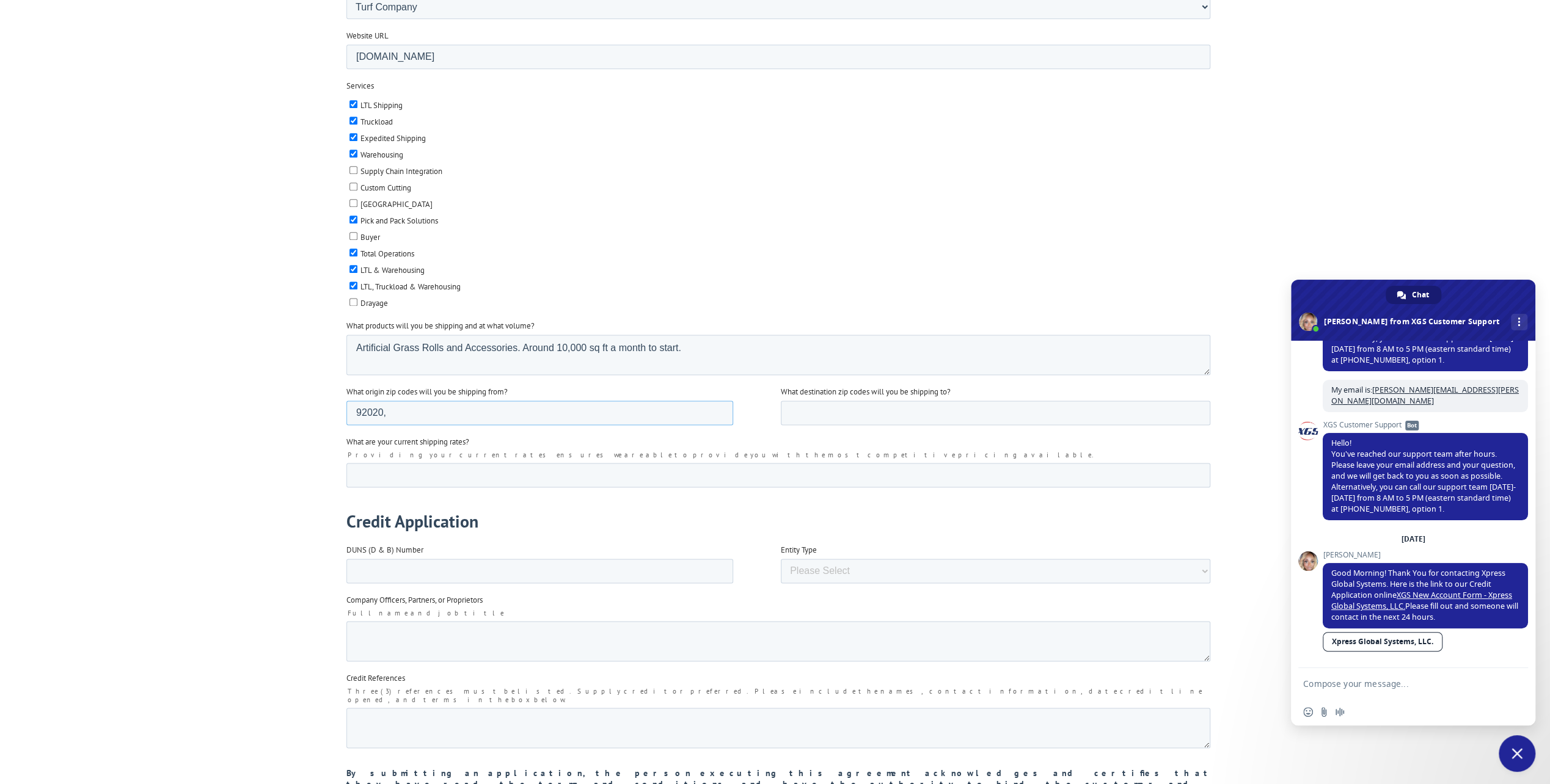
click at [432, 401] on input "92020," at bounding box center [539, 413] width 387 height 24
paste input "92590"
click at [492, 401] on input "92020, 92590," at bounding box center [539, 413] width 387 height 24
paste input "93308"
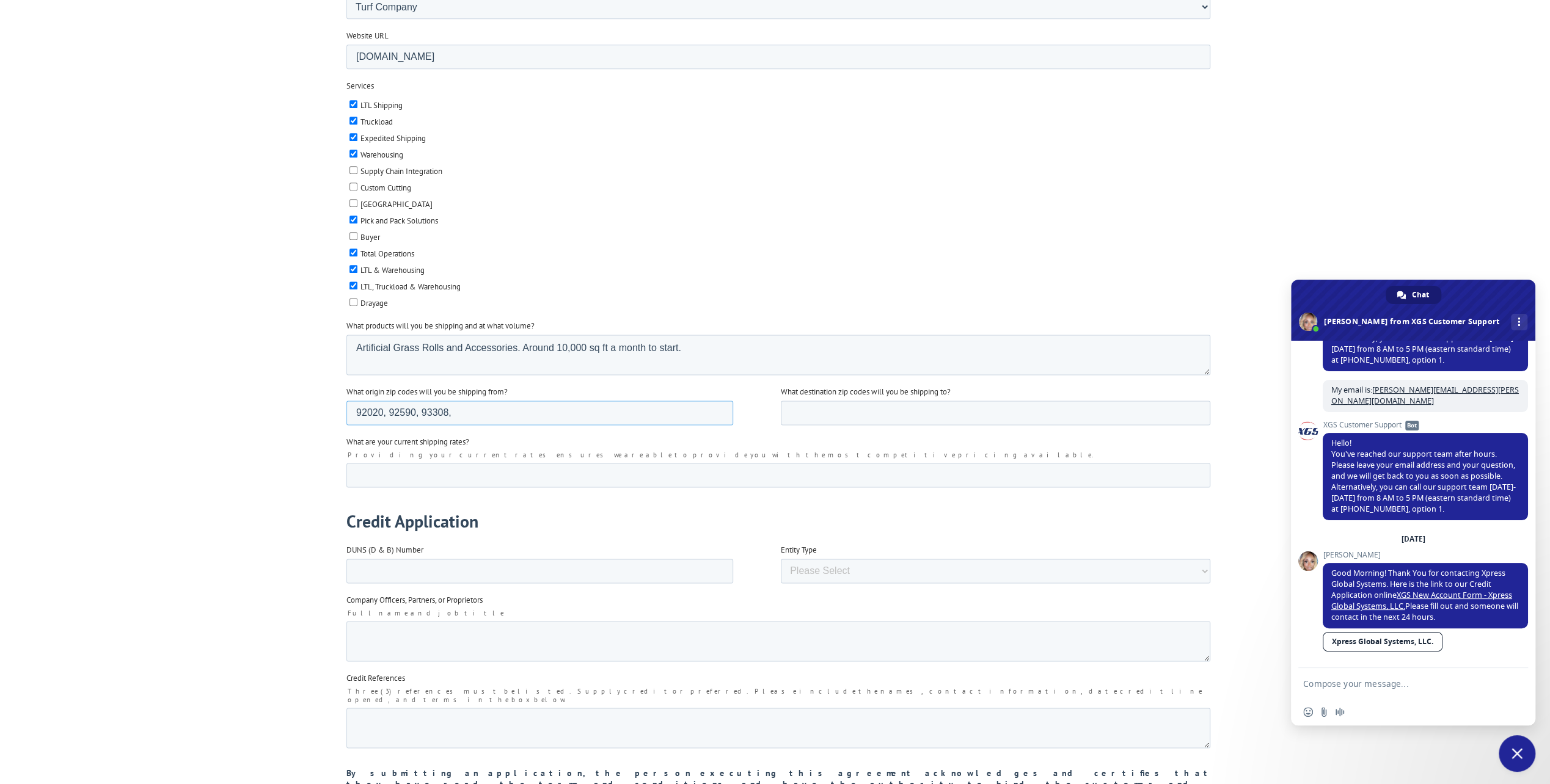
click at [422, 401] on input "92020, 92590, 93308," at bounding box center [539, 413] width 387 height 24
click at [534, 401] on input "92020, 92590, 92123, 93308," at bounding box center [539, 413] width 387 height 24
type input "92020, 92590, 92123, 93308, 80018, and 98032."
click at [842, 401] on input "What destination zip codes will you be shipping to?" at bounding box center [995, 413] width 429 height 24
drag, startPoint x: 564, startPoint y: 389, endPoint x: 487, endPoint y: 394, distance: 77.2
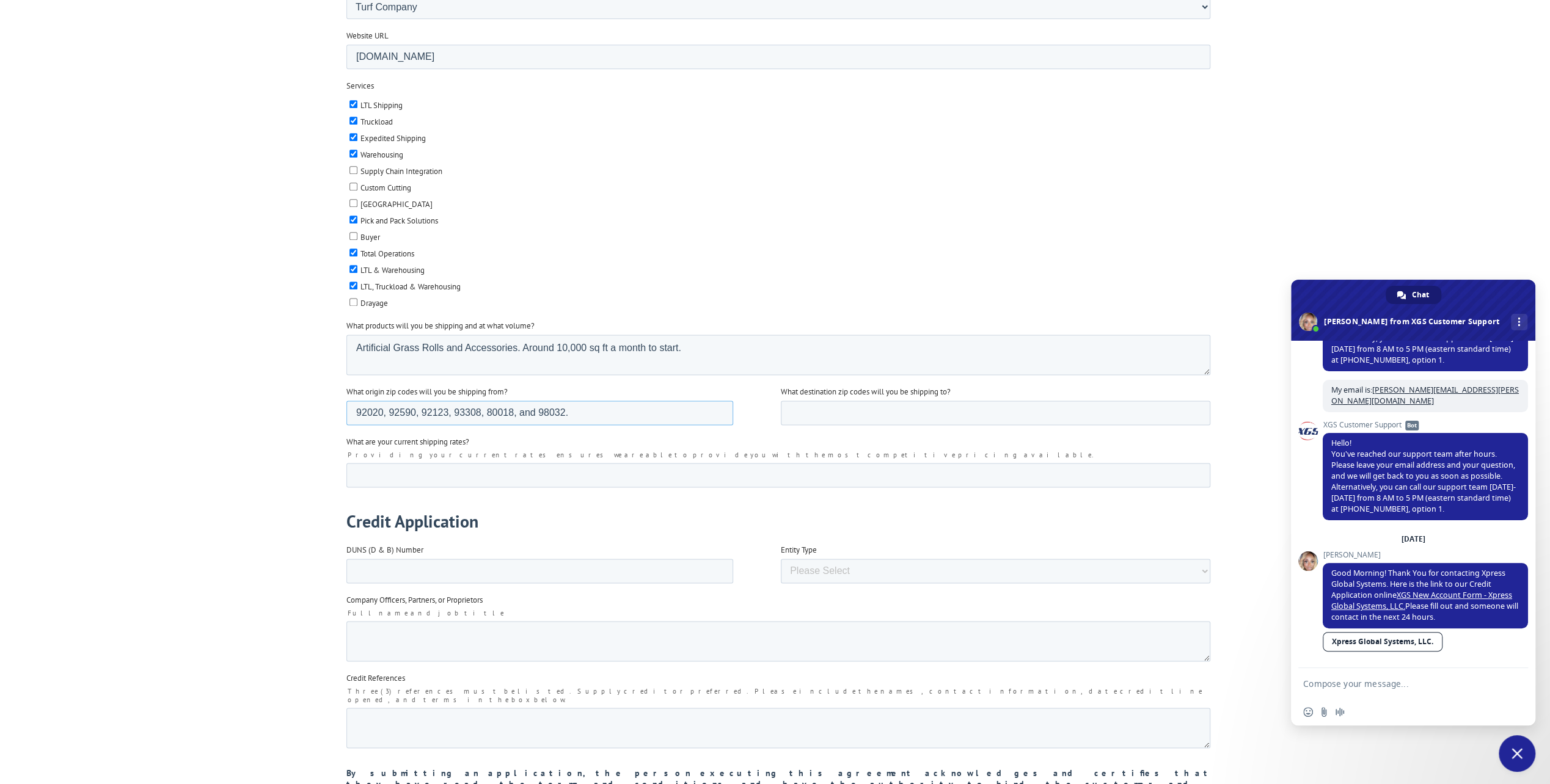
click at [487, 401] on input "92020, 92590, 92123, 93308, 80018, and 98032." at bounding box center [539, 413] width 387 height 24
click at [868, 401] on input "What destination zip codes will you be shipping to?" at bounding box center [995, 413] width 429 height 24
paste input "80018, and 98032"
click at [792, 401] on input "80018, and 98032" at bounding box center [995, 413] width 429 height 24
type input "84104, 78219, 80018, and 98032"
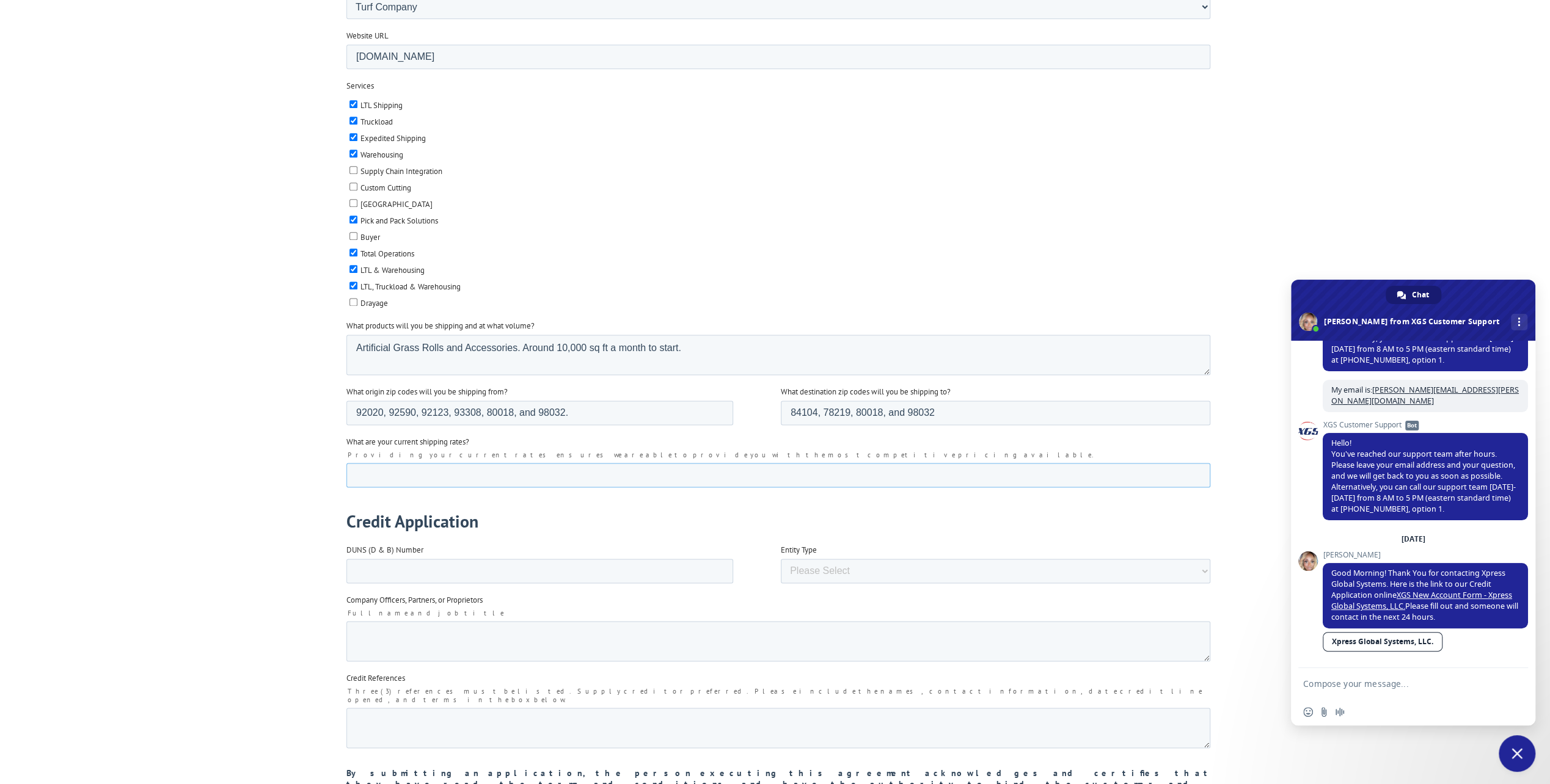
click at [483, 463] on input "What are your current shipping rates?" at bounding box center [777, 475] width 864 height 24
type input "75% off"
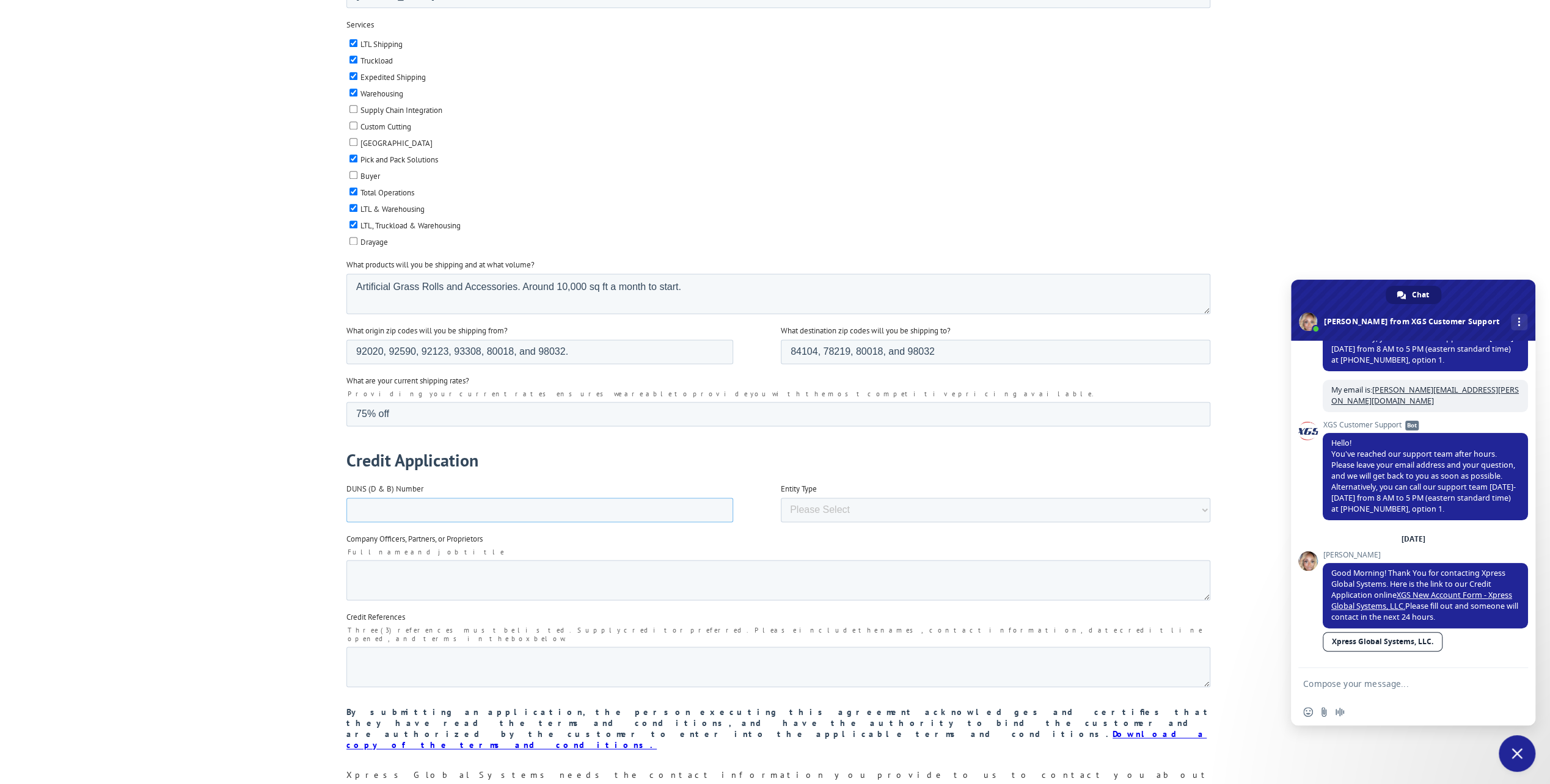
click at [381, 498] on input "DUNS (D & B) Number" at bounding box center [539, 509] width 387 height 24
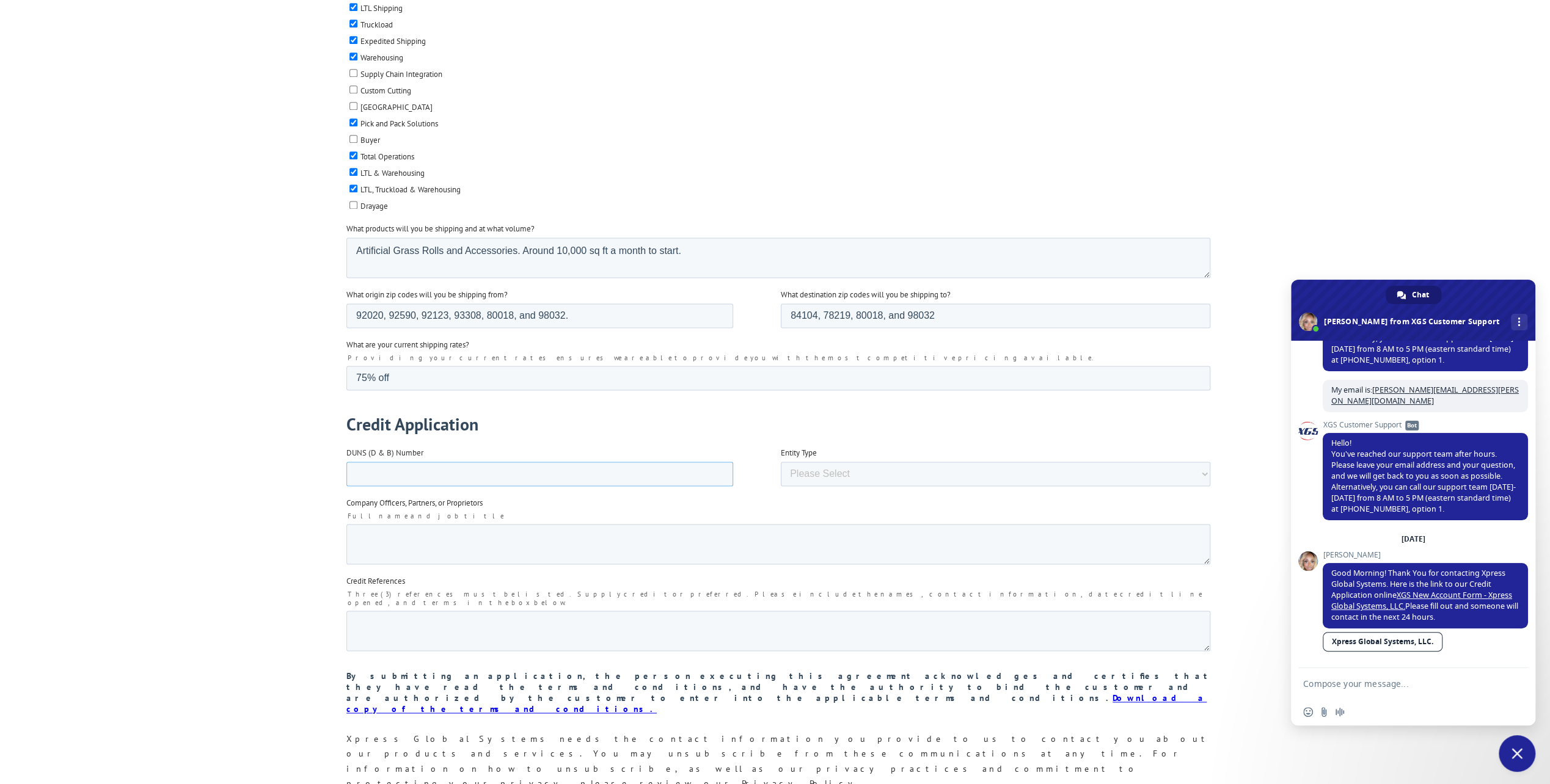
scroll to position [1588, 0]
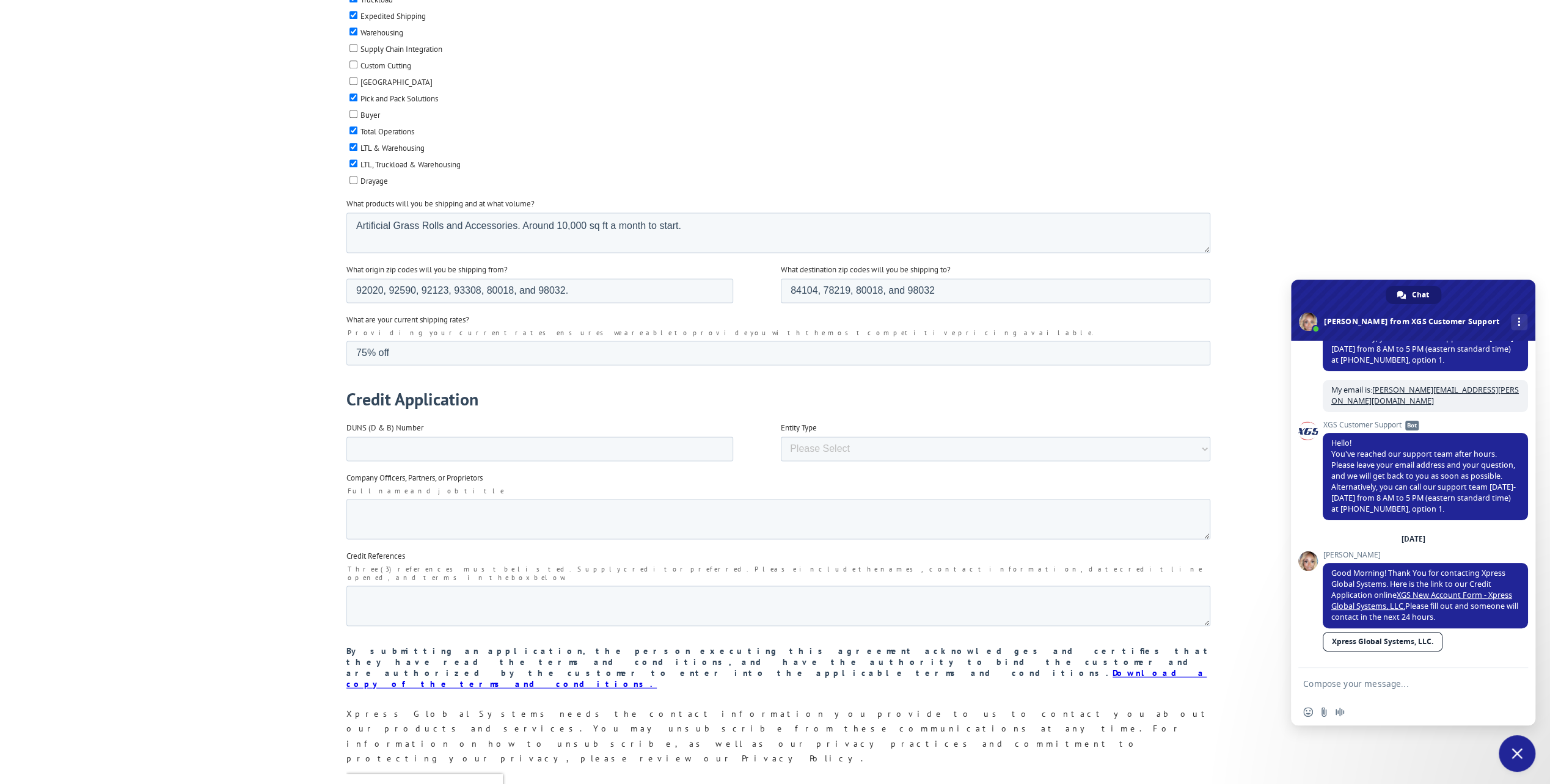
drag, startPoint x: 690, startPoint y: -879, endPoint x: 416, endPoint y: 407, distance: 1314.9
drag, startPoint x: 423, startPoint y: 406, endPoint x: 344, endPoint y: 410, distance: 79.1
copy span "DUNS (D & B) Number"
click at [374, 437] on input "DUNS (D & B) Number" at bounding box center [539, 449] width 387 height 24
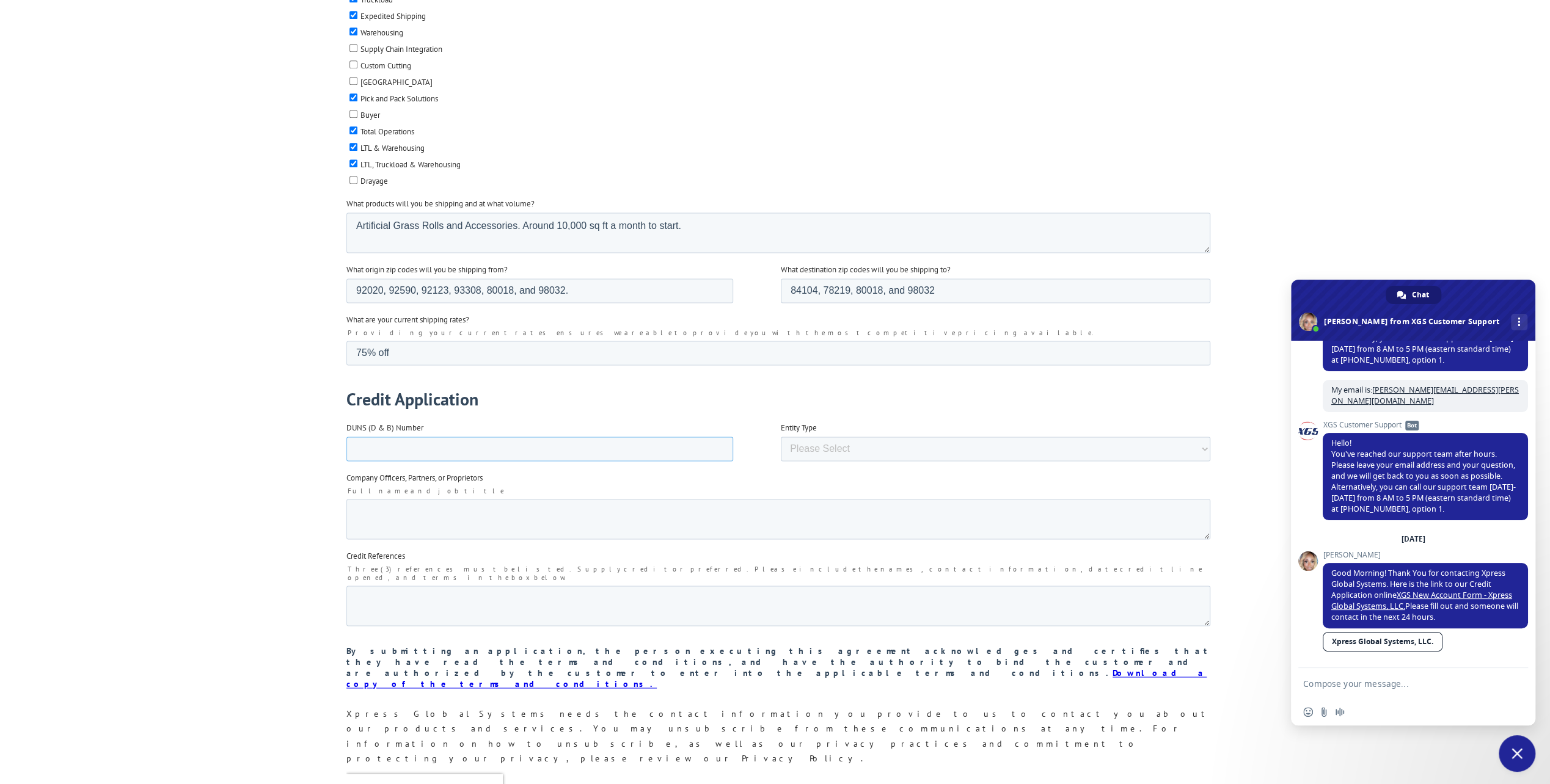
paste input "392222707"
type input "392222707"
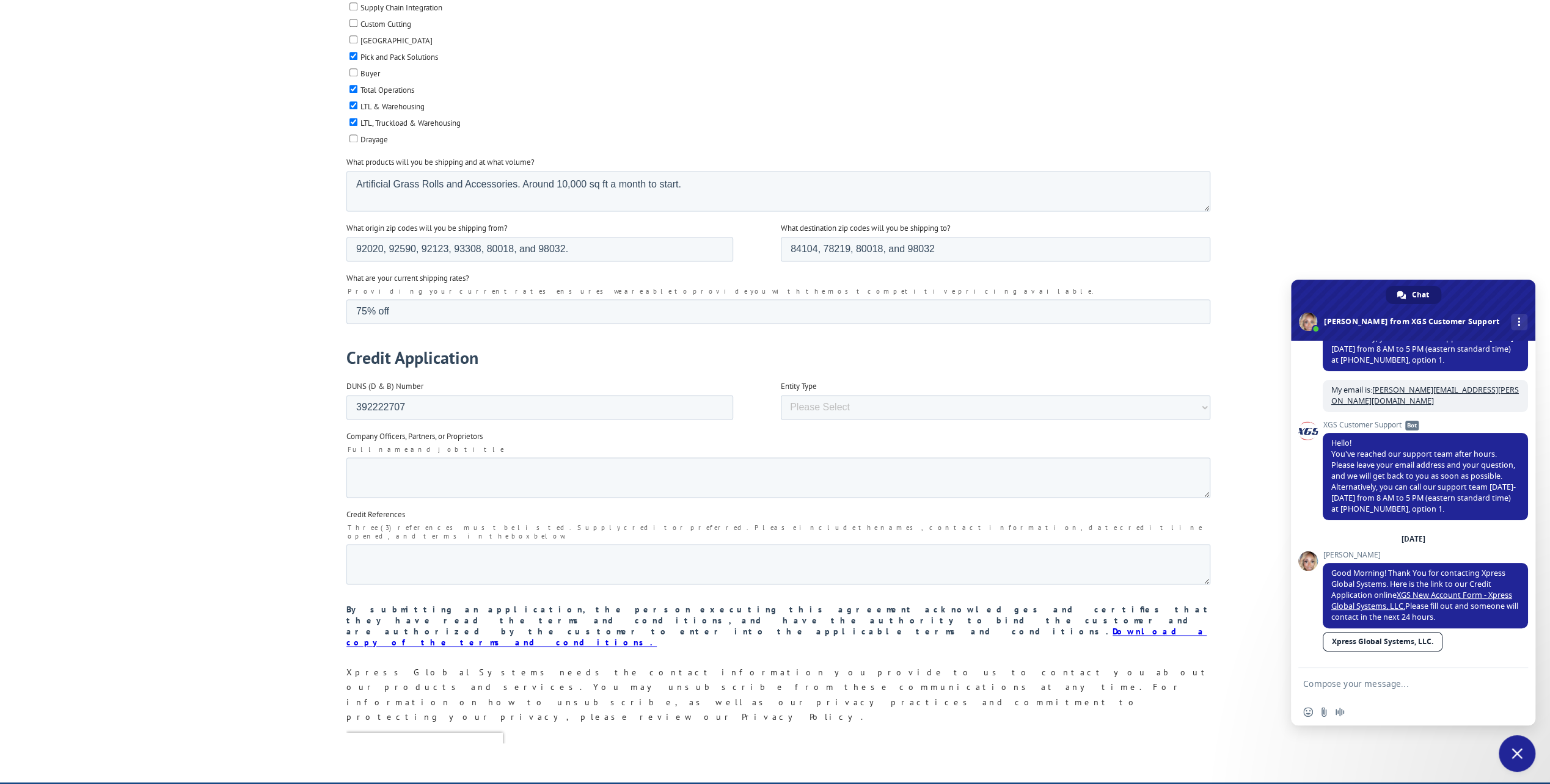
scroll to position [1649, 0]
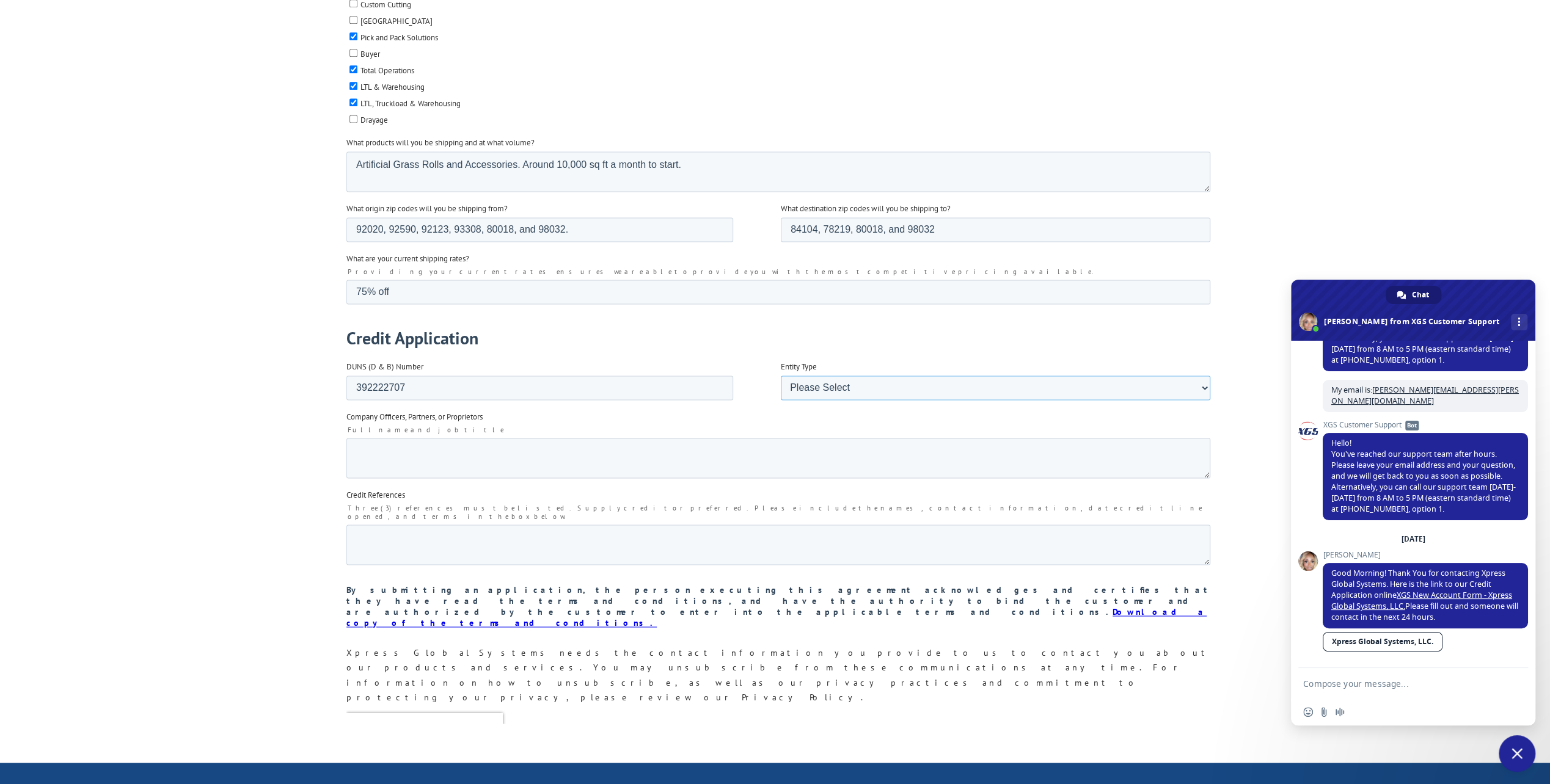
click at [834, 375] on select "Please Select Corporation Partnership Limited Liability Company (LLC) Sole Prop…" at bounding box center [995, 387] width 429 height 24
select select "Limited Liability Company (LLC)"
click at [780, 400] on select "Please Select Corporation Partnership Limited Liability Company (LLC) Sole Prop…" at bounding box center [995, 387] width 429 height 24
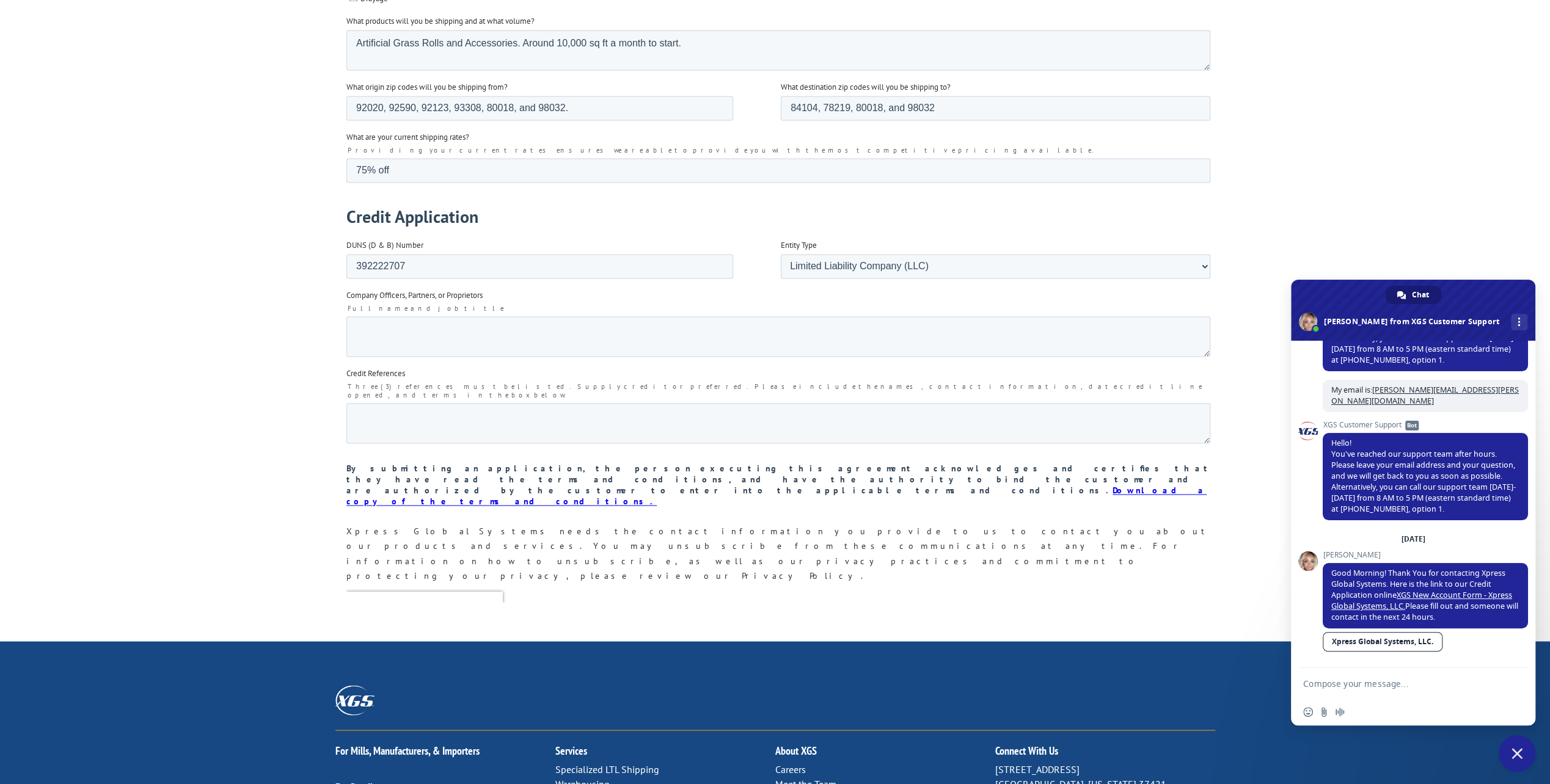
scroll to position [1771, 0]
click at [396, 316] on textarea "Company Officers, Partners, or Proprietors" at bounding box center [777, 336] width 864 height 40
paste textarea "Juan Jose Granados Ayala"
click at [360, 316] on textarea "Juan Jose Granados Ayala" at bounding box center [777, 336] width 864 height 40
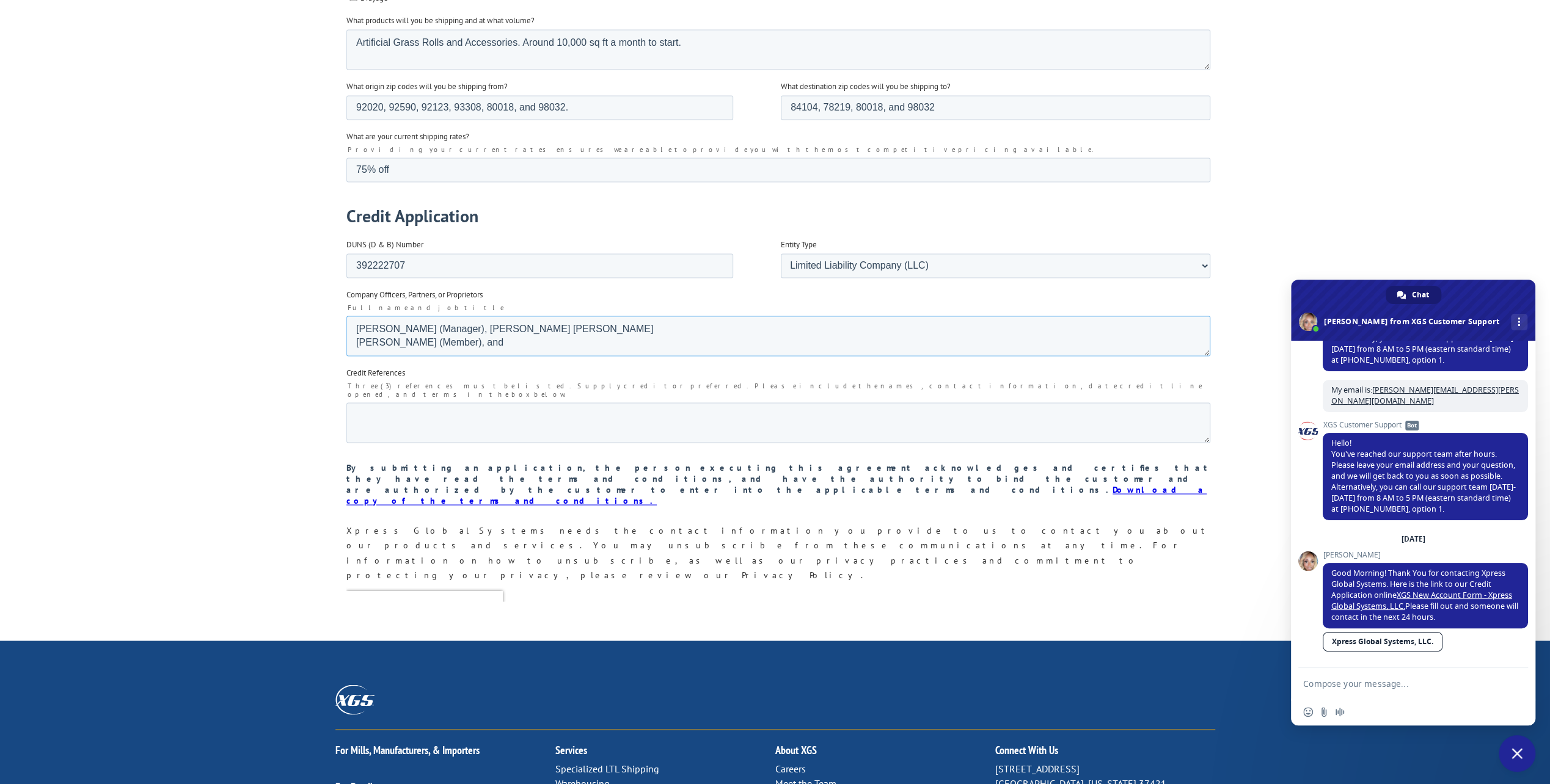
paste textarea "Fernando Roberto Rubio Castillo"
type textarea "Phillip Morales (Manager), Juan Jose Granados Ayala (Member), and Fernando Robe…"
click at [385, 402] on textarea "Credit References" at bounding box center [777, 422] width 864 height 40
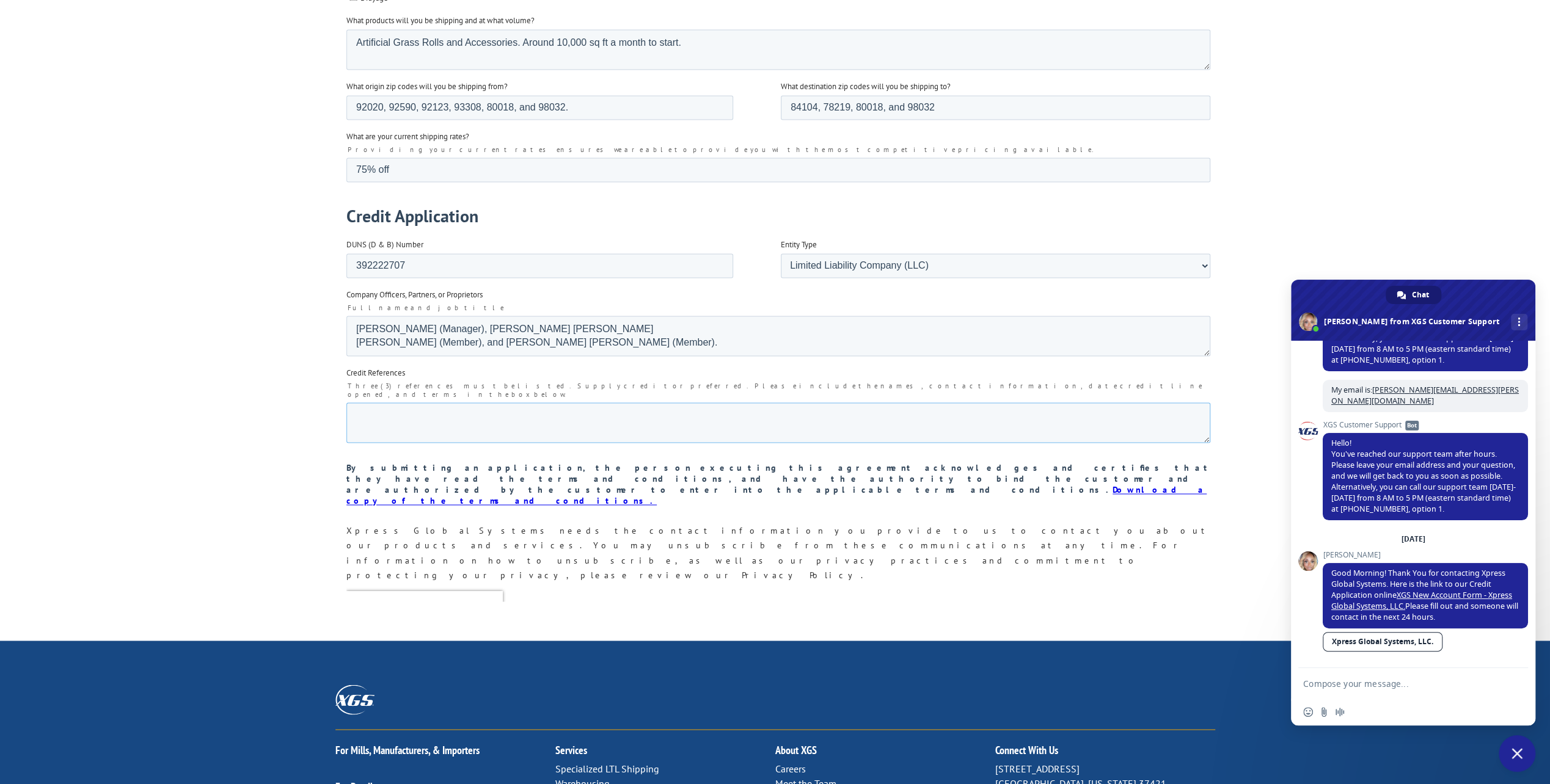
click at [434, 402] on textarea "Credit References" at bounding box center [777, 422] width 864 height 40
paste textarea "ACCOUNT #: H038767 BRANCH: IMPERIAL SYNTHETIC TURF SAN DIEGO"
paste textarea "nate.matthews@heritagelsg.com"
click at [481, 402] on textarea "ACCOUNT #: H038767 BRANCH: IMPERIAL SYNTHETIC TURF SAN DIEGO CONTACT: nate.matt…" at bounding box center [777, 422] width 864 height 40
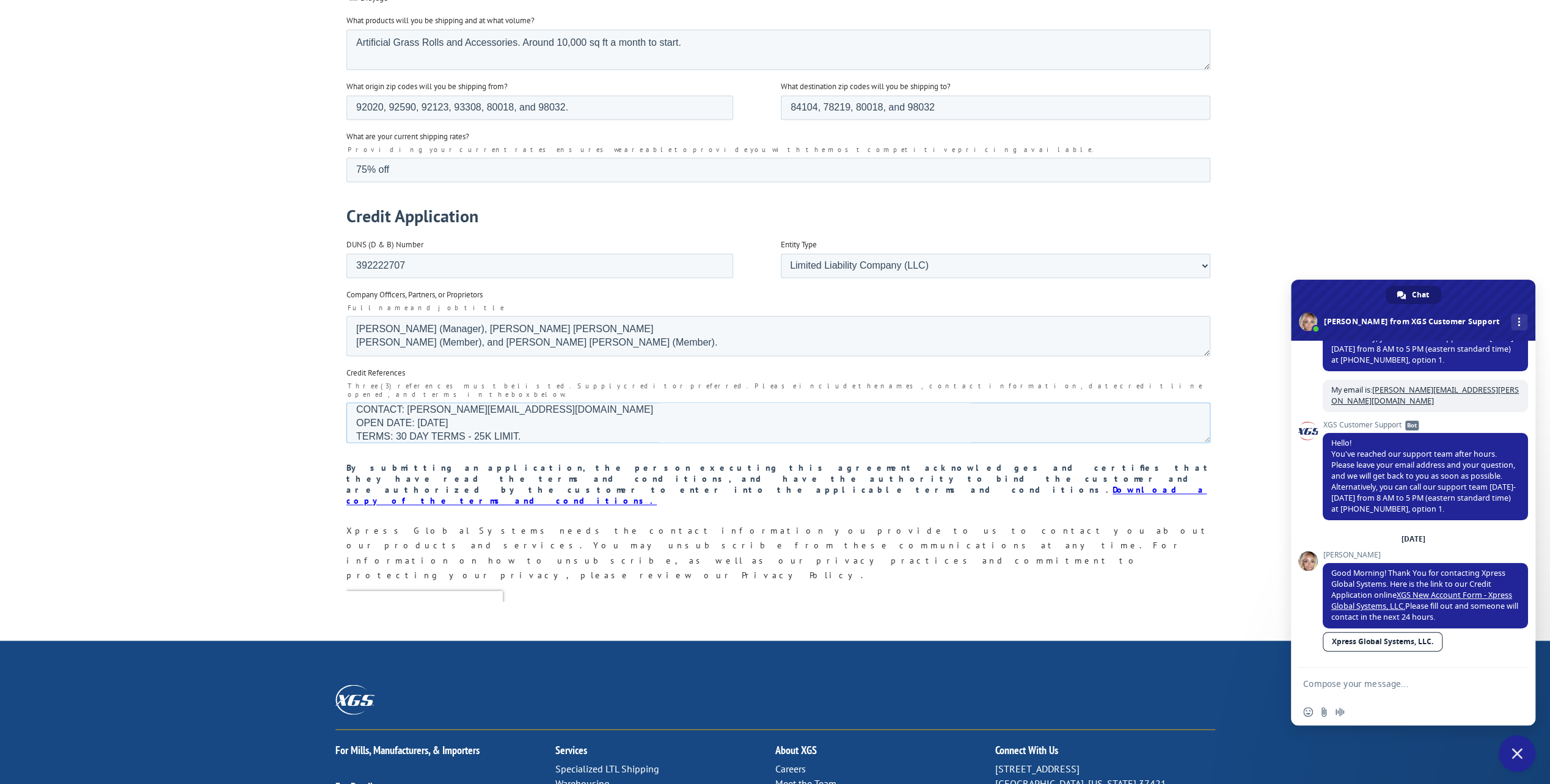
click at [539, 407] on textarea "ACCOUNT #: H038767 BRANCH: IMPERIAL SYNTHETIC TURF SAN DIEGO CONTACT: nate.matt…" at bounding box center [777, 422] width 864 height 40
click at [362, 402] on textarea "ACCOUNT #: H038767 BRANCH: IMPERIAL SYNTHETIC TURF SAN DIEGO CONTACT: nate.matt…" at bounding box center [777, 422] width 864 height 40
click at [367, 402] on textarea "ACCOUNT #: H038767 BRANCH: IMPERIAL SYNTHETIC TURF SAN DIEGO CONTACT: nate.matt…" at bounding box center [777, 422] width 864 height 40
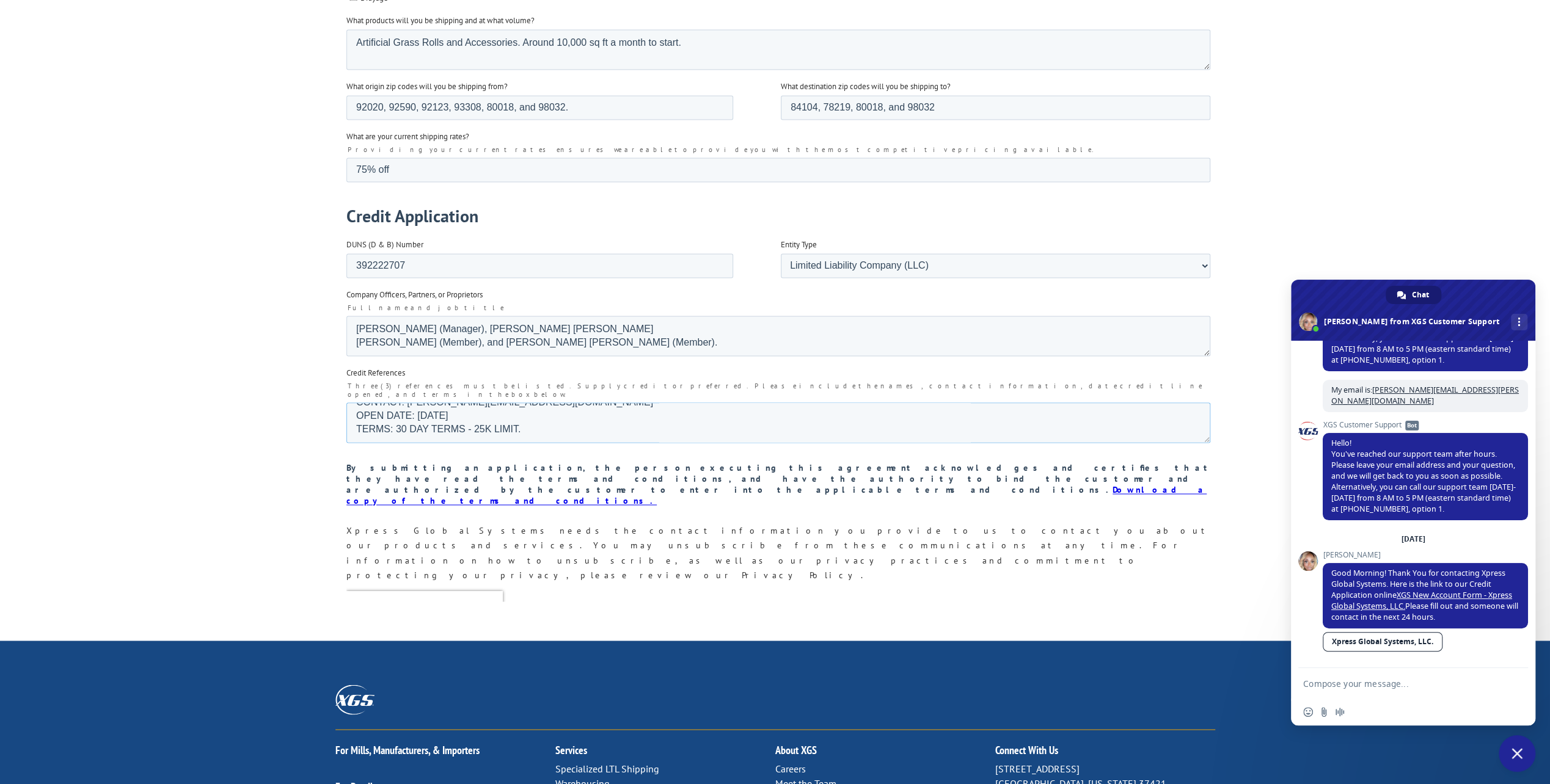
click at [369, 402] on textarea "ACCOUNT #: H038767 BRANCH: IMPERIAL SYNTHETIC TURF SAN DIEGO CONTACT: nate.matt…" at bounding box center [777, 422] width 864 height 40
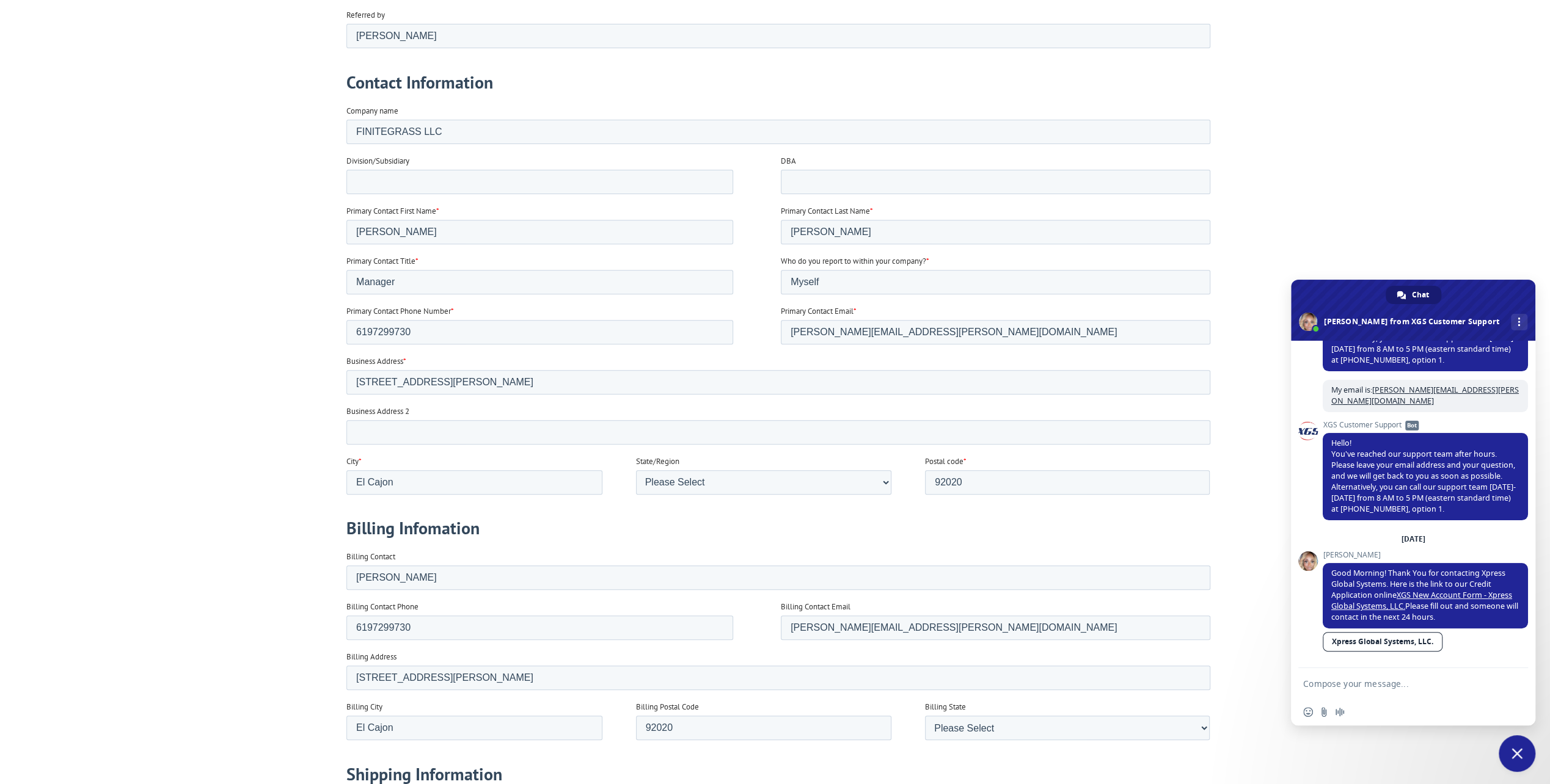
scroll to position [305, 0]
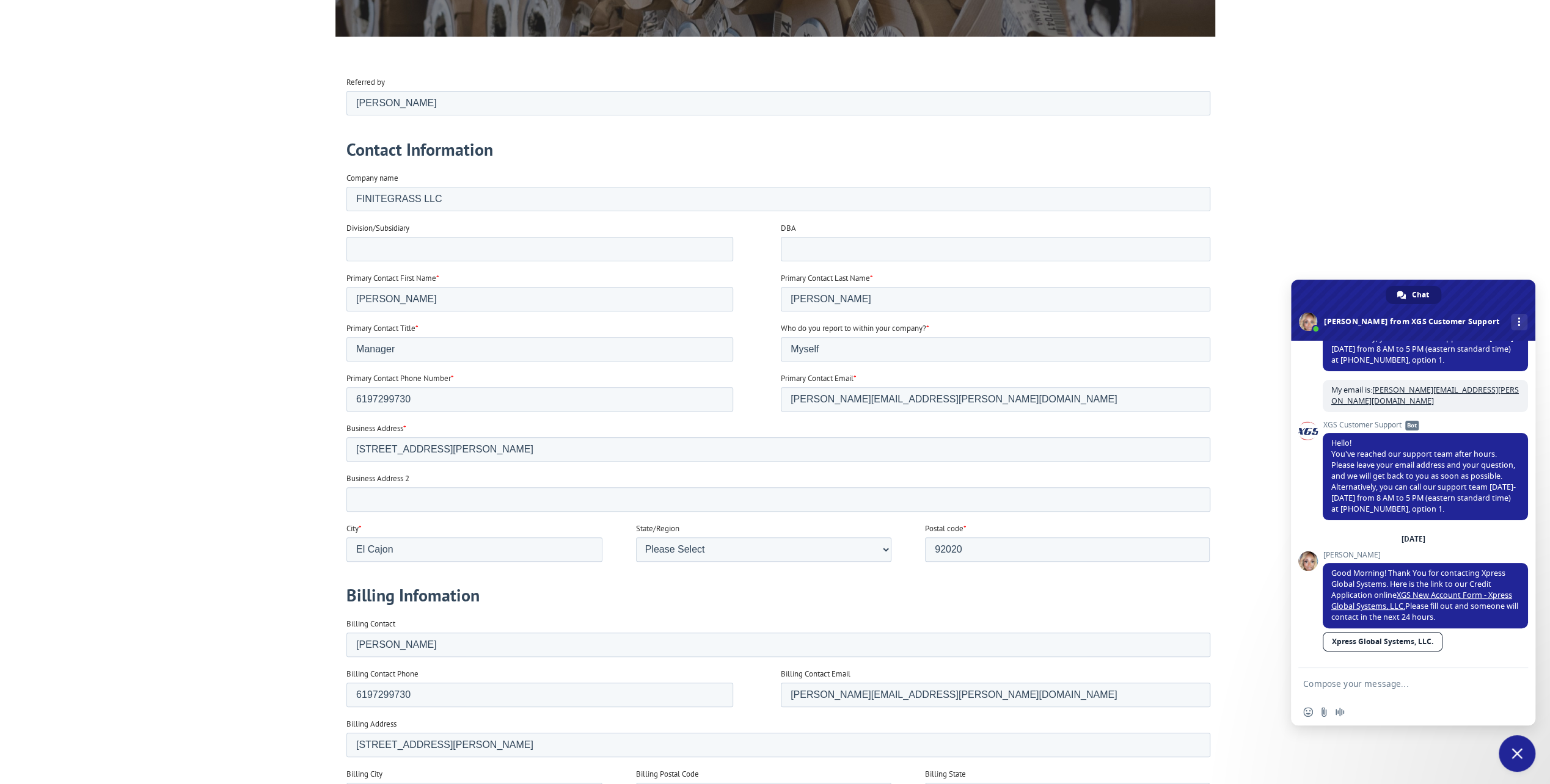
type textarea "ACCOUNT #: H038767 BRANCH: IMPERIAL SYNTHETIC TURF SAN DIEGO CONTACT: nate.matt…"
click at [475, 538] on input "El Cajon" at bounding box center [474, 549] width 256 height 24
type input "El Cajon"
